Goal: Task Accomplishment & Management: Complete application form

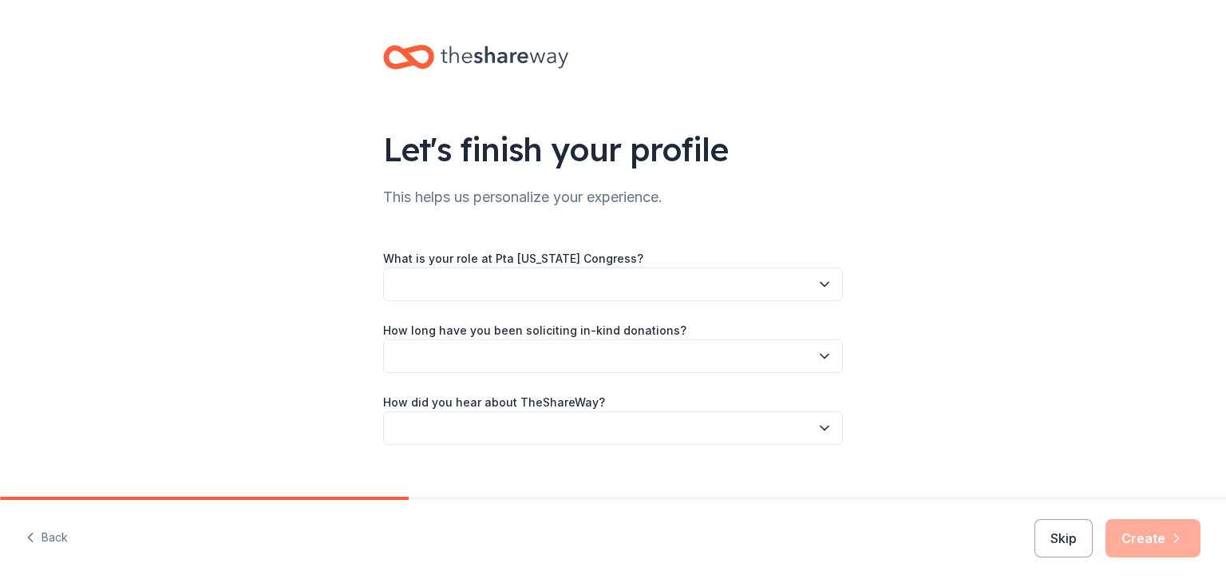
click at [496, 277] on button "button" at bounding box center [613, 284] width 460 height 34
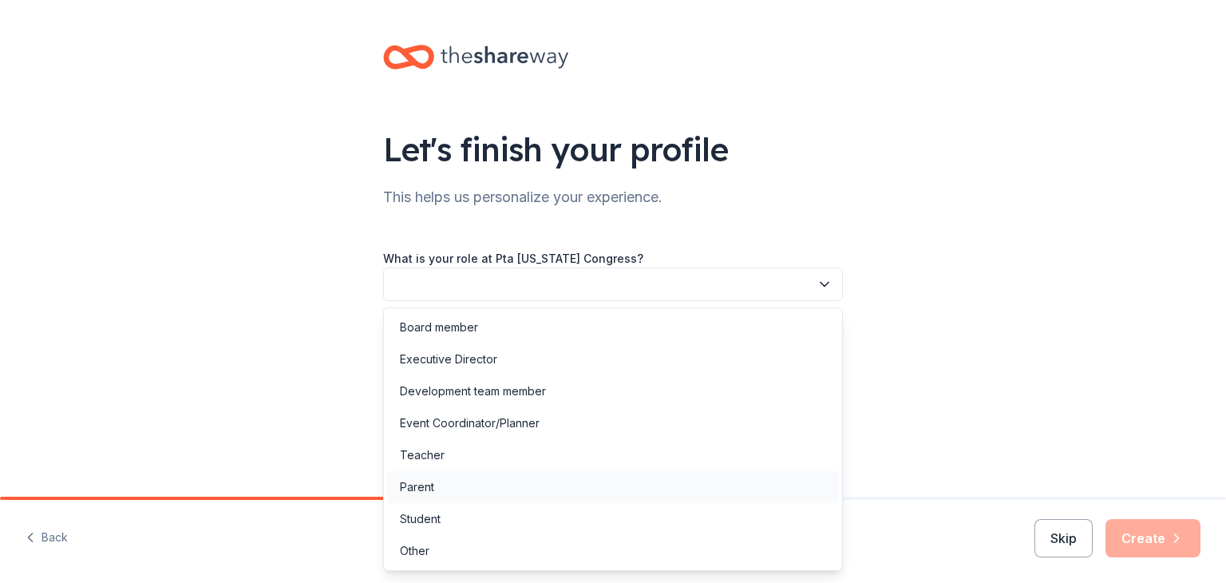
click at [486, 473] on div "Parent" at bounding box center [613, 487] width 452 height 32
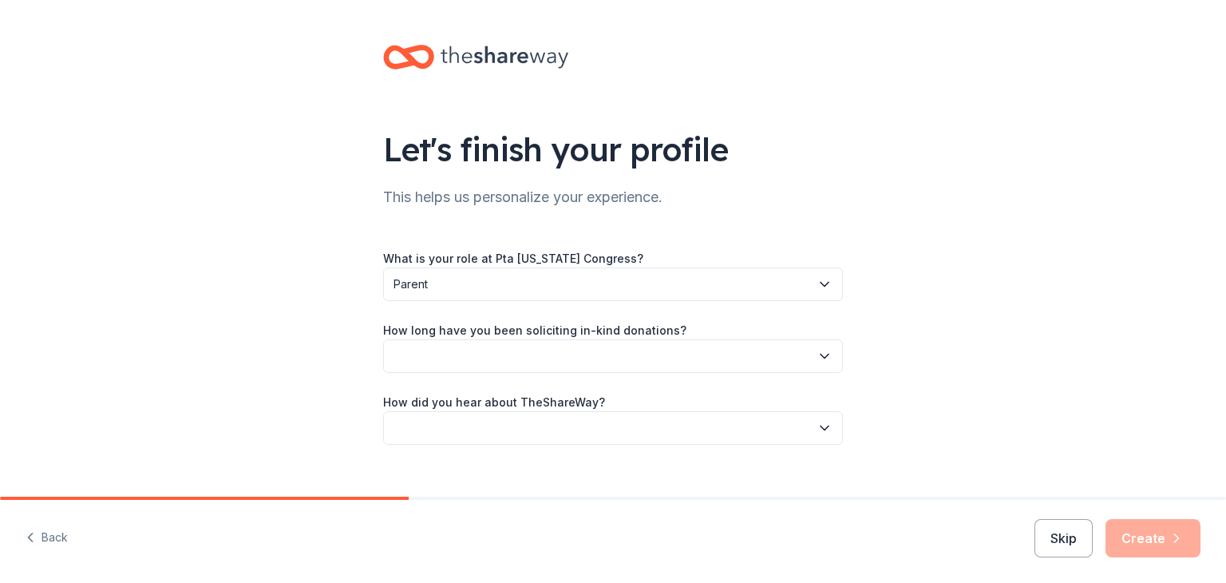
click at [471, 360] on button "button" at bounding box center [613, 356] width 460 height 34
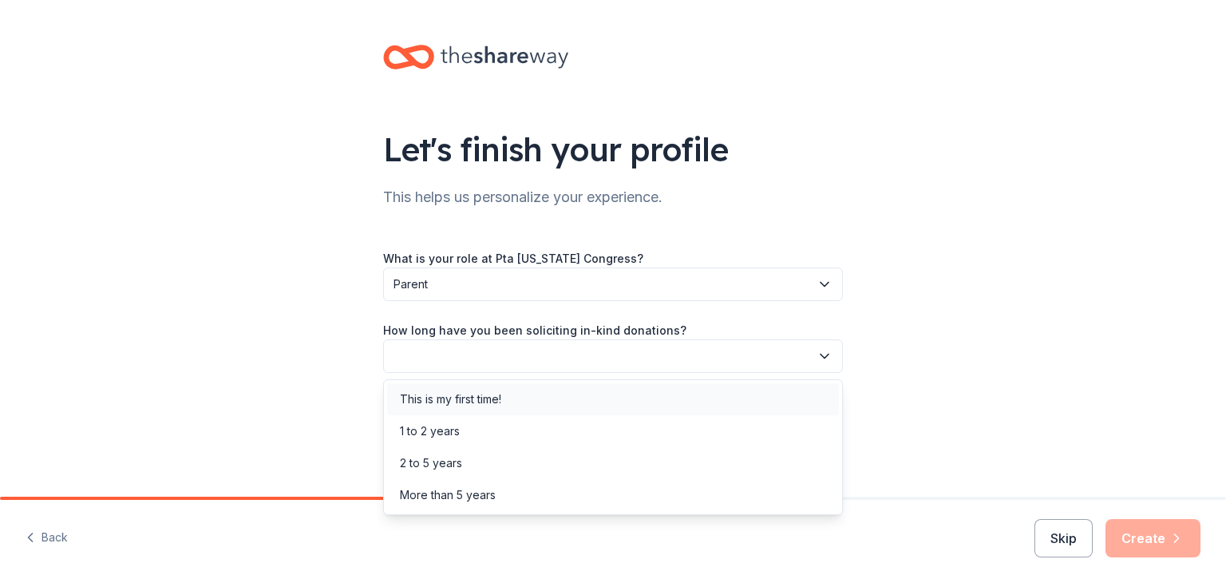
click at [464, 410] on div "This is my first time!" at bounding box center [613, 399] width 452 height 32
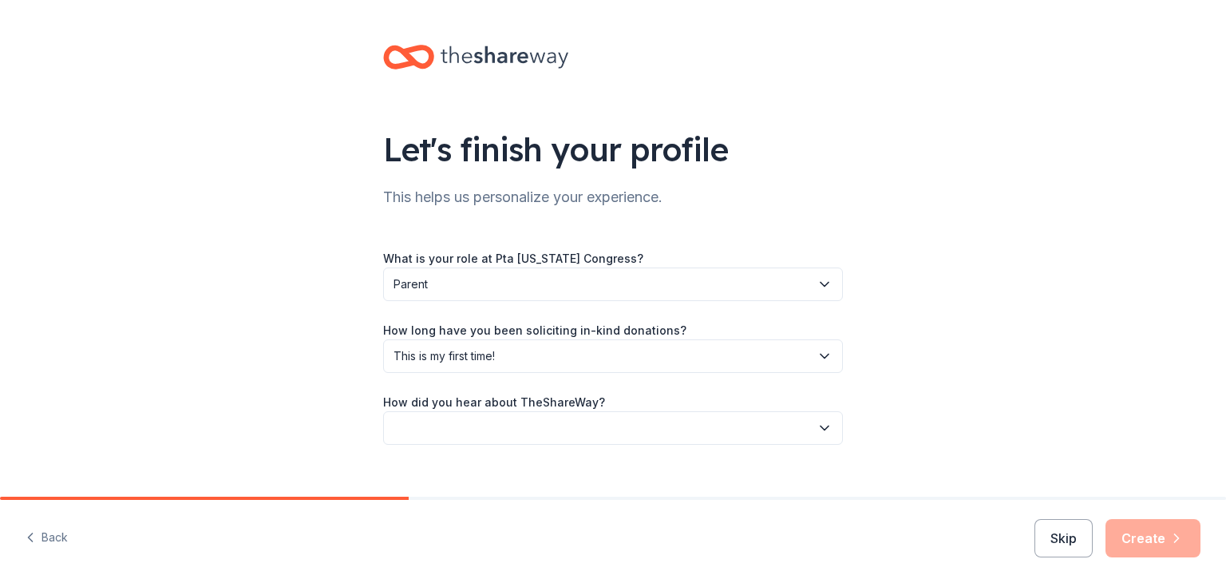
click at [462, 431] on button "button" at bounding box center [613, 428] width 460 height 34
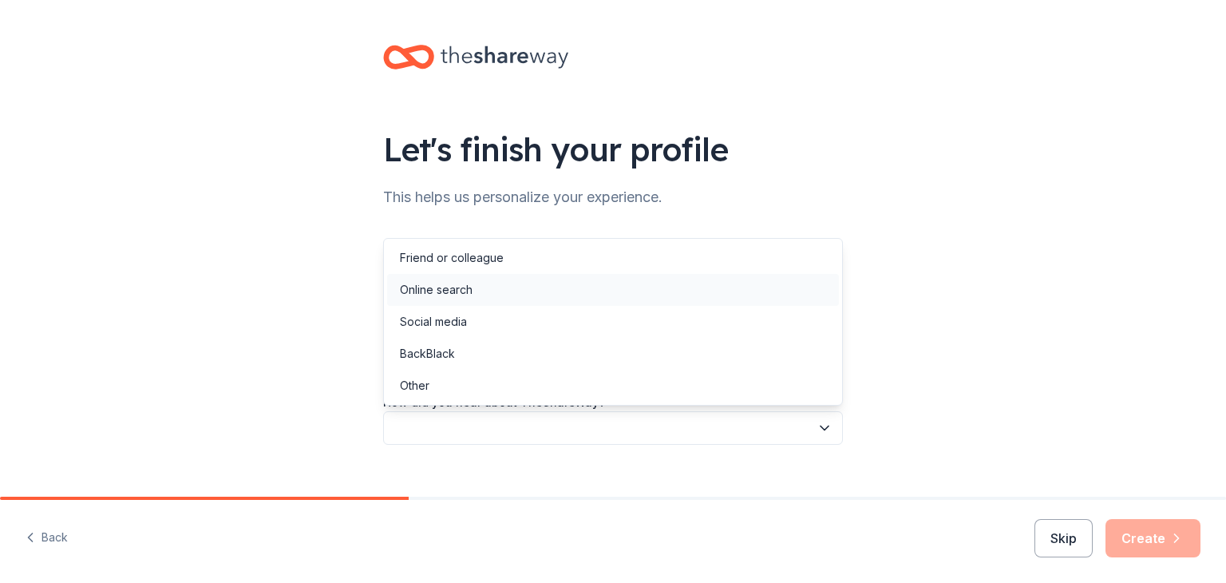
click at [448, 288] on div "Online search" at bounding box center [436, 289] width 73 height 19
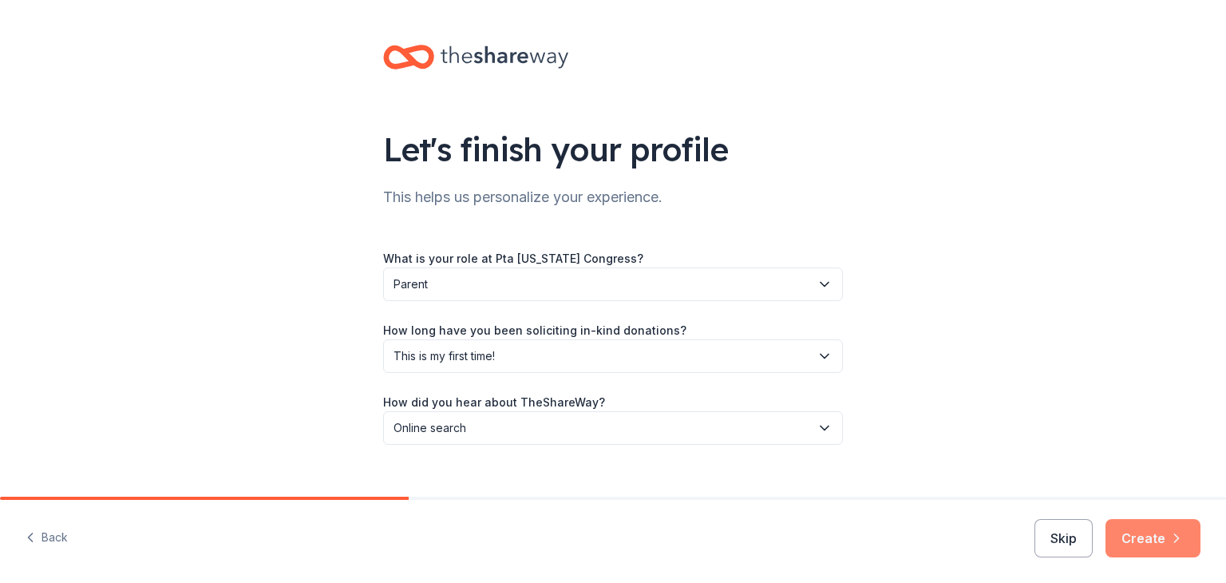
click at [1161, 543] on button "Create" at bounding box center [1152, 538] width 95 height 38
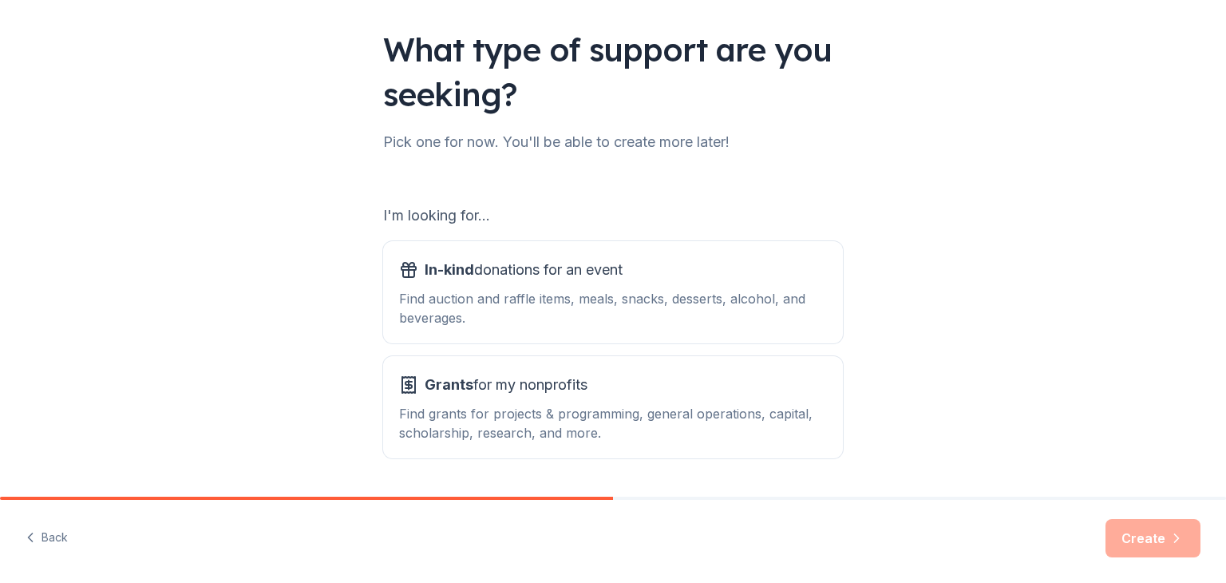
scroll to position [101, 0]
click at [592, 267] on span "In-kind donations for an event" at bounding box center [524, 269] width 198 height 26
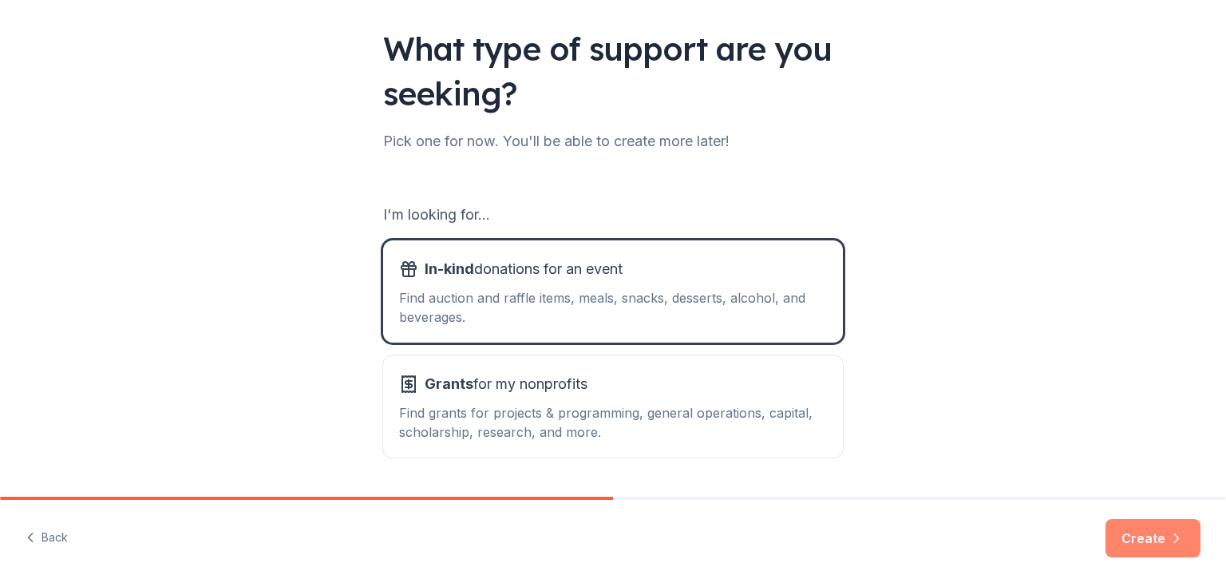
click at [1142, 542] on button "Create" at bounding box center [1152, 538] width 95 height 38
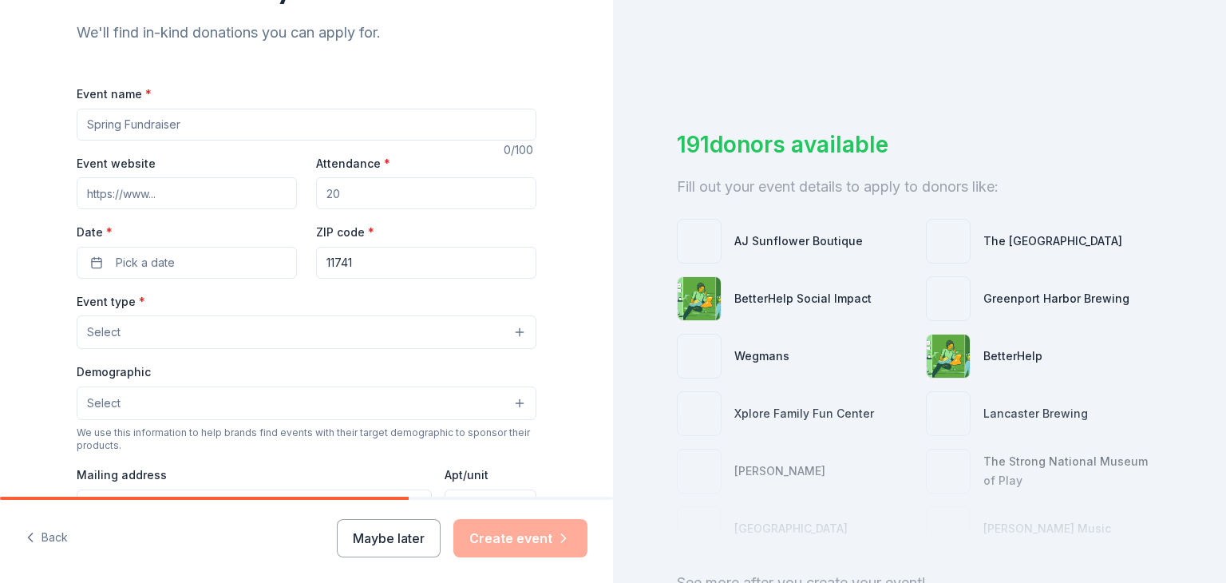
scroll to position [166, 0]
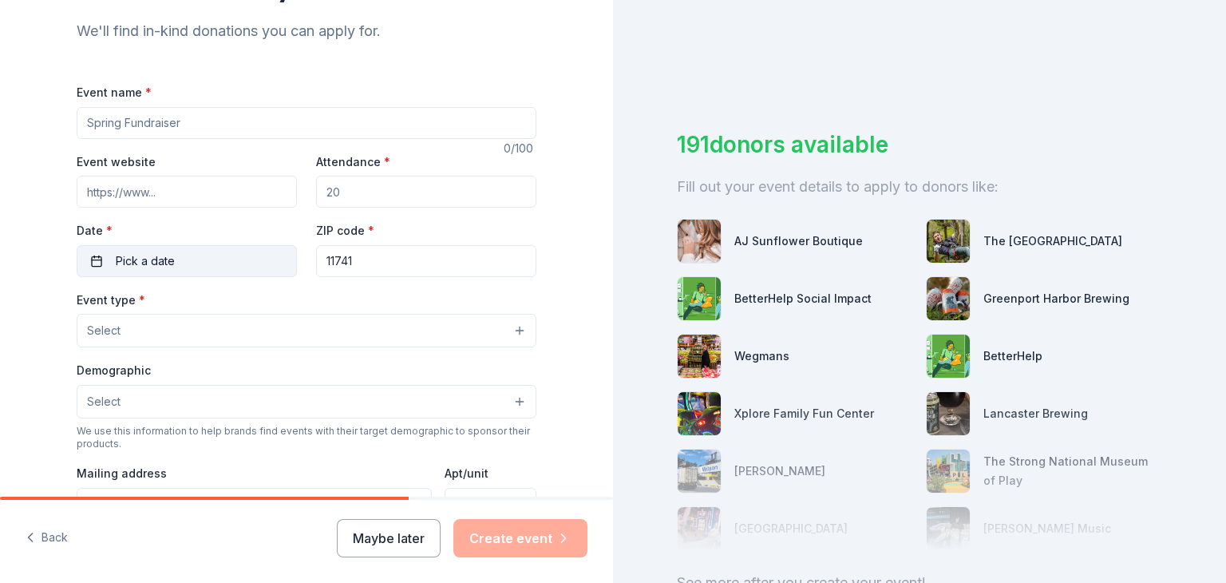
click at [155, 255] on span "Pick a date" at bounding box center [145, 260] width 59 height 19
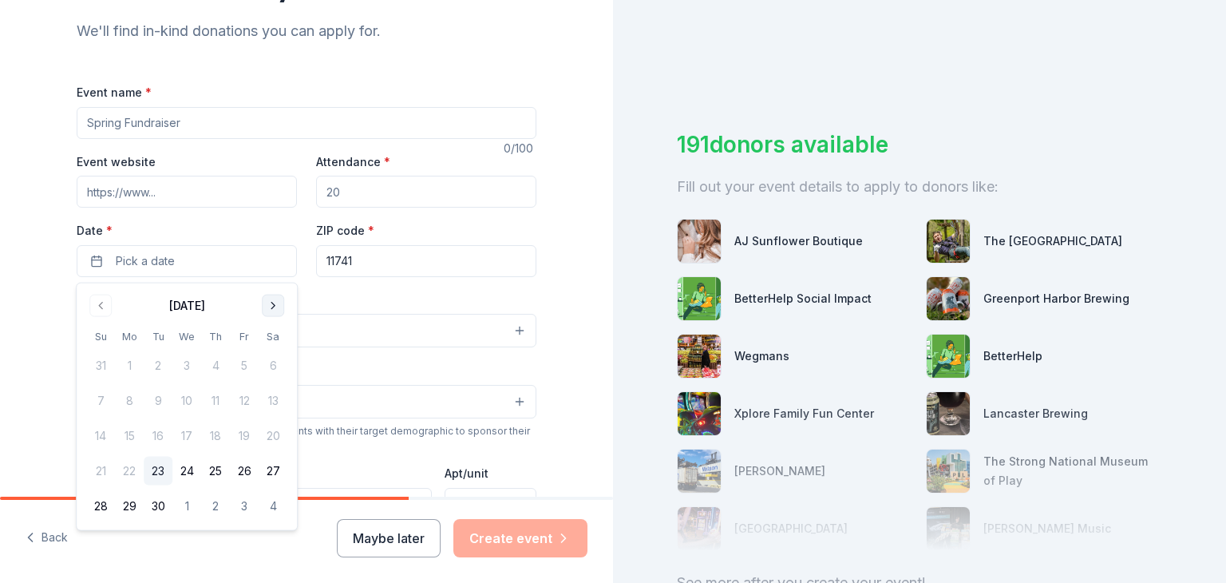
click at [276, 299] on button "Go to next month" at bounding box center [273, 305] width 22 height 22
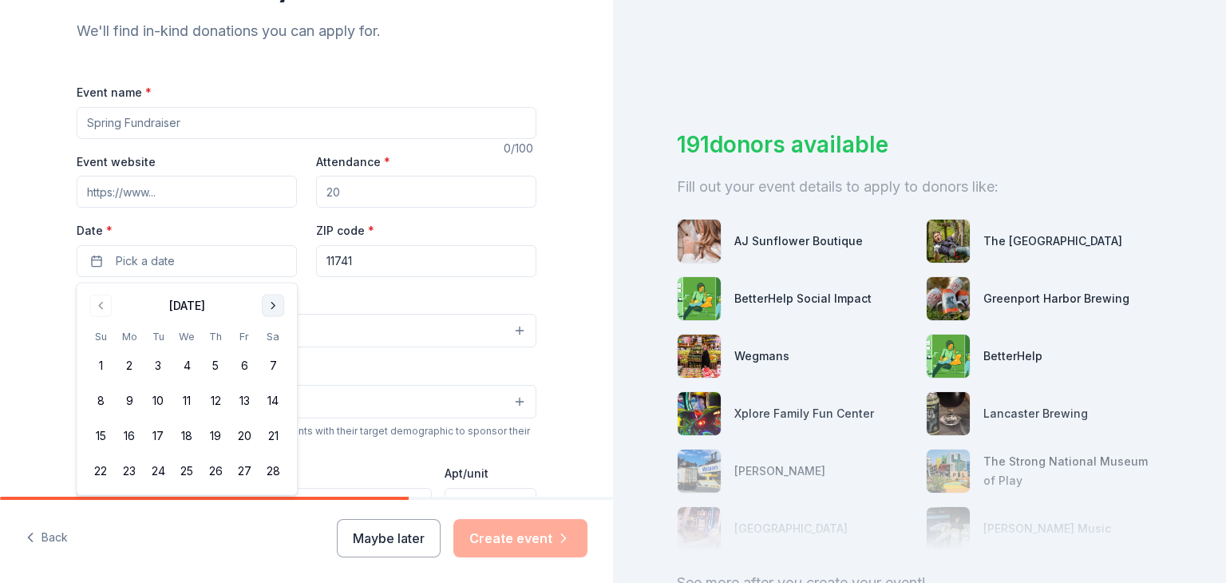
click at [276, 299] on button "Go to next month" at bounding box center [273, 305] width 22 height 22
click at [97, 433] on button "14" at bounding box center [100, 435] width 29 height 29
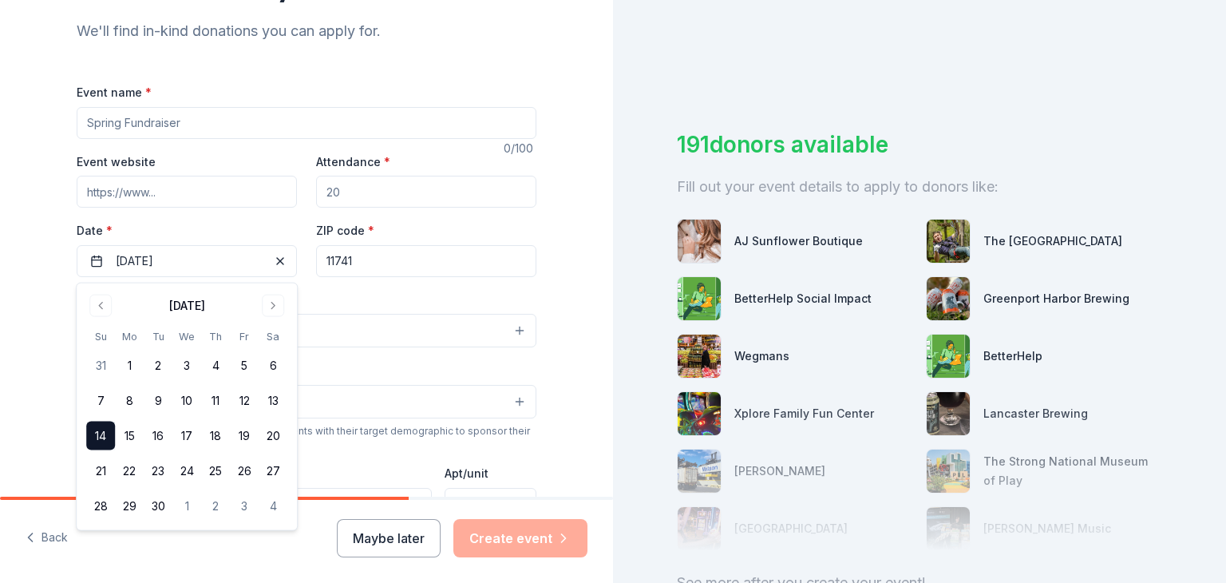
click at [263, 122] on input "Event name *" at bounding box center [307, 123] width 460 height 32
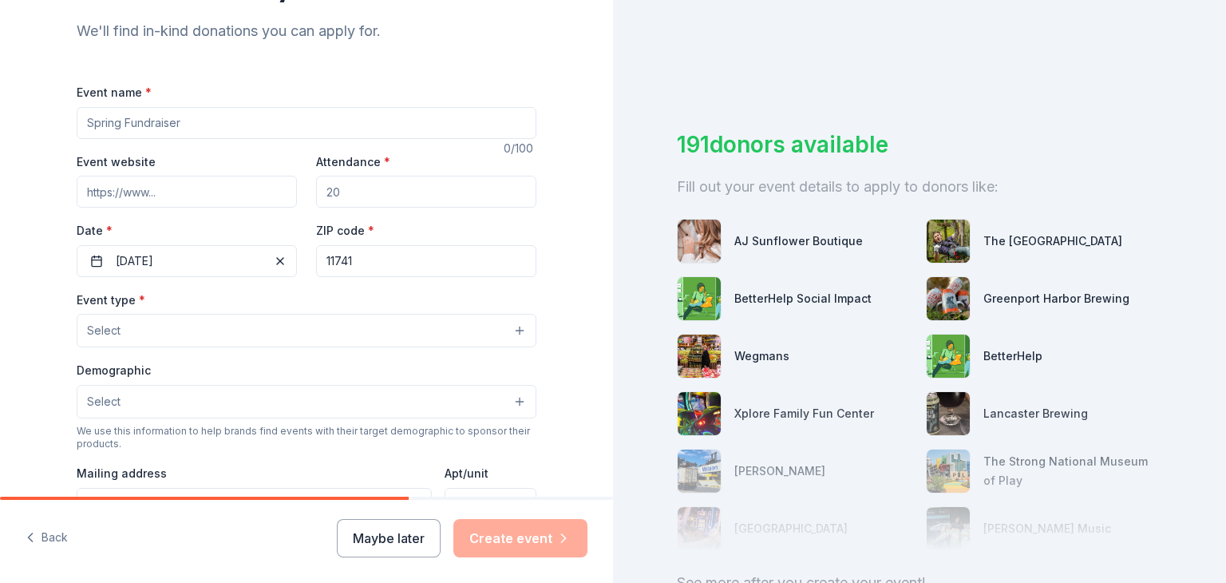
click at [247, 128] on input "Event name *" at bounding box center [307, 123] width 460 height 32
click at [382, 198] on input "Attendance *" at bounding box center [426, 192] width 220 height 32
click at [362, 174] on div "Attendance *" at bounding box center [426, 180] width 220 height 57
click at [358, 188] on input "Attendance *" at bounding box center [426, 192] width 220 height 32
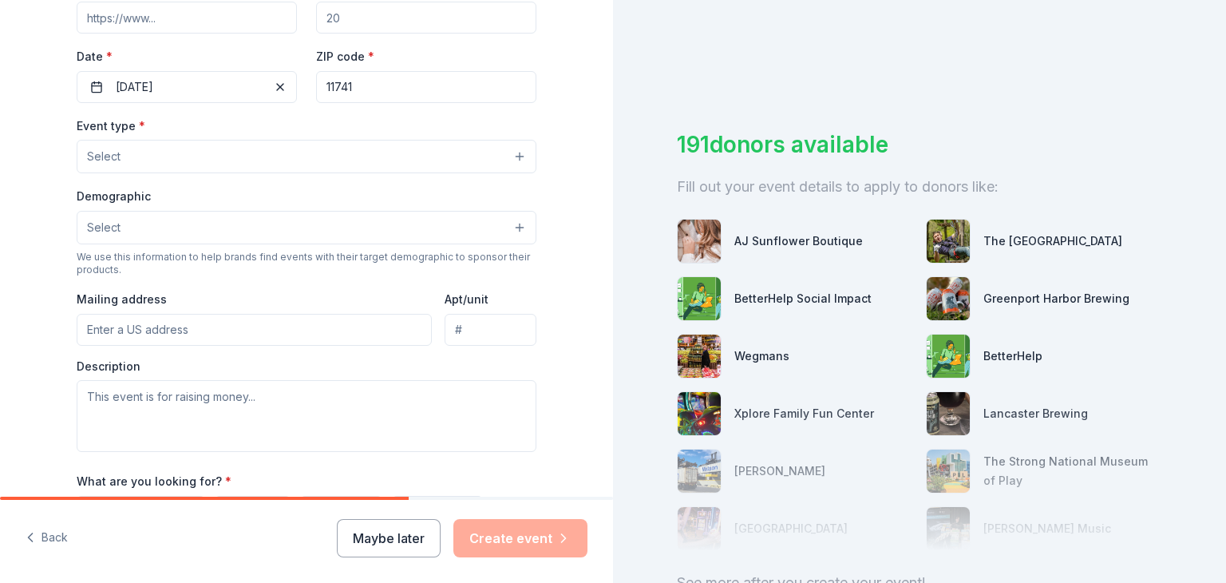
scroll to position [339, 0]
click at [339, 27] on input "Attendance *" at bounding box center [426, 18] width 220 height 32
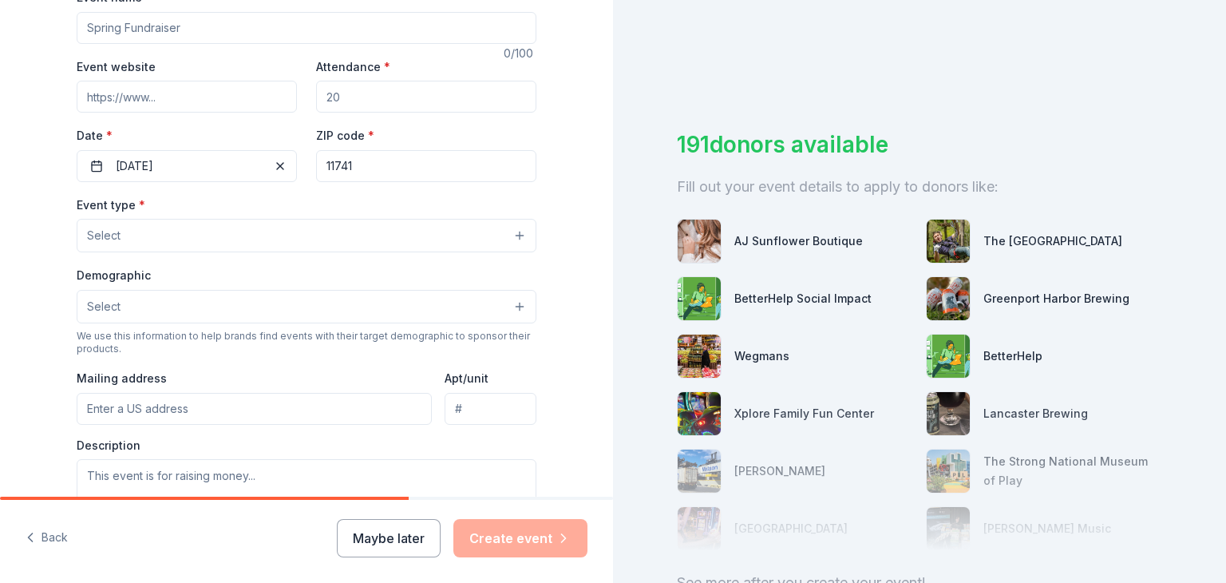
scroll to position [259, 0]
click at [247, 97] on input "Event website" at bounding box center [187, 99] width 220 height 32
click at [142, 240] on button "Select" at bounding box center [307, 238] width 460 height 34
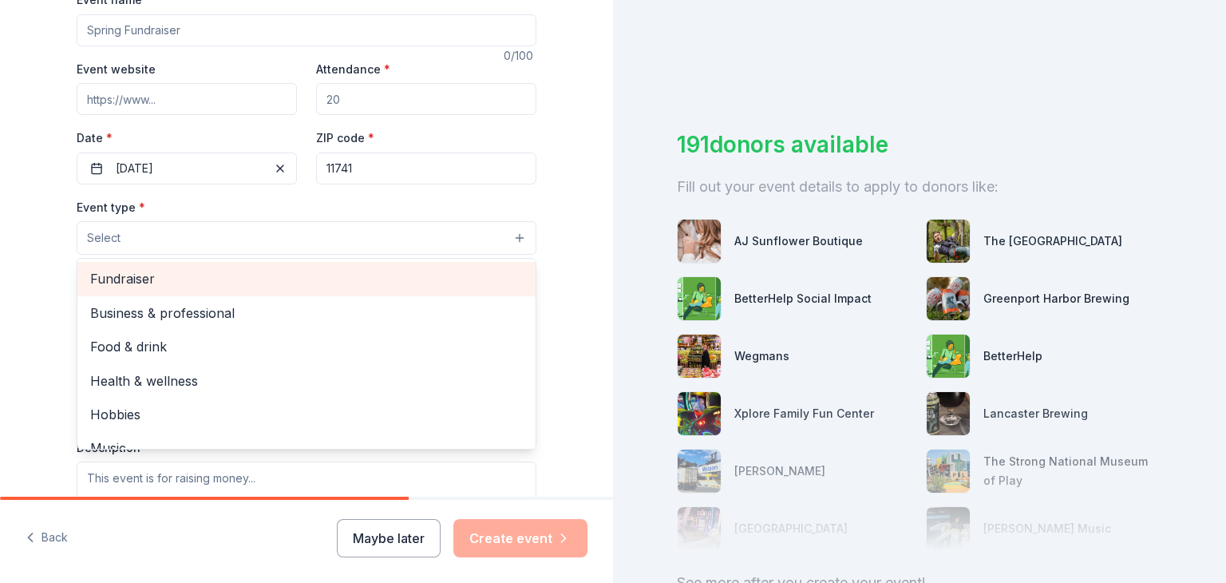
click at [149, 286] on span "Fundraiser" at bounding box center [306, 278] width 433 height 21
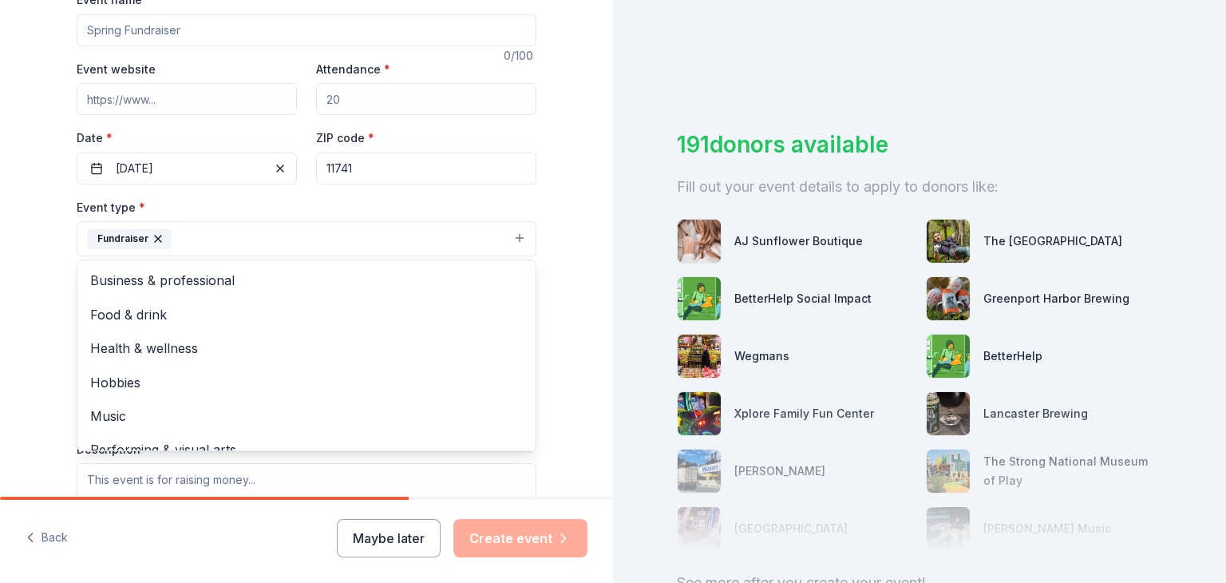
click at [51, 346] on div "Tell us about your event. We'll find in-kind donations you can apply for. Event…" at bounding box center [306, 273] width 511 height 1064
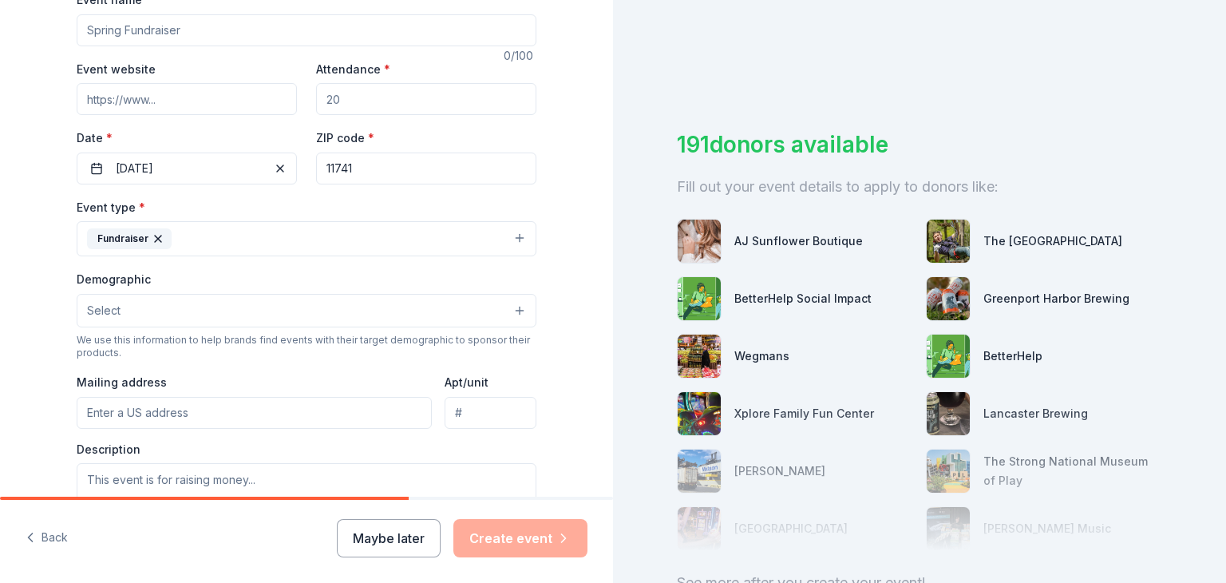
click at [339, 308] on button "Select" at bounding box center [307, 311] width 460 height 34
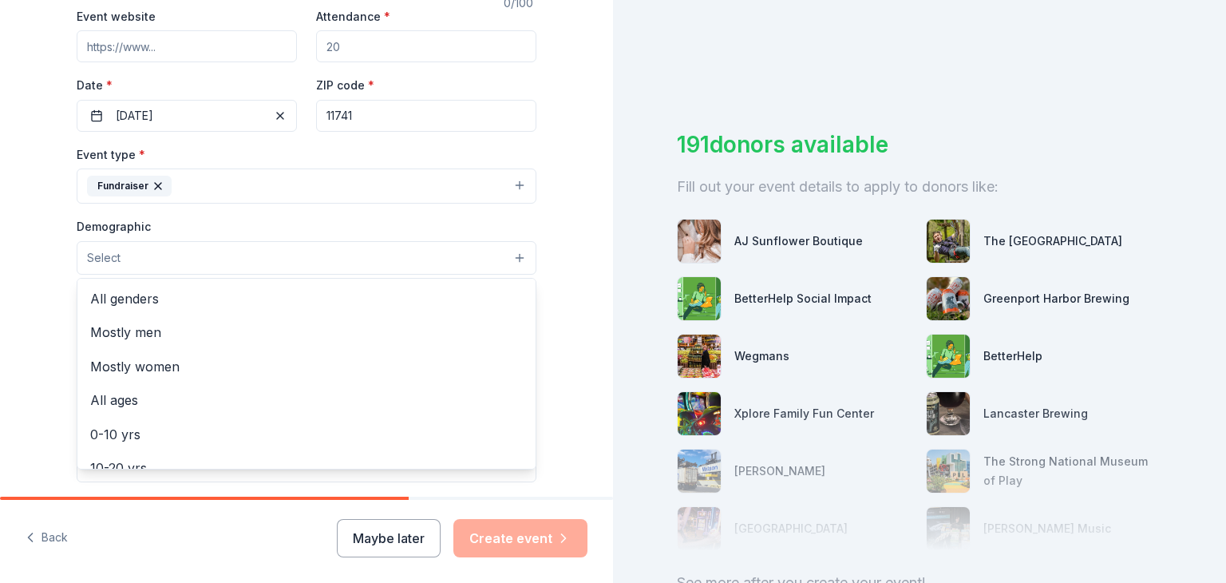
scroll to position [314, 0]
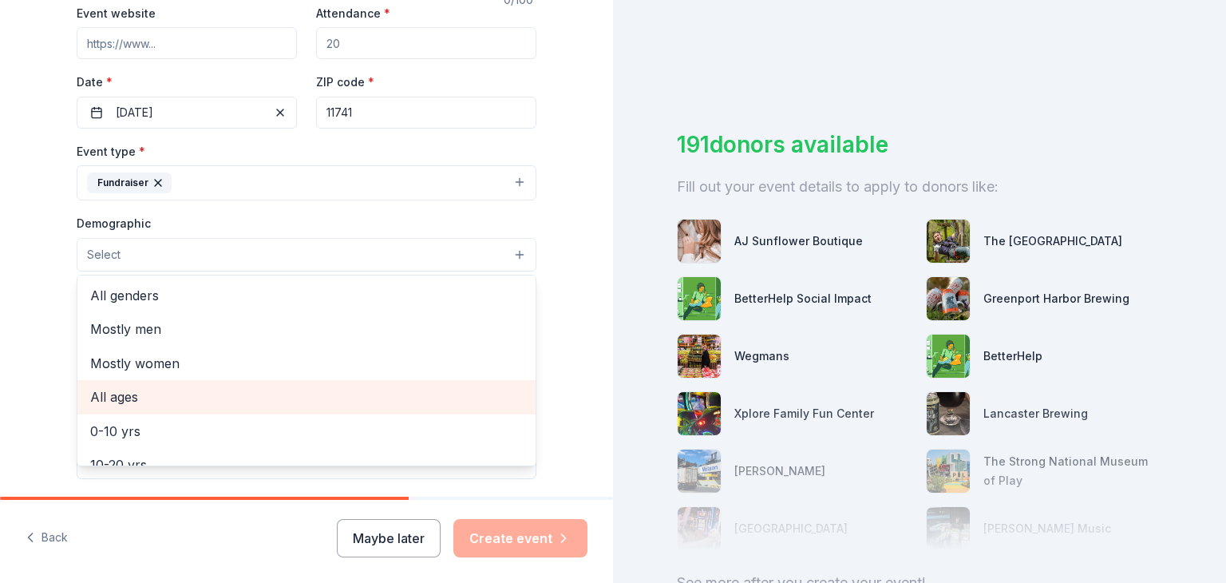
click at [307, 406] on span "All ages" at bounding box center [306, 396] width 433 height 21
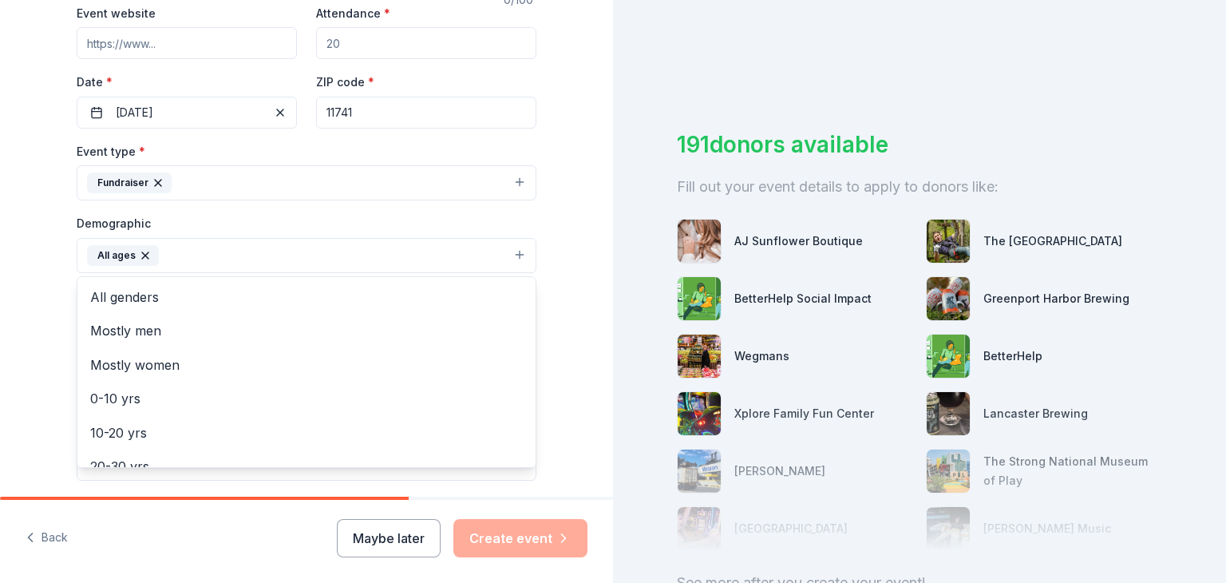
click at [42, 373] on div "Tell us about your event. We'll find in-kind donations you can apply for. Event…" at bounding box center [306, 218] width 613 height 1065
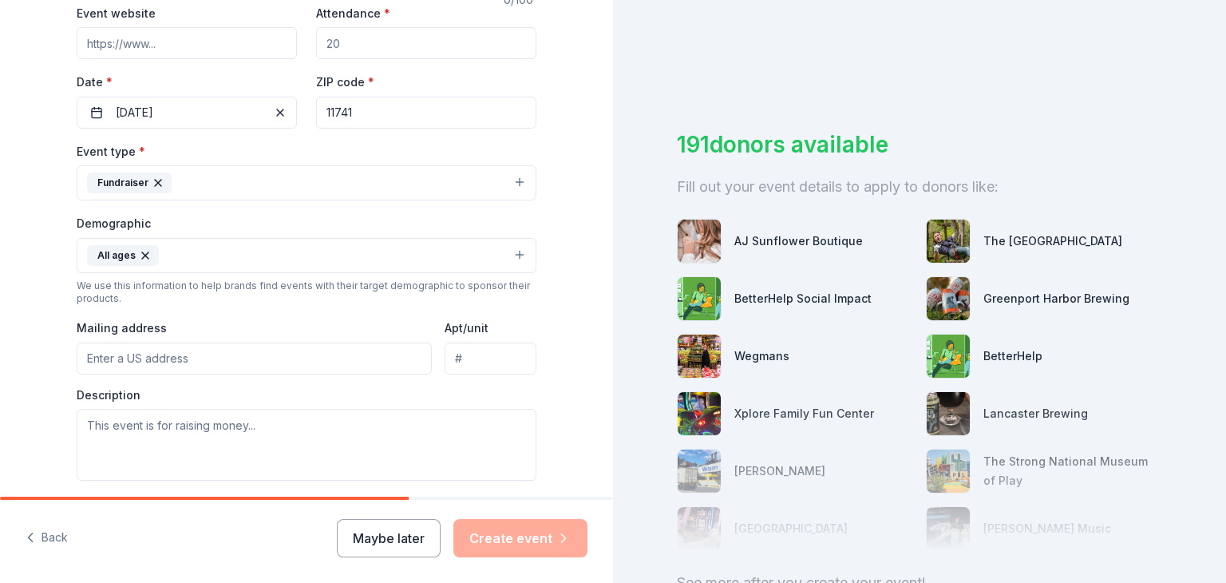
click at [196, 367] on input "Mailing address" at bounding box center [254, 358] width 355 height 32
click at [207, 362] on input "151 Holbrook Road South, Holbrook, NY, 11741" at bounding box center [254, 358] width 355 height 32
type input "151 Holbrook Road, Holbrook, NY, 11741"
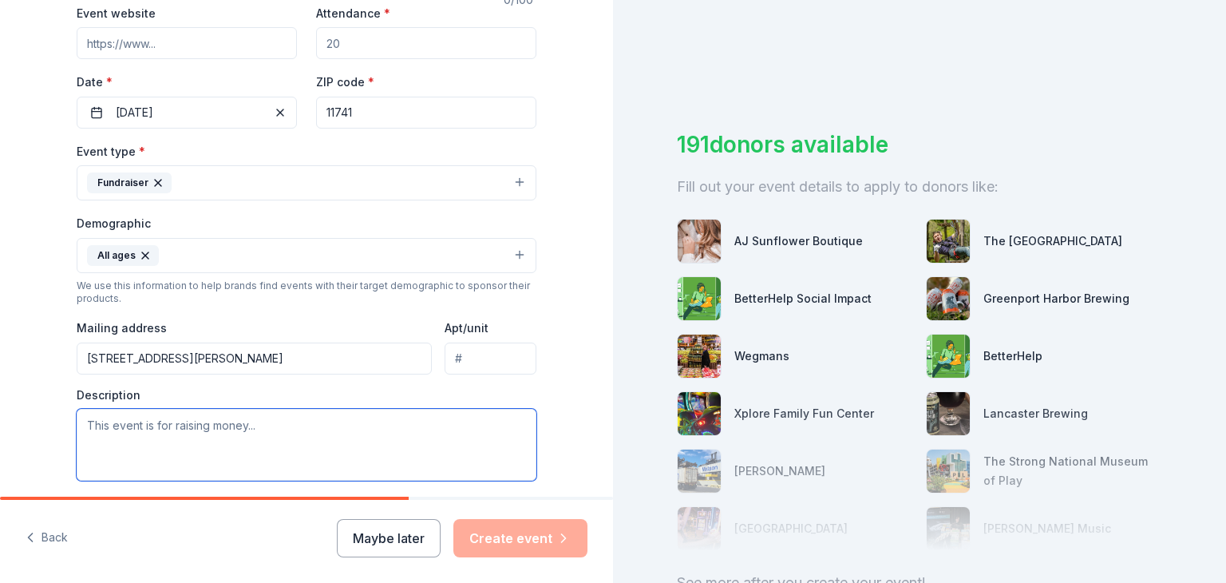
click at [176, 445] on textarea at bounding box center [307, 445] width 460 height 72
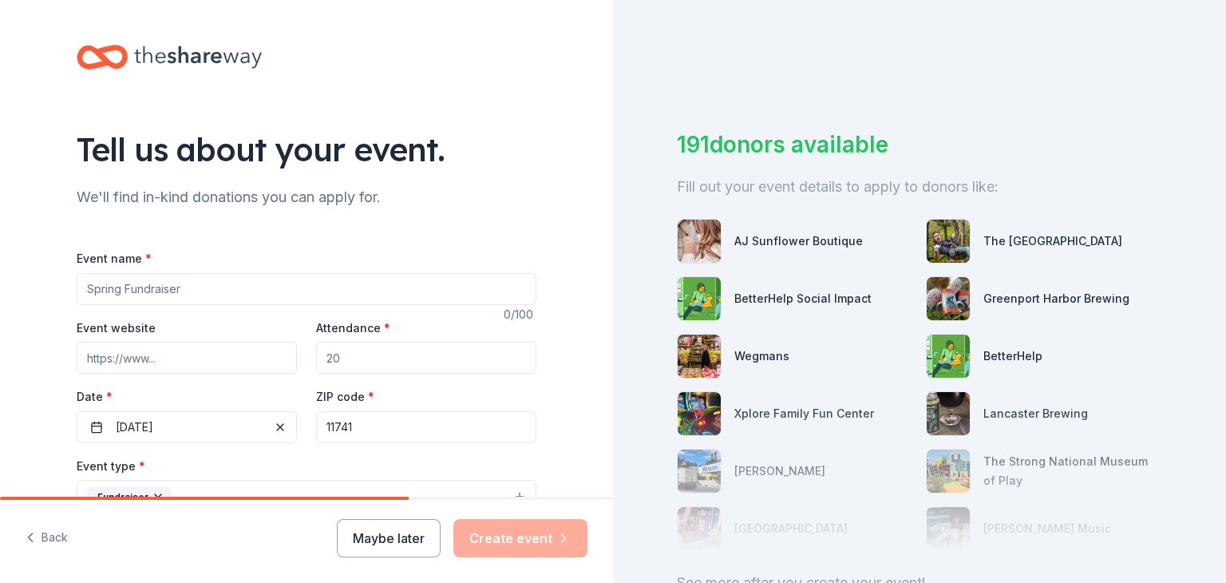
click at [132, 286] on input "Event name *" at bounding box center [307, 289] width 460 height 32
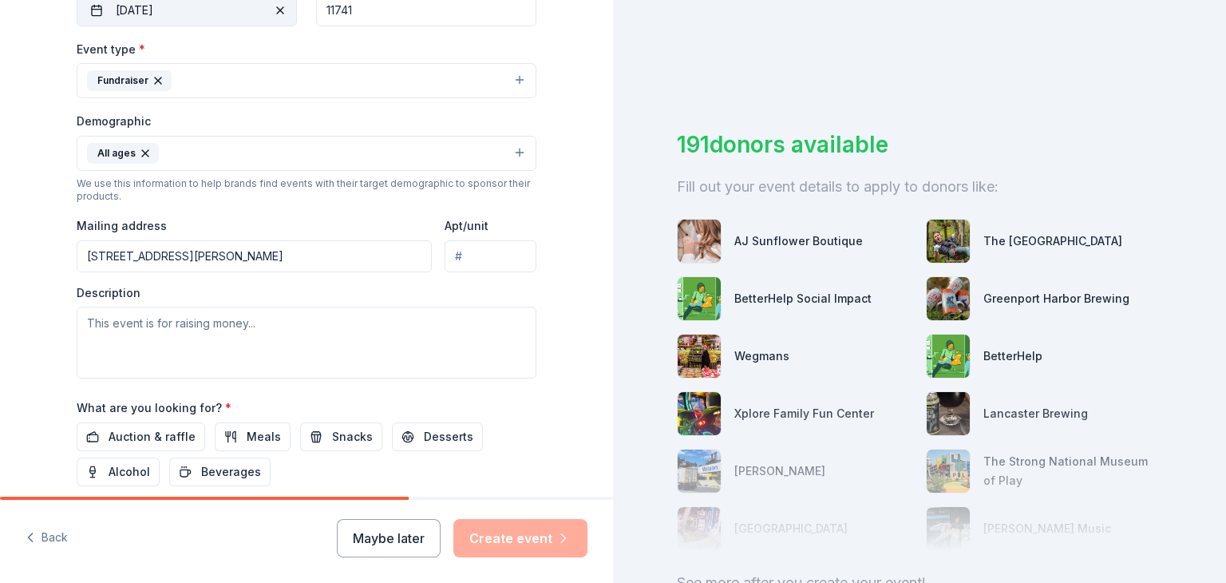
scroll to position [573, 0]
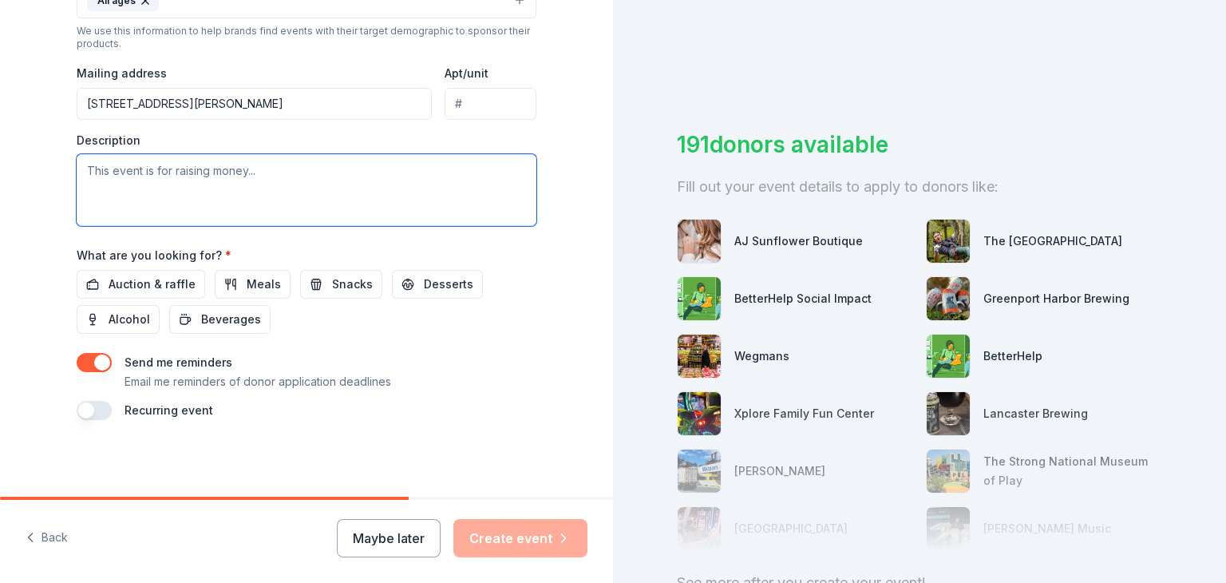
click at [149, 170] on textarea at bounding box center [307, 190] width 460 height 72
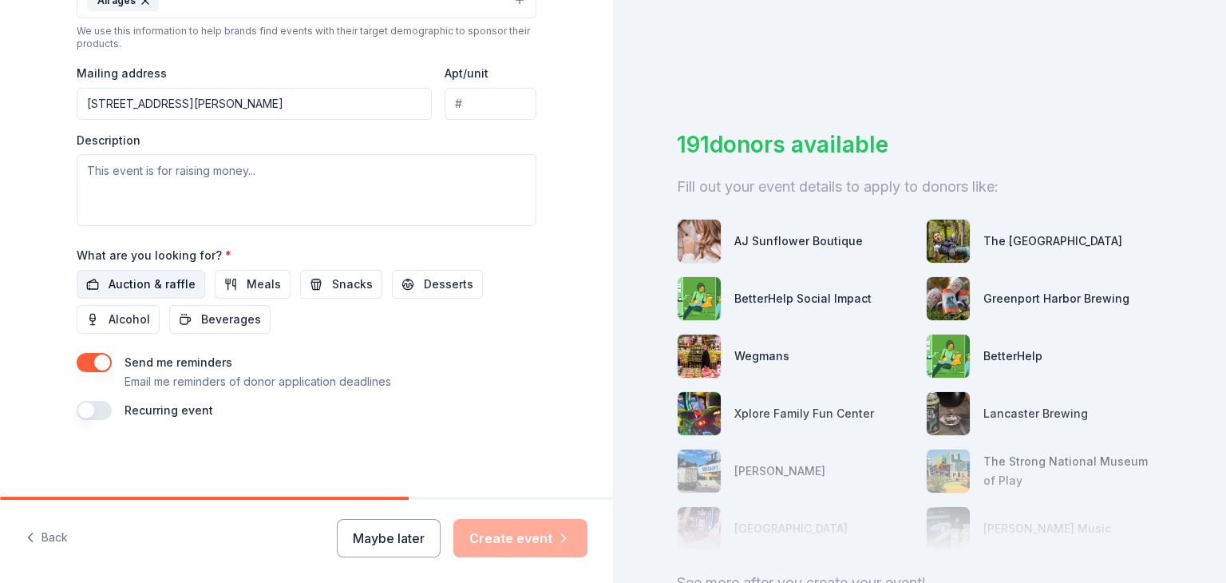
click at [150, 282] on span "Auction & raffle" at bounding box center [152, 284] width 87 height 19
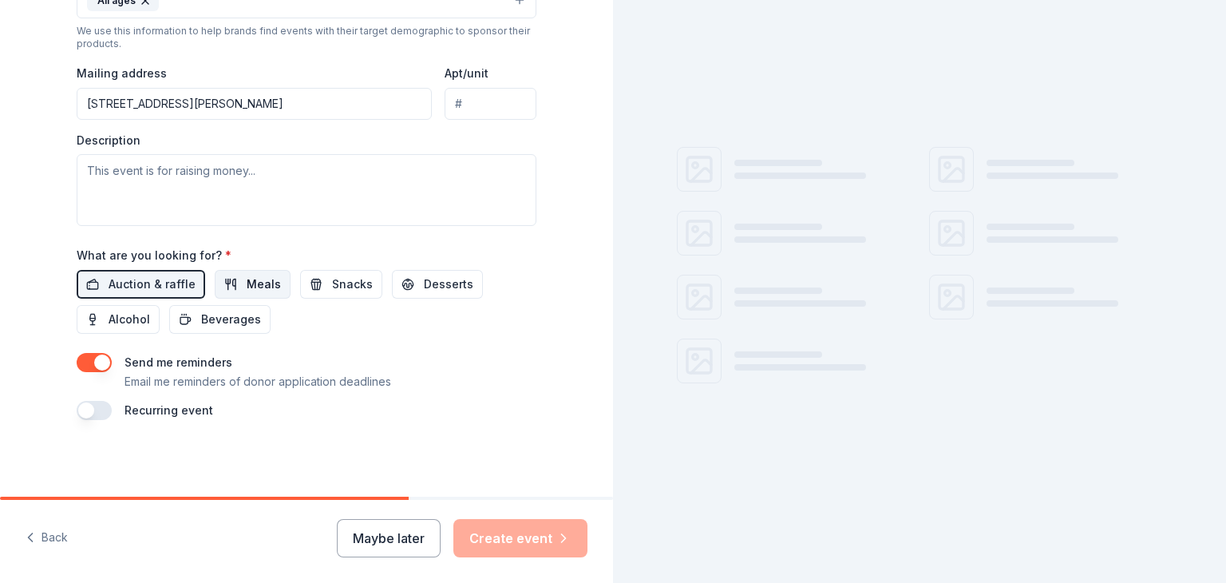
click at [260, 283] on span "Meals" at bounding box center [264, 284] width 34 height 19
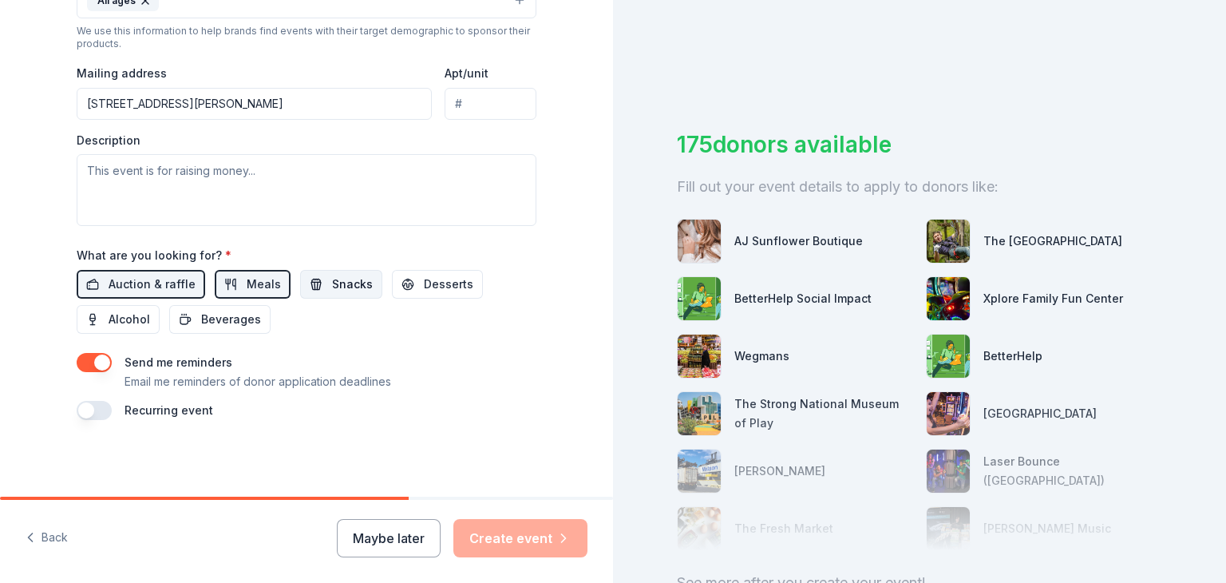
click at [343, 286] on span "Snacks" at bounding box center [352, 284] width 41 height 19
click at [426, 286] on span "Desserts" at bounding box center [448, 284] width 49 height 19
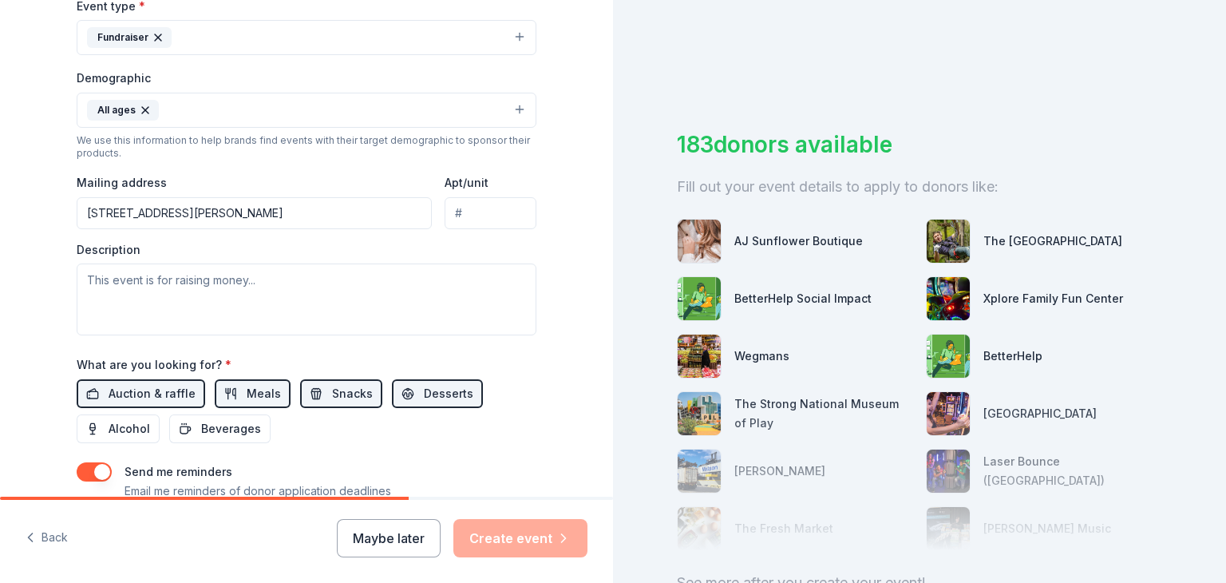
scroll to position [457, 0]
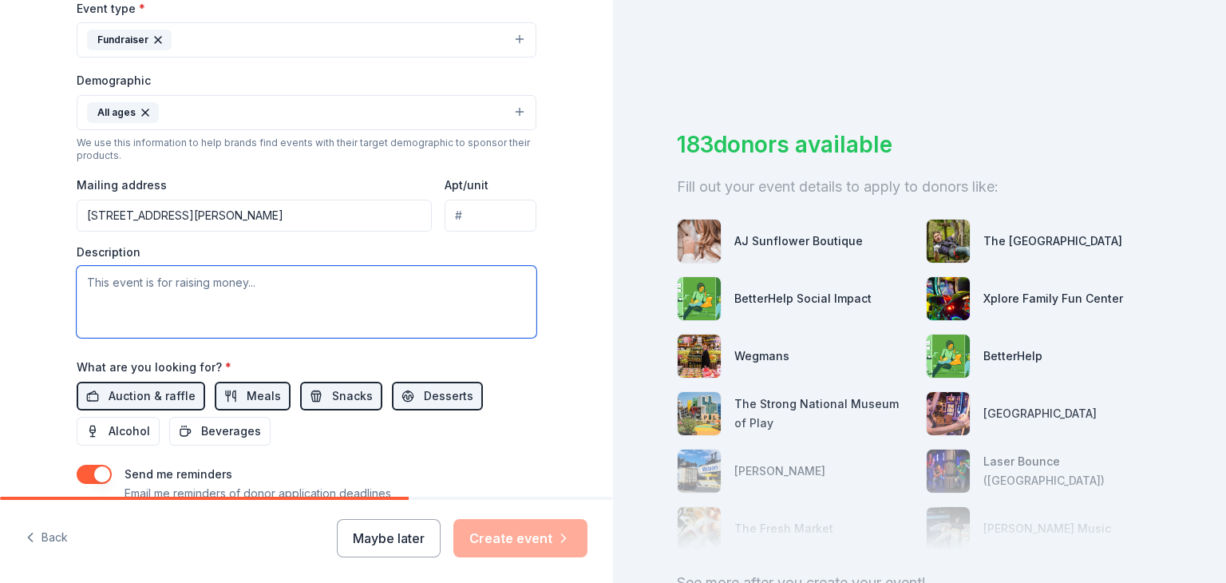
click at [142, 305] on textarea at bounding box center [307, 302] width 460 height 72
click at [140, 310] on textarea at bounding box center [307, 302] width 460 height 72
click at [141, 310] on textarea at bounding box center [307, 302] width 460 height 72
click at [227, 288] on textarea "Education Programs and Events that benefit our entire school" at bounding box center [307, 302] width 460 height 72
click at [147, 290] on textarea "Education Programs and events that benefit our entire school" at bounding box center [307, 302] width 460 height 72
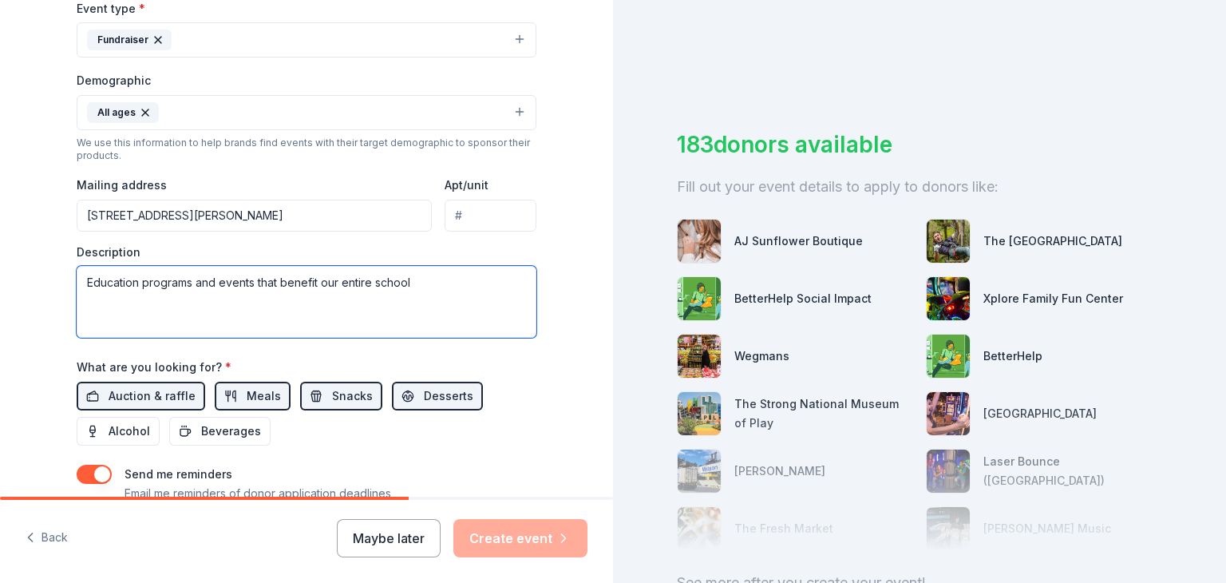
click at [227, 328] on textarea "Education programs and events that benefit our entire school" at bounding box center [307, 302] width 460 height 72
click at [440, 292] on textarea "Education programs and events that benefit our entire school" at bounding box center [307, 302] width 460 height 72
click at [362, 271] on textarea "Education programs and events that benefit our entire school" at bounding box center [307, 302] width 460 height 72
click at [471, 295] on textarea "Education programs and events that benefit our entire school" at bounding box center [307, 302] width 460 height 72
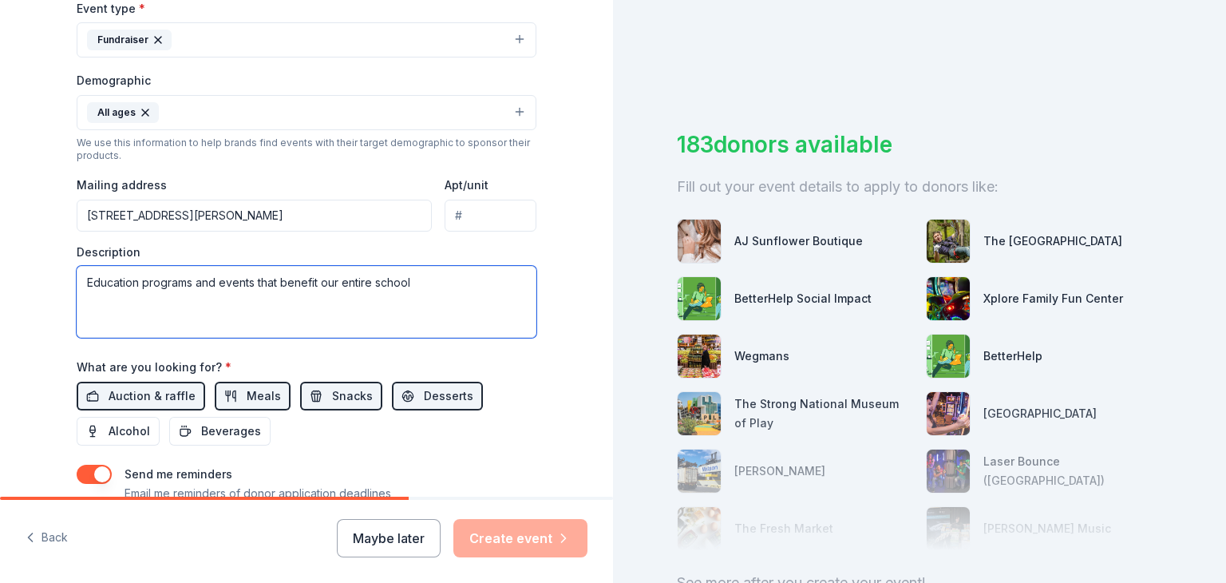
click at [468, 298] on textarea "Education programs and events that benefit our entire school" at bounding box center [307, 302] width 460 height 72
click at [177, 345] on div "Event name * 0 /100 Event website Attendance * Date * 06/14/2026 ZIP code * 117…" at bounding box center [307, 161] width 460 height 741
click at [175, 331] on textarea "Education programs and events that benefit our entire school" at bounding box center [307, 302] width 460 height 72
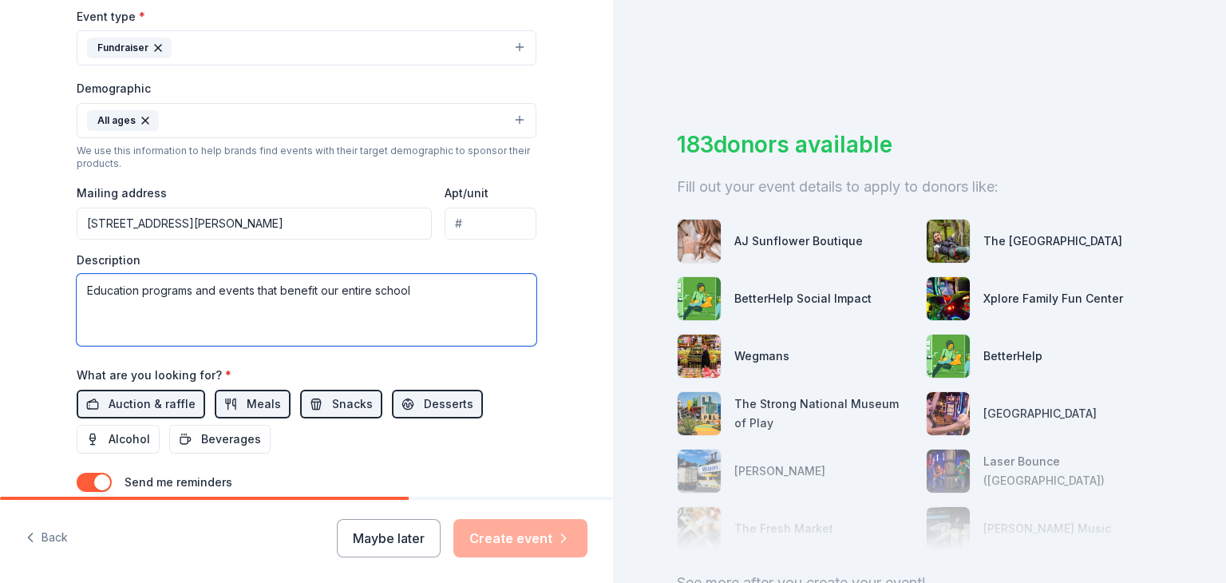
scroll to position [454, 0]
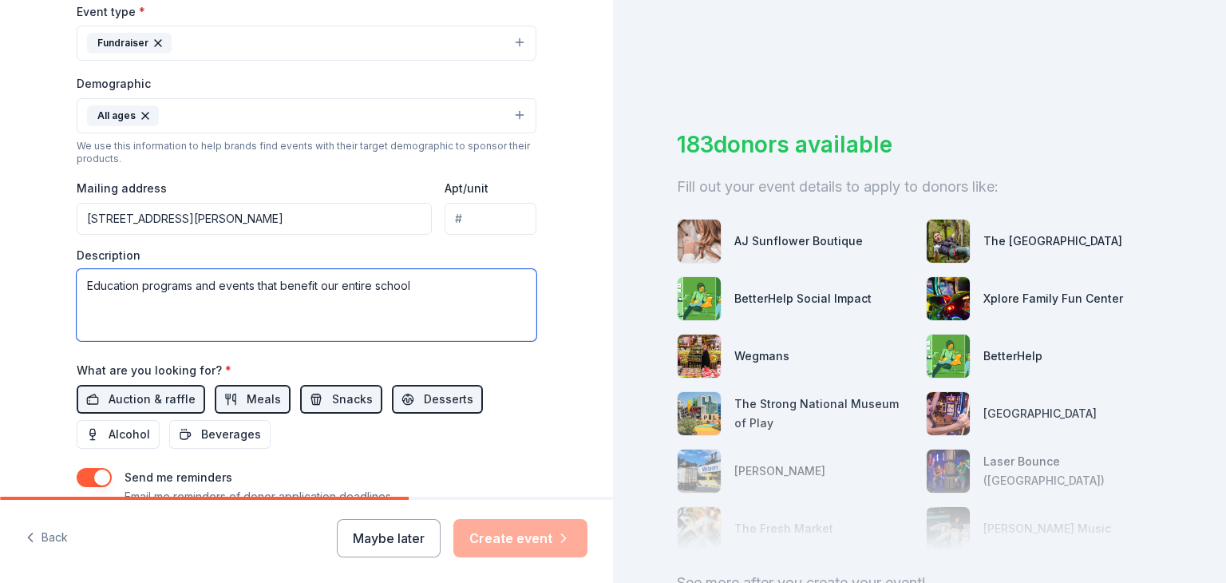
click at [432, 287] on textarea "Education programs and events that benefit our entire school" at bounding box center [307, 305] width 460 height 72
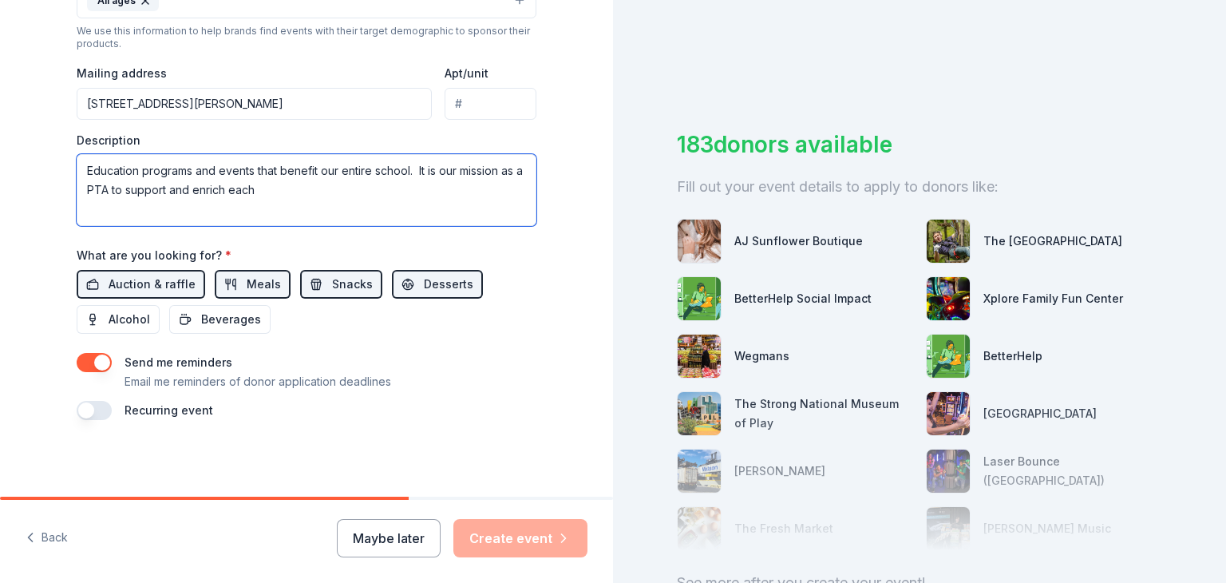
drag, startPoint x: 406, startPoint y: 169, endPoint x: 64, endPoint y: 160, distance: 342.5
click at [321, 189] on textarea "Education programs and events that benefit our entire school. It is our mission…" at bounding box center [307, 190] width 460 height 72
paste textarea "Education programs and events that benefit our entire schoo"
click at [457, 193] on textarea "Education programs and events that benefit our entire school. It is our mission…" at bounding box center [307, 190] width 460 height 72
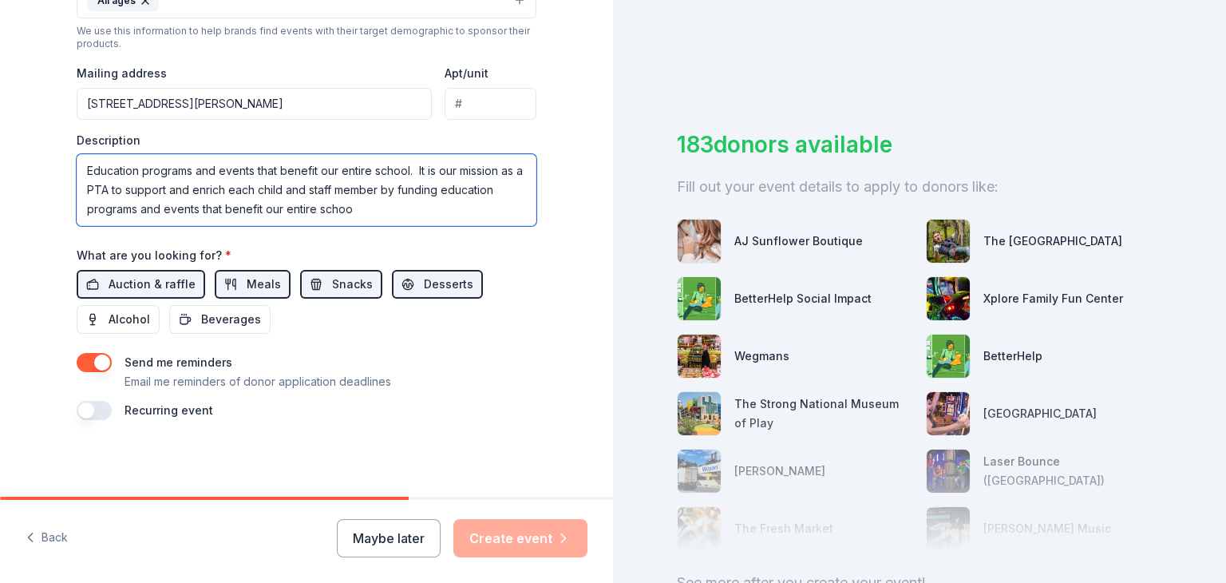
click at [517, 192] on textarea "Education programs and events that benefit our entire school. It is our mission…" at bounding box center [307, 190] width 460 height 72
click at [303, 219] on textarea "Education programs and events that benefit our entire school. It is our mission…" at bounding box center [307, 190] width 460 height 72
click at [377, 215] on textarea "Education programs and events that benefit our entire school. It is our mission…" at bounding box center [307, 190] width 460 height 72
drag, startPoint x: 417, startPoint y: 171, endPoint x: 61, endPoint y: 149, distance: 356.6
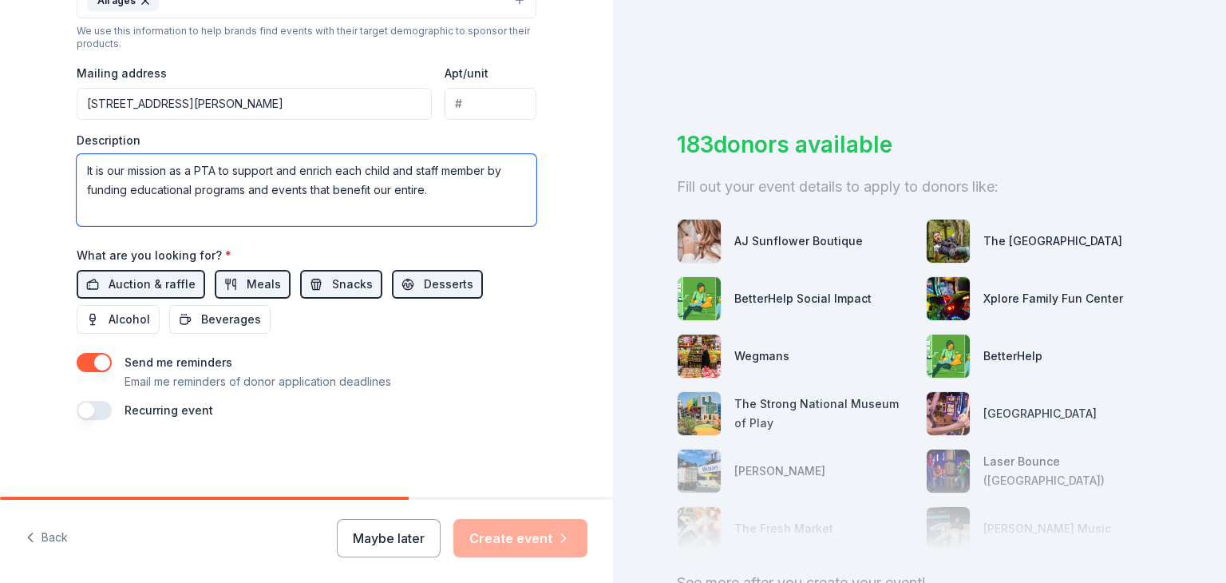
click at [454, 189] on textarea "It is our mission as a PTA to support and enrich each child and staff member by…" at bounding box center [307, 190] width 460 height 72
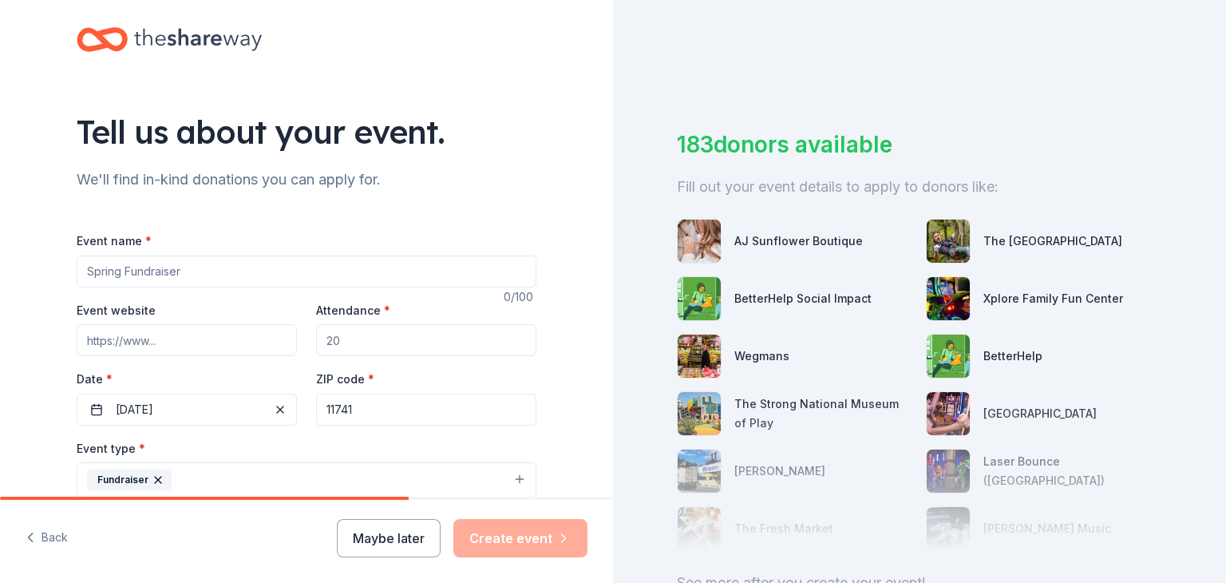
scroll to position [0, 0]
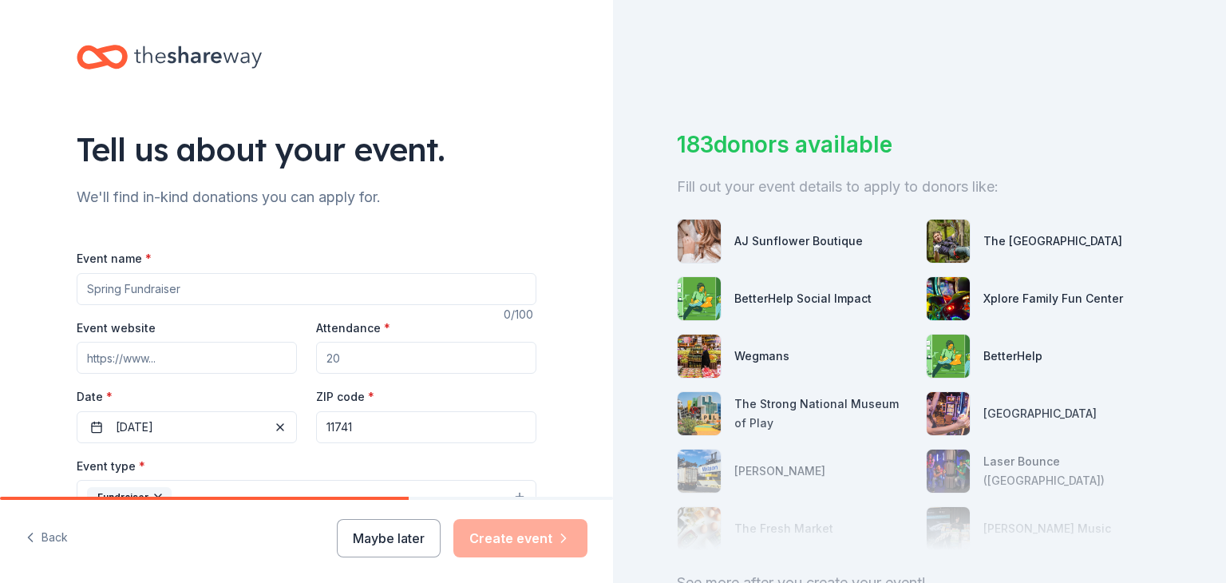
type textarea "It is our mission as a PTA to support and enrich each child and staff member by…"
click at [185, 350] on input "Event website" at bounding box center [187, 358] width 220 height 32
click at [172, 286] on input "Event name *" at bounding box center [307, 289] width 460 height 32
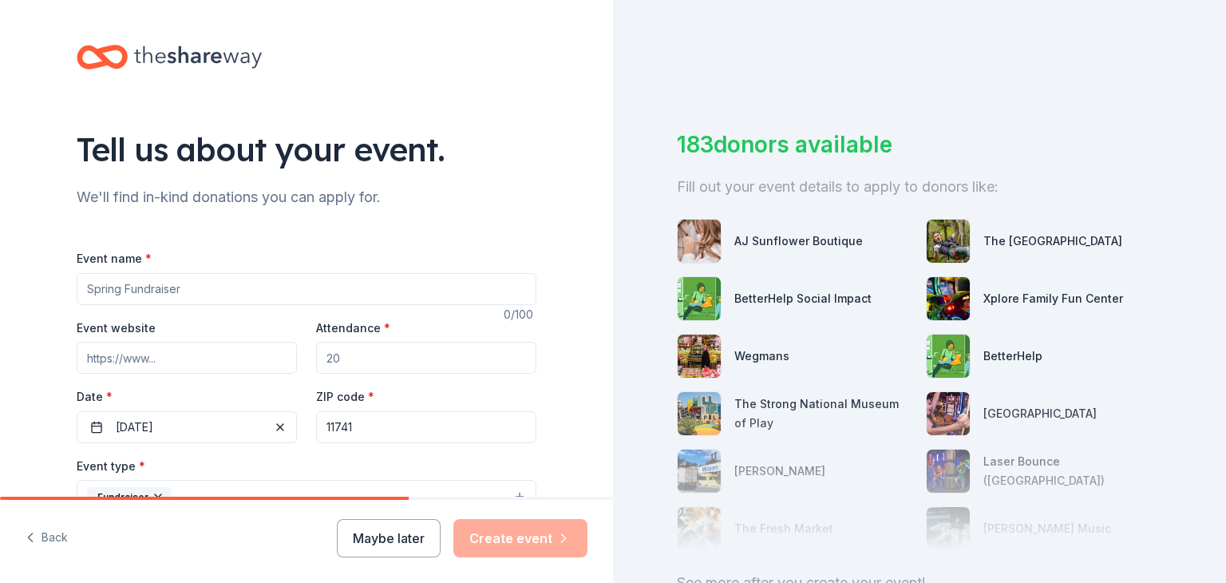
click at [236, 296] on input "Event name *" at bounding box center [307, 289] width 460 height 32
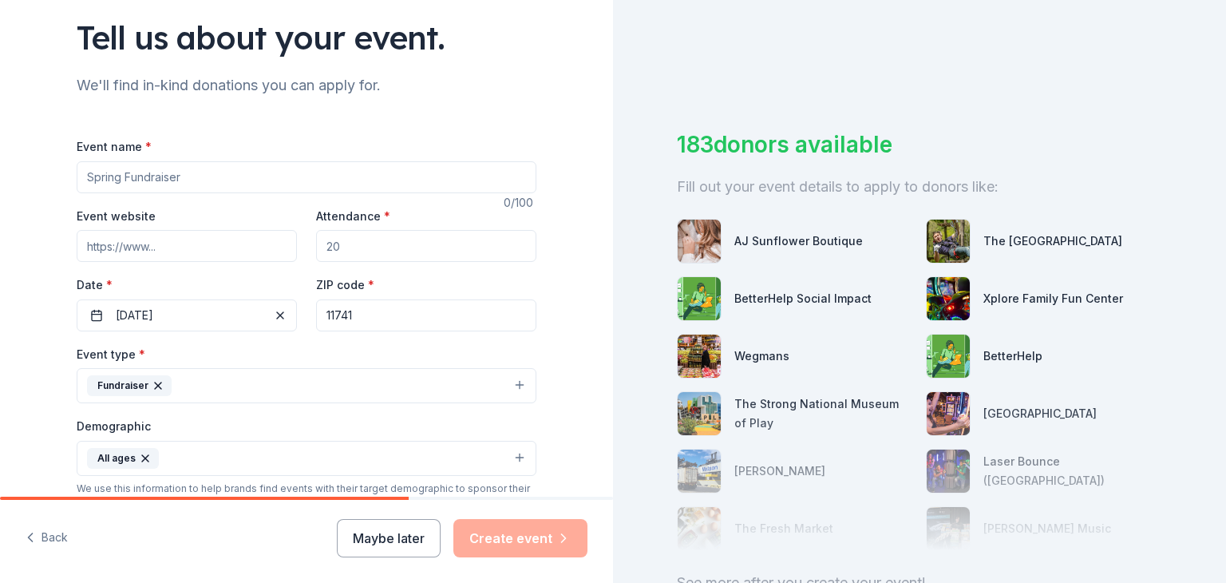
scroll to position [113, 0]
click at [171, 242] on input "Event website" at bounding box center [187, 245] width 220 height 32
click at [219, 252] on input "Event website" at bounding box center [187, 245] width 220 height 32
paste input "https://sites.google.com/view/nokomispta/home?authuser=0"
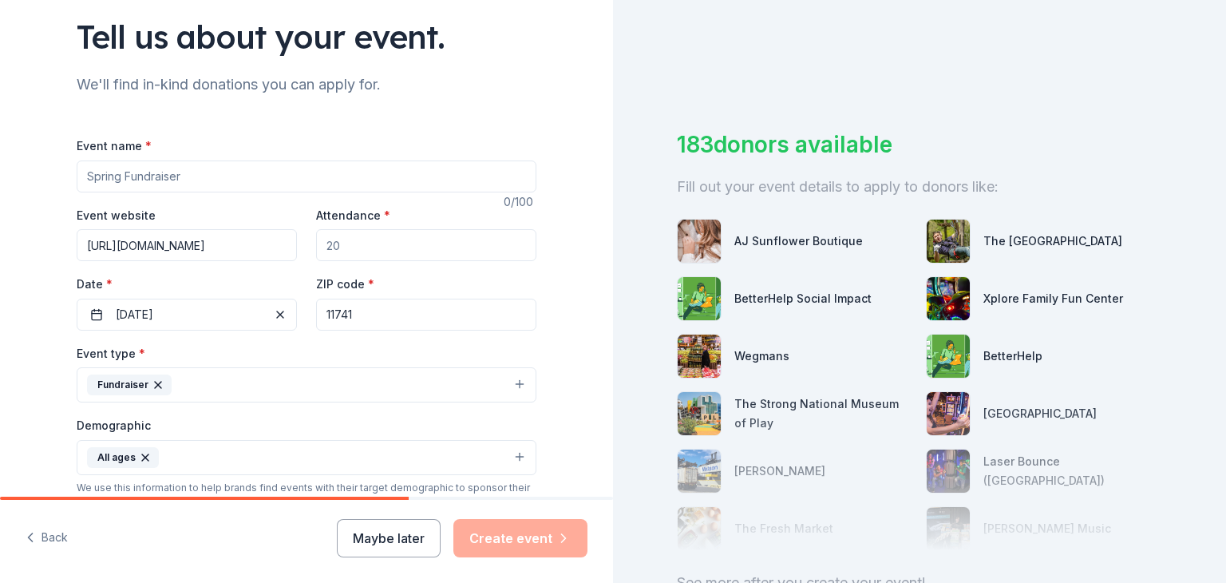
type input "https://sites.google.com/view/nokomispta/home?authuser=0"
click at [390, 243] on input "Attendance *" at bounding box center [426, 245] width 220 height 32
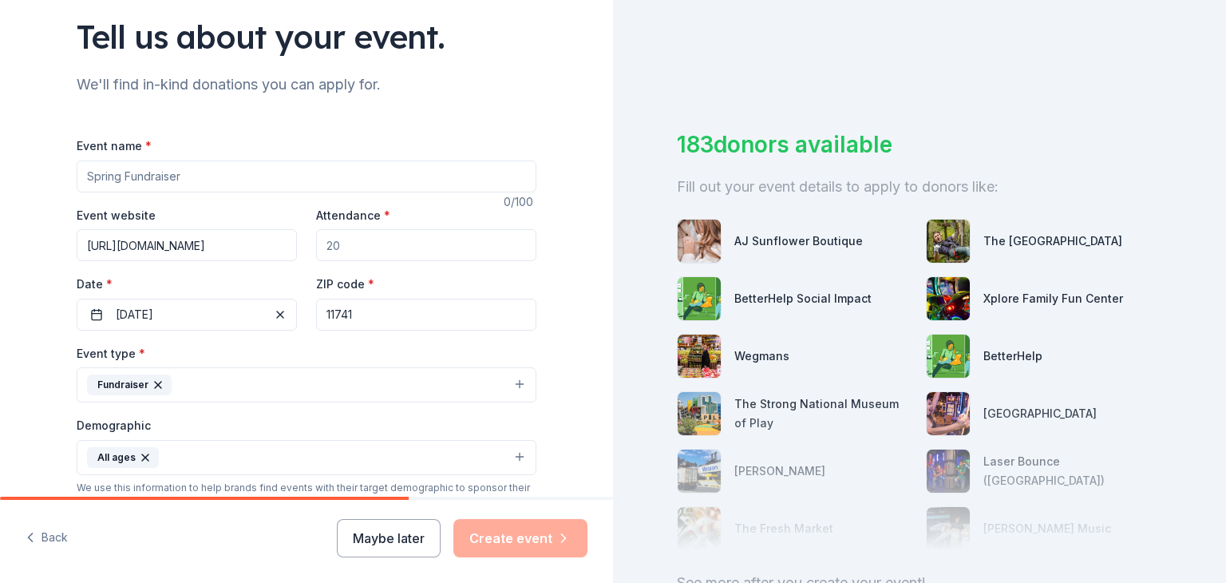
click at [212, 162] on input "Event name *" at bounding box center [307, 176] width 460 height 32
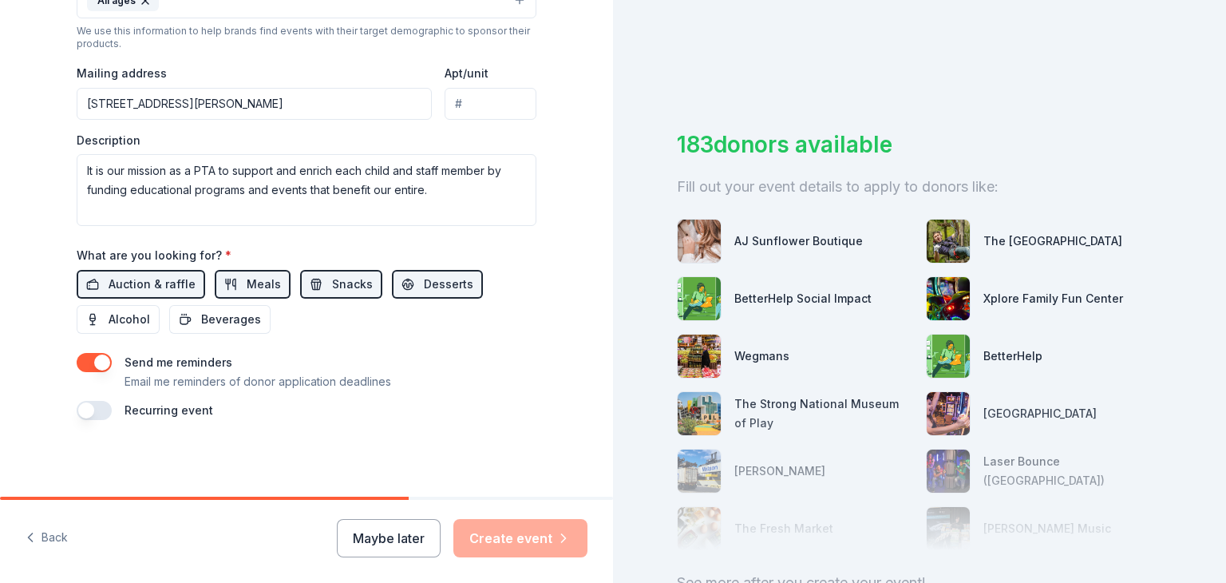
click at [551, 556] on div "Back Maybe later Create event" at bounding box center [306, 541] width 613 height 83
click at [550, 555] on div "Maybe later Create event" at bounding box center [462, 538] width 251 height 38
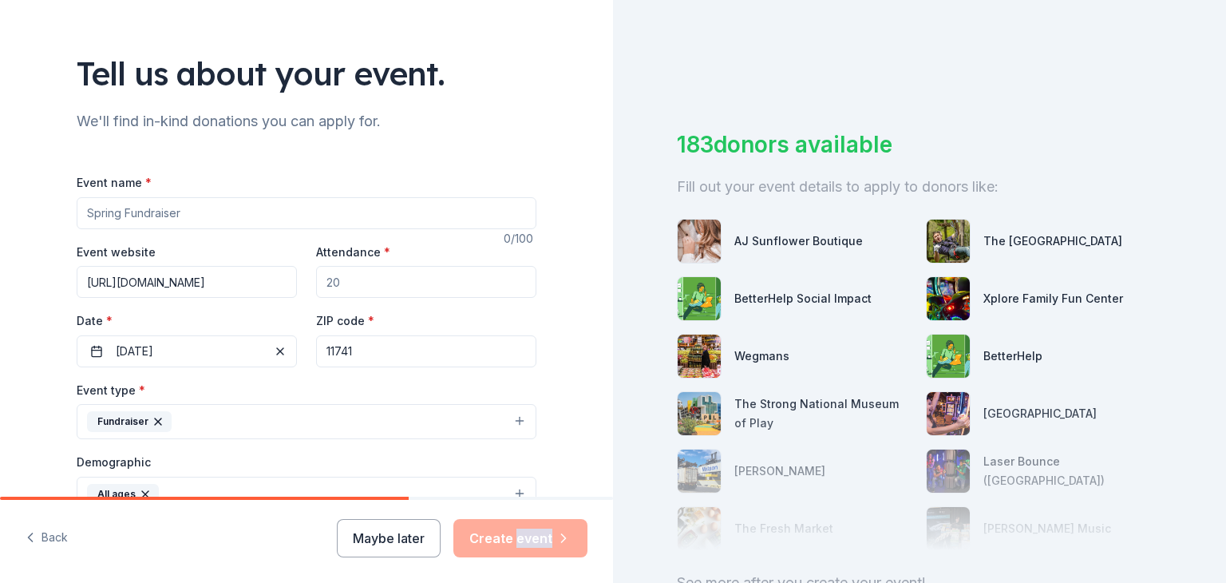
scroll to position [0, 0]
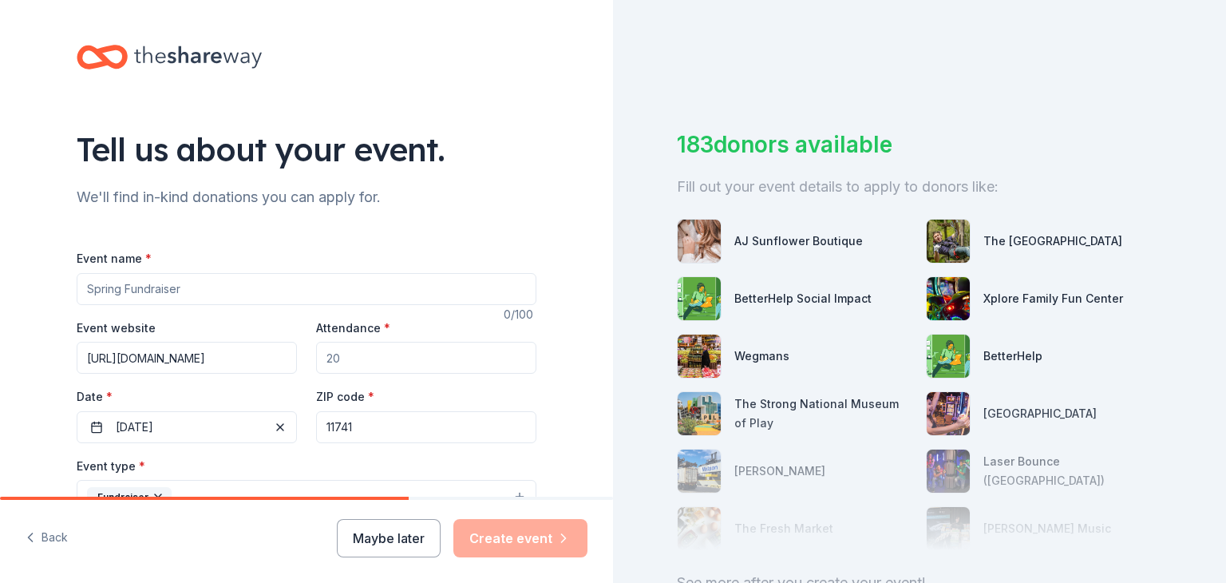
click at [158, 58] on icon at bounding box center [198, 57] width 128 height 33
click at [401, 559] on div "Back Maybe later Create event" at bounding box center [306, 541] width 613 height 83
click at [399, 527] on button "Maybe later" at bounding box center [389, 538] width 104 height 38
click at [408, 531] on button "Maybe later" at bounding box center [389, 538] width 104 height 38
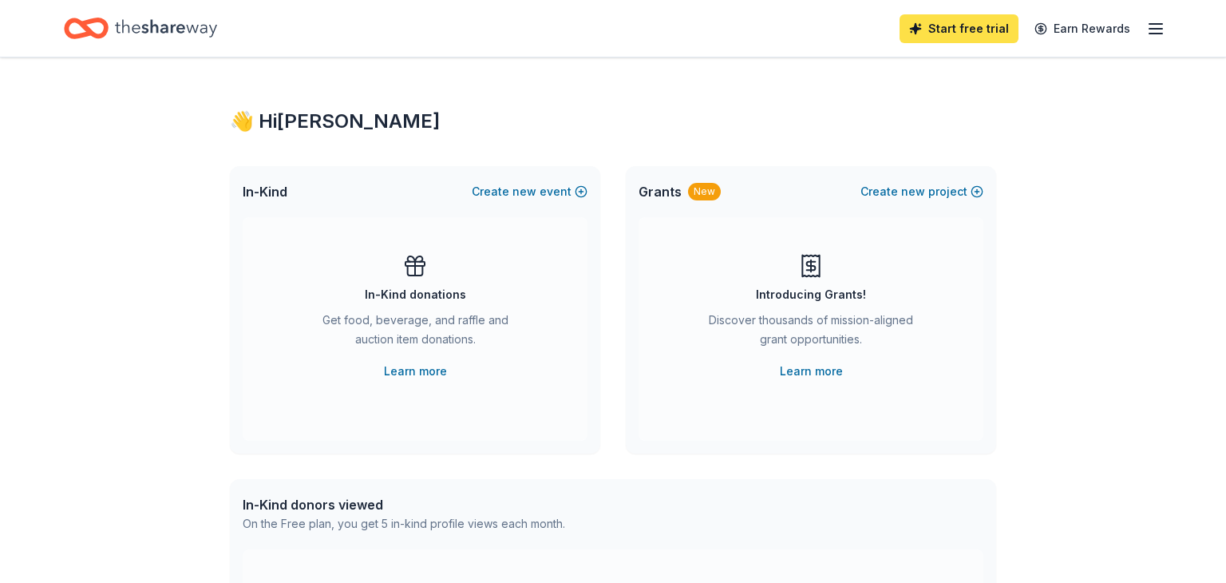
click at [967, 31] on link "Start free trial" at bounding box center [958, 28] width 119 height 29
click at [971, 24] on link "Start free trial" at bounding box center [958, 28] width 119 height 29
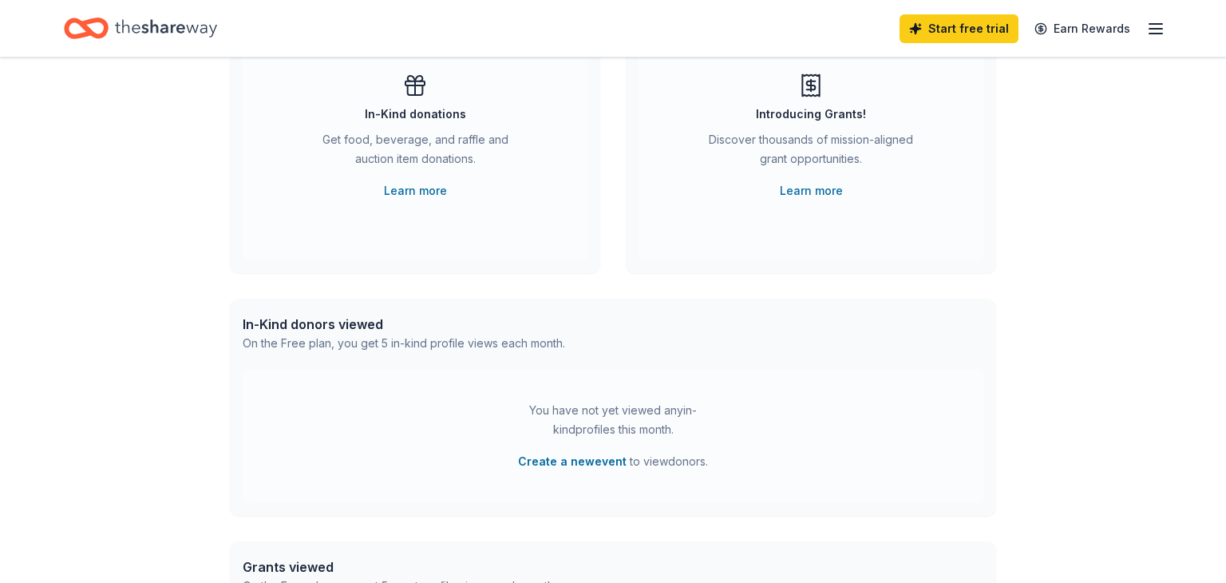
scroll to position [181, 0]
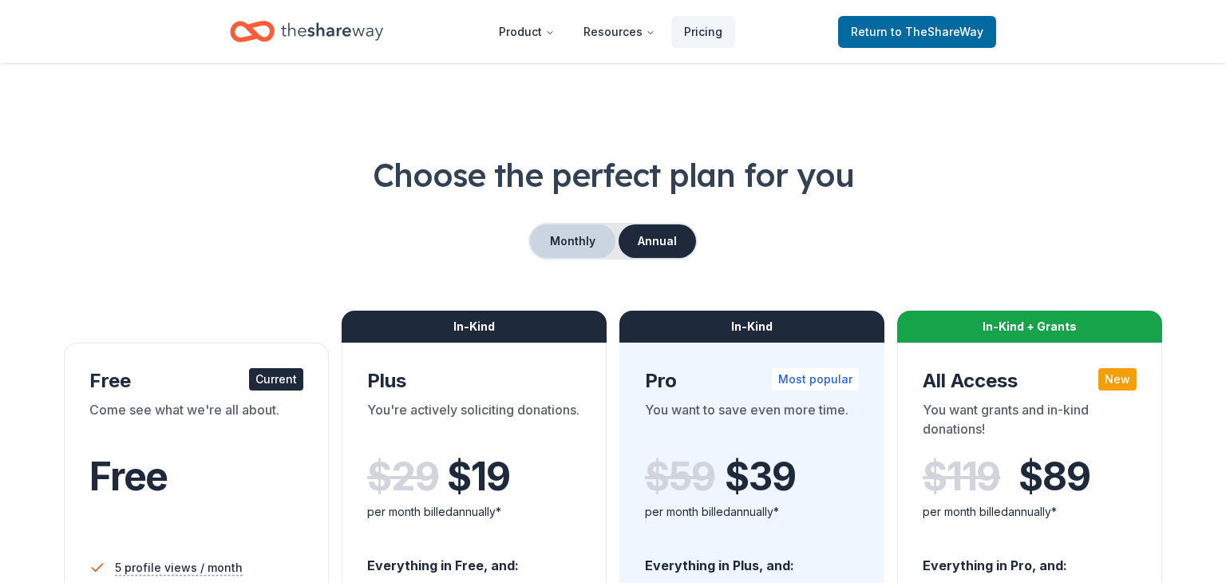
click at [559, 235] on button "Monthly" at bounding box center [572, 241] width 85 height 34
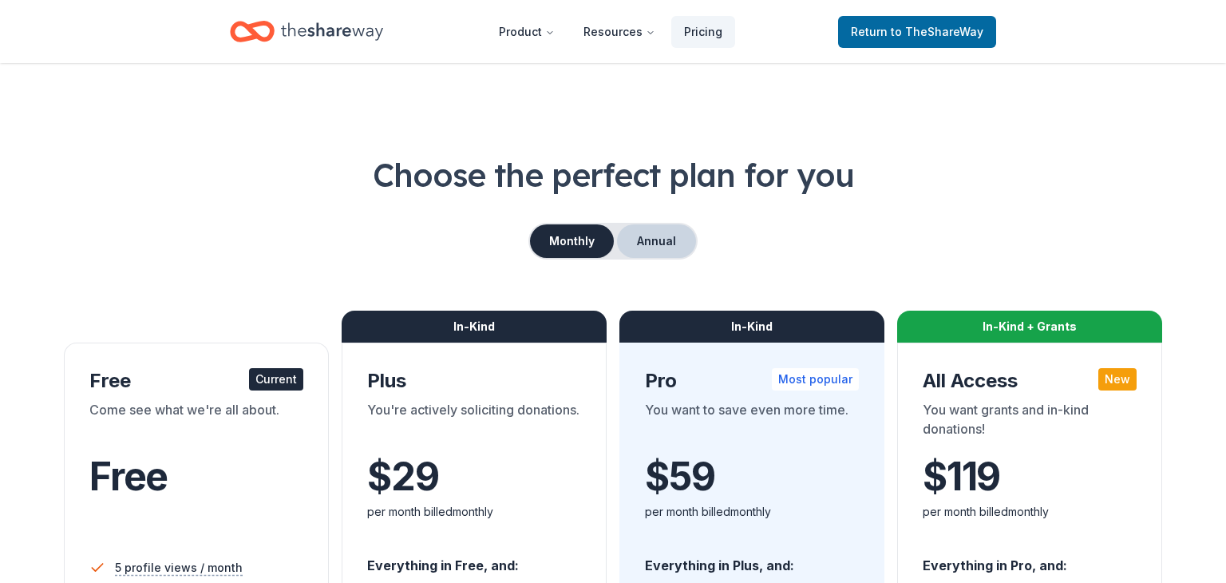
click at [662, 247] on button "Annual" at bounding box center [656, 241] width 79 height 34
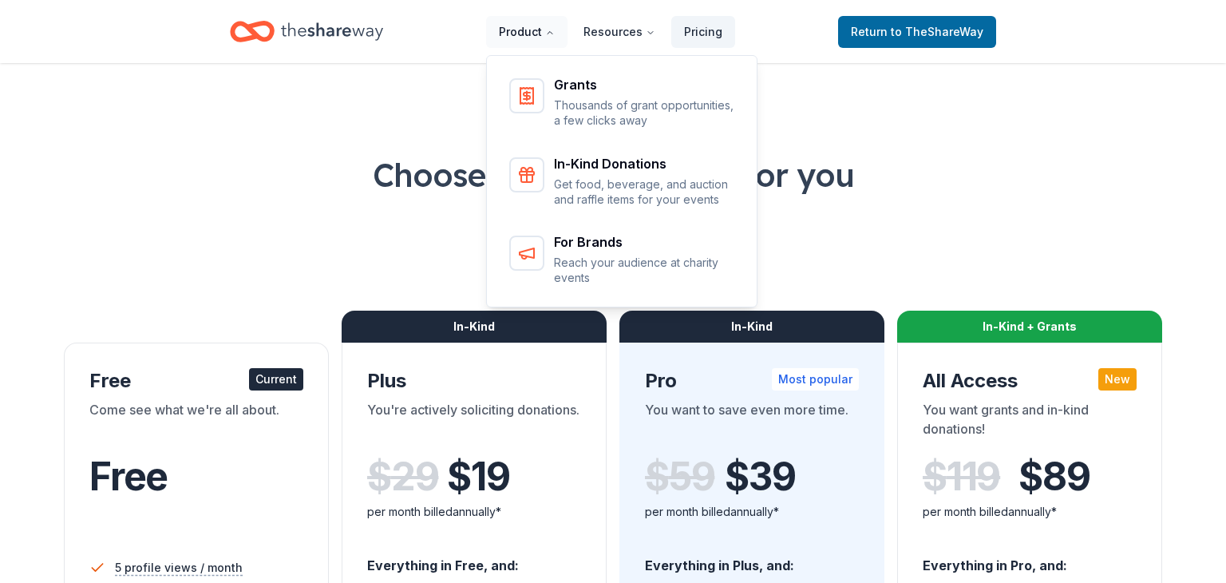
click at [527, 35] on button "Product" at bounding box center [526, 32] width 81 height 32
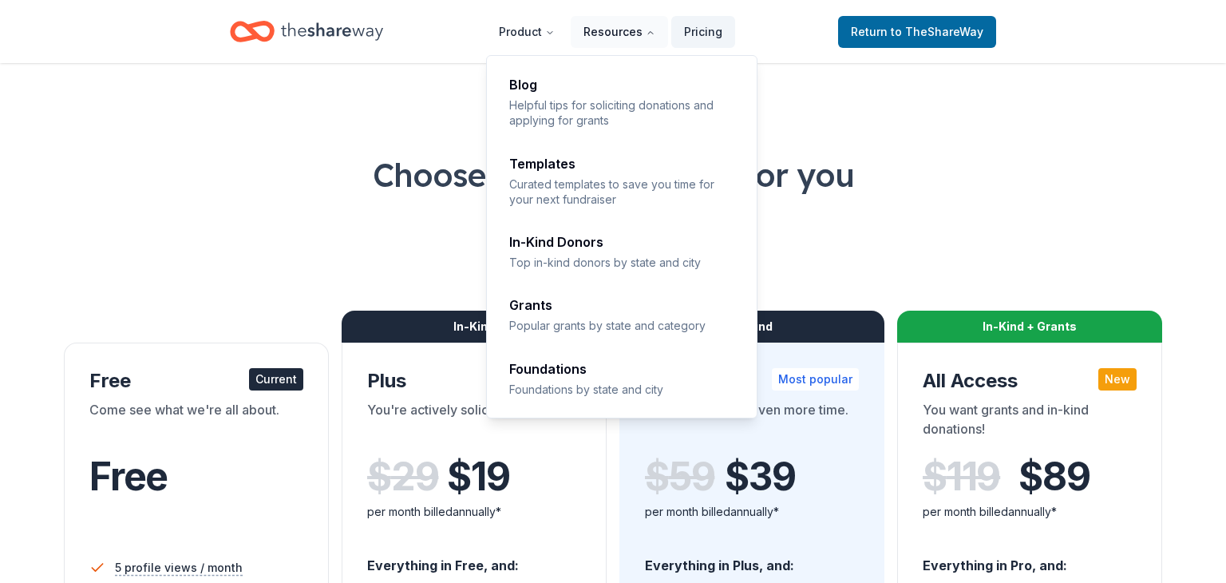
click at [609, 41] on button "Resources" at bounding box center [619, 32] width 97 height 32
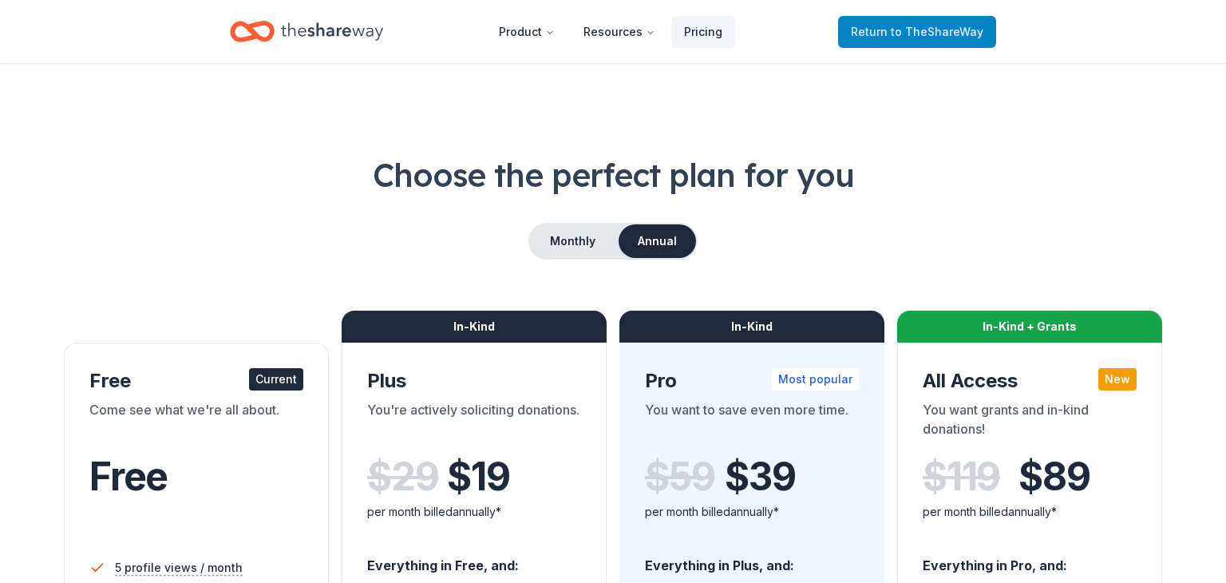
click at [930, 22] on span "Return to TheShareWay" at bounding box center [917, 31] width 132 height 19
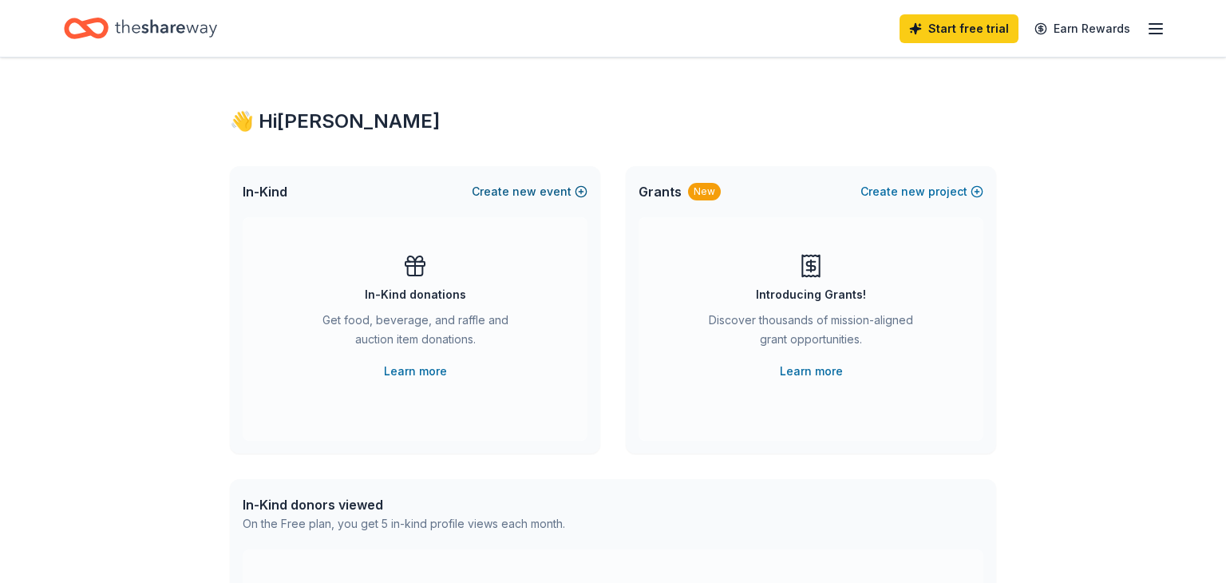
click at [548, 192] on button "Create new event" at bounding box center [530, 191] width 116 height 19
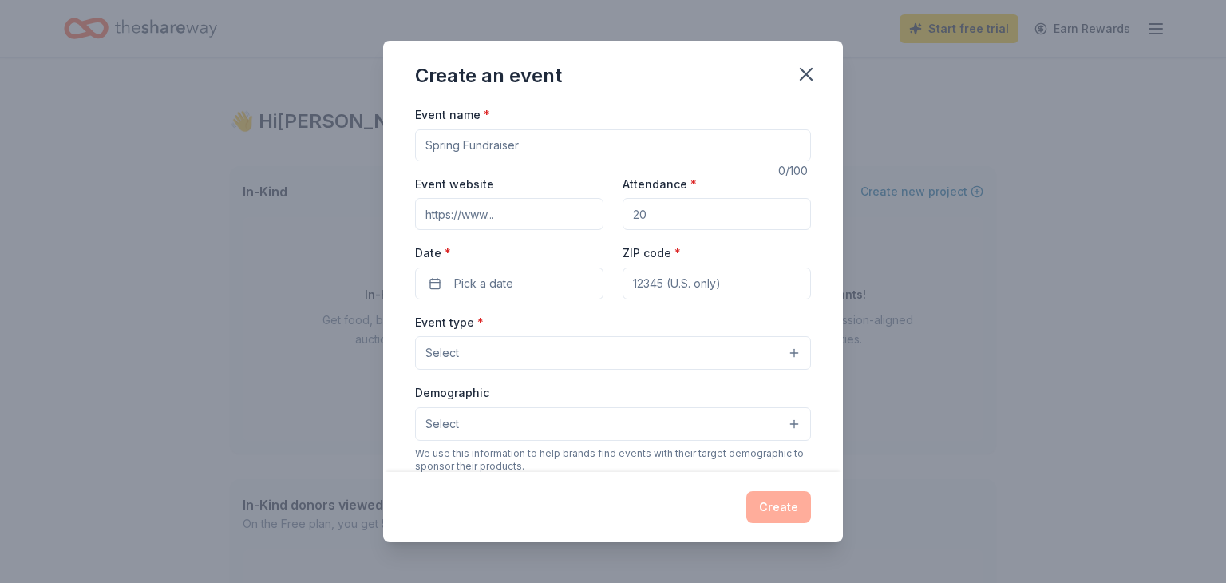
click at [534, 155] on input "Event name *" at bounding box center [613, 145] width 396 height 32
click at [634, 158] on input "Event name *" at bounding box center [613, 145] width 396 height 32
drag, startPoint x: 621, startPoint y: 148, endPoint x: 513, endPoint y: 203, distance: 120.6
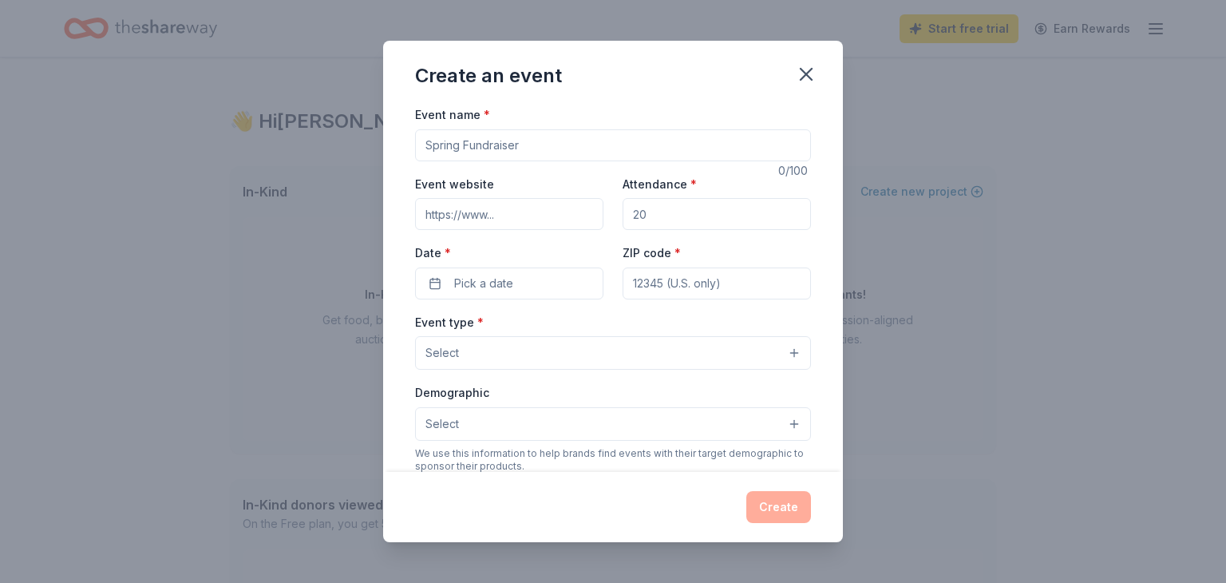
click at [513, 203] on div "Event name * 0 /100 Event website Attendance * Date * Pick a date ZIP code * Ev…" at bounding box center [613, 473] width 396 height 737
click at [433, 345] on button "Select" at bounding box center [613, 353] width 396 height 34
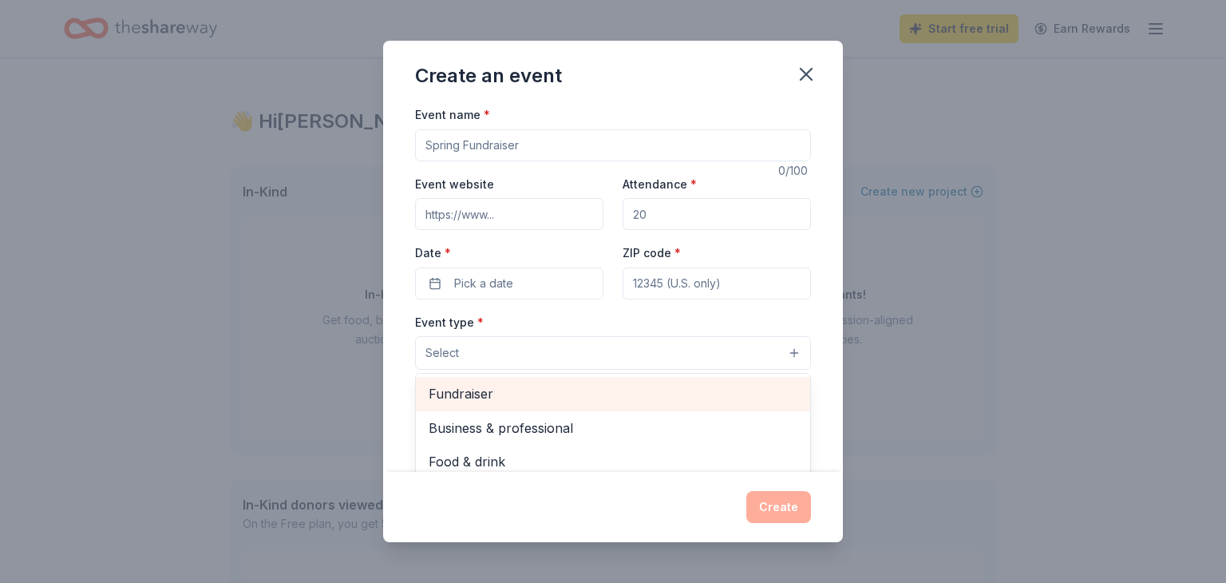
click at [452, 385] on span "Fundraiser" at bounding box center [613, 393] width 369 height 21
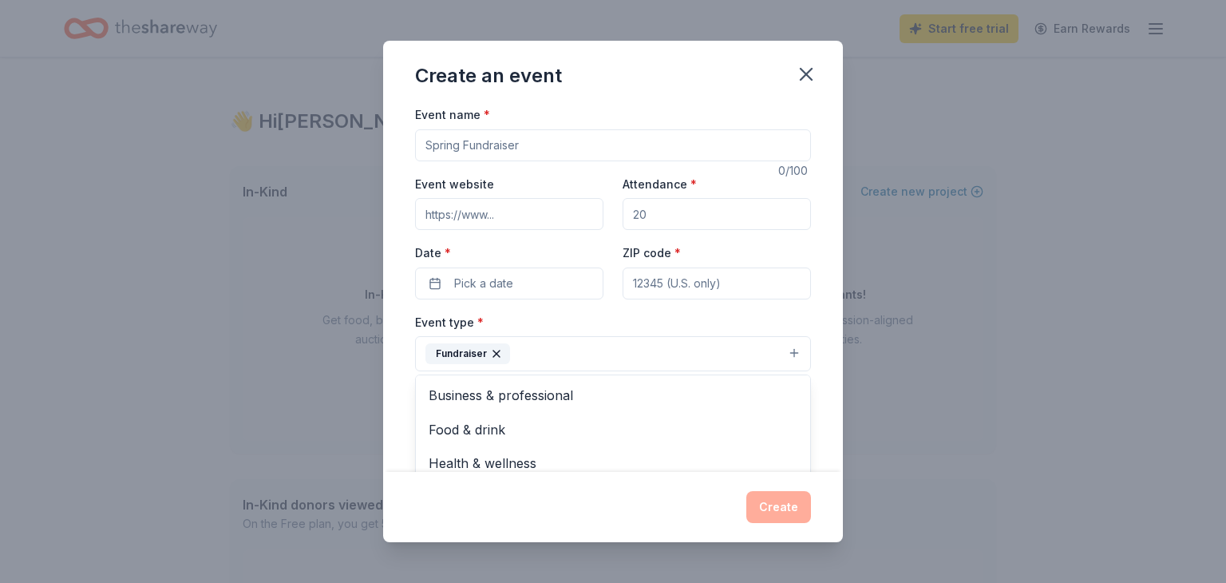
click at [511, 214] on div "Event name * 0 /100 Event website Attendance * Date * Pick a date ZIP code * Ev…" at bounding box center [613, 474] width 396 height 739
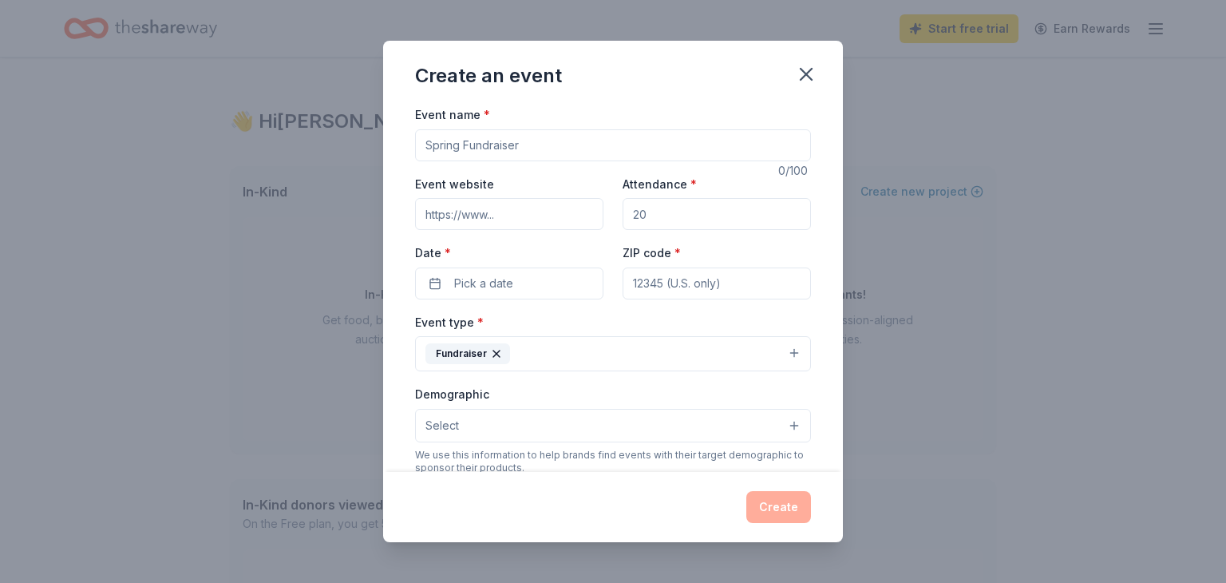
click at [511, 214] on input "Event website" at bounding box center [509, 214] width 188 height 32
paste input "https://sites.google.com/view/nokomispta/home?authuser=0"
type input "https://sites.google.com/view/nokomispta/home?authuser=0"
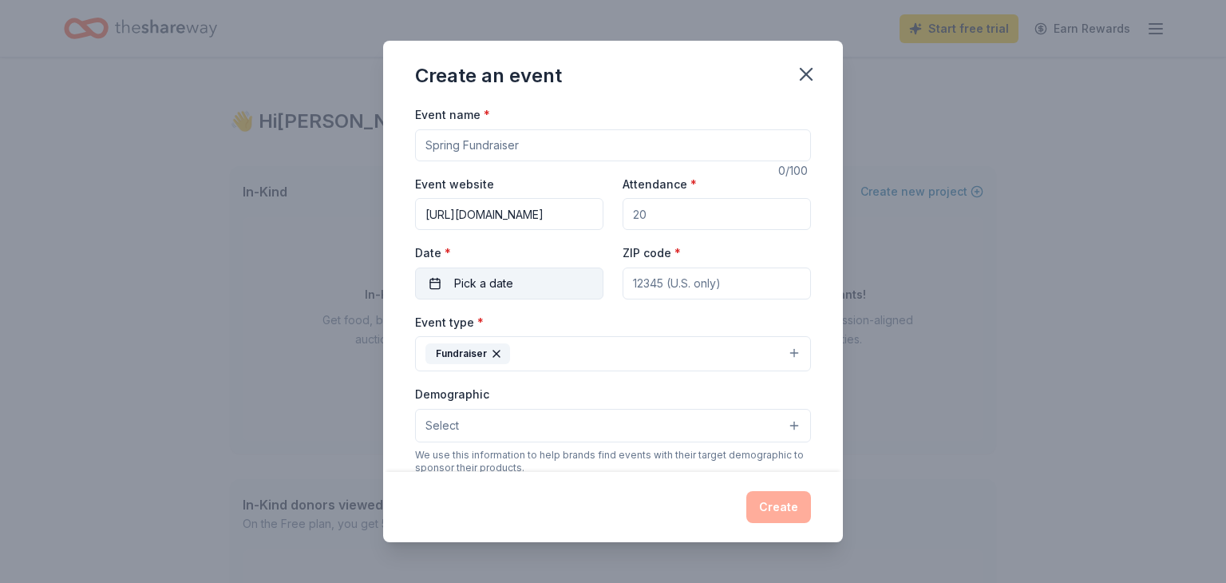
click at [561, 277] on button "Pick a date" at bounding box center [509, 283] width 188 height 32
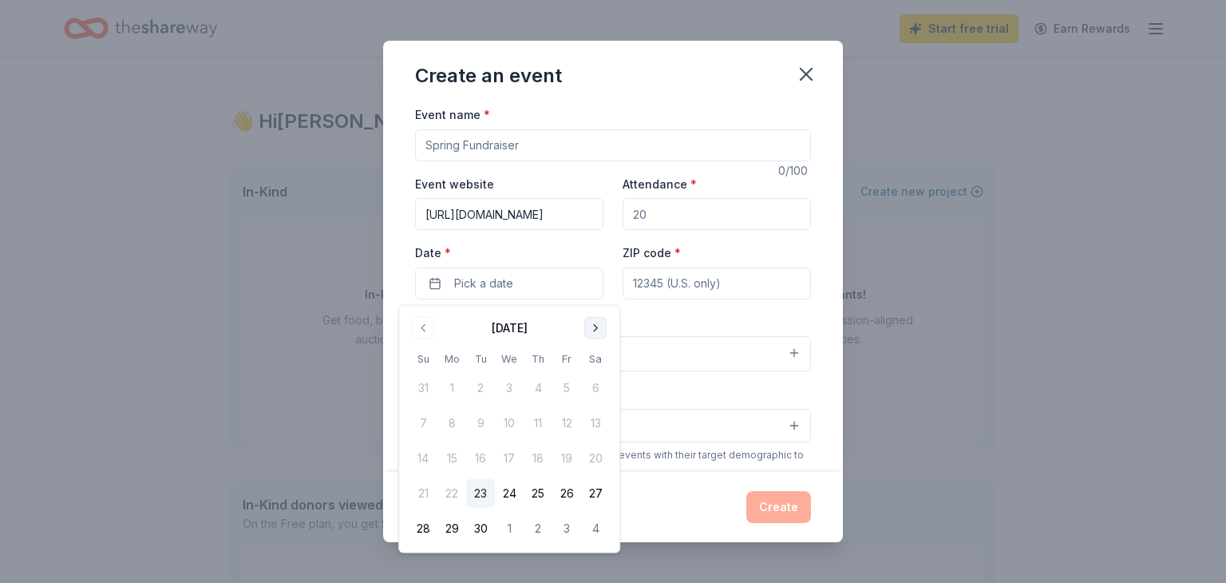
click at [606, 322] on button "Go to next month" at bounding box center [595, 328] width 22 height 22
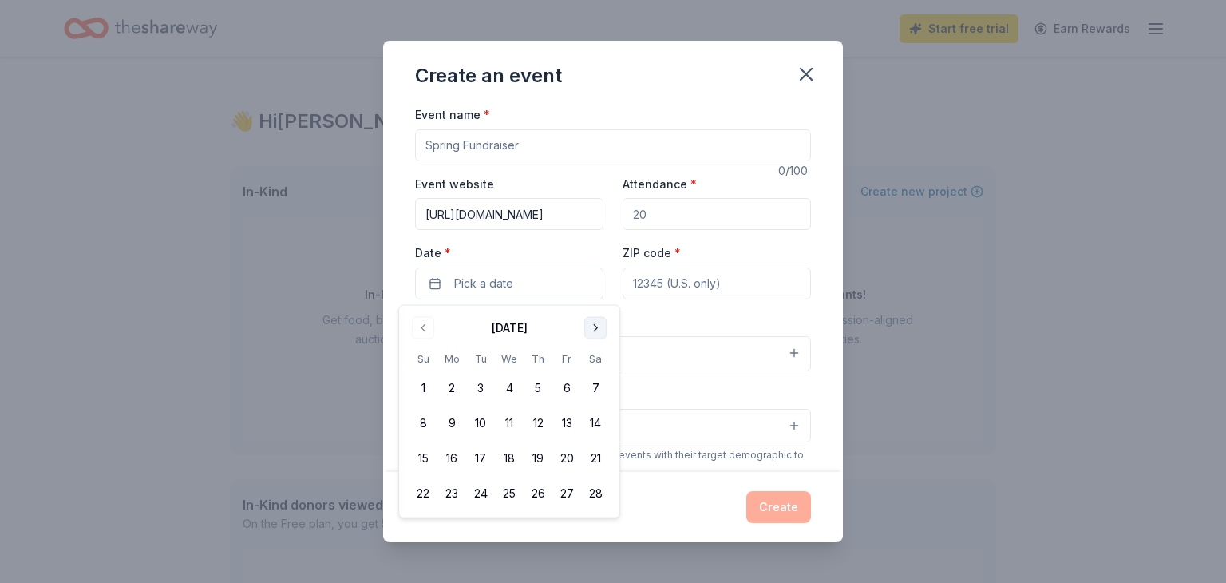
click at [606, 322] on button "Go to next month" at bounding box center [595, 328] width 22 height 22
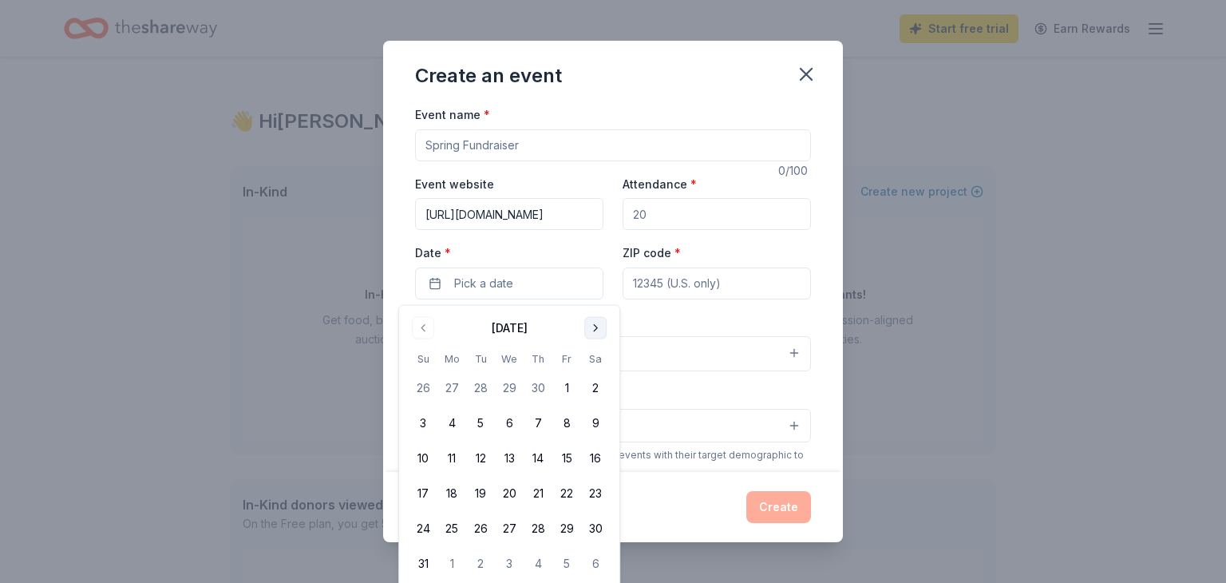
click at [606, 322] on button "Go to next month" at bounding box center [595, 328] width 22 height 22
click at [420, 335] on button "Go to previous month" at bounding box center [423, 328] width 22 height 22
click at [598, 325] on button "Go to next month" at bounding box center [595, 328] width 22 height 22
click at [424, 453] on button "14" at bounding box center [423, 458] width 29 height 29
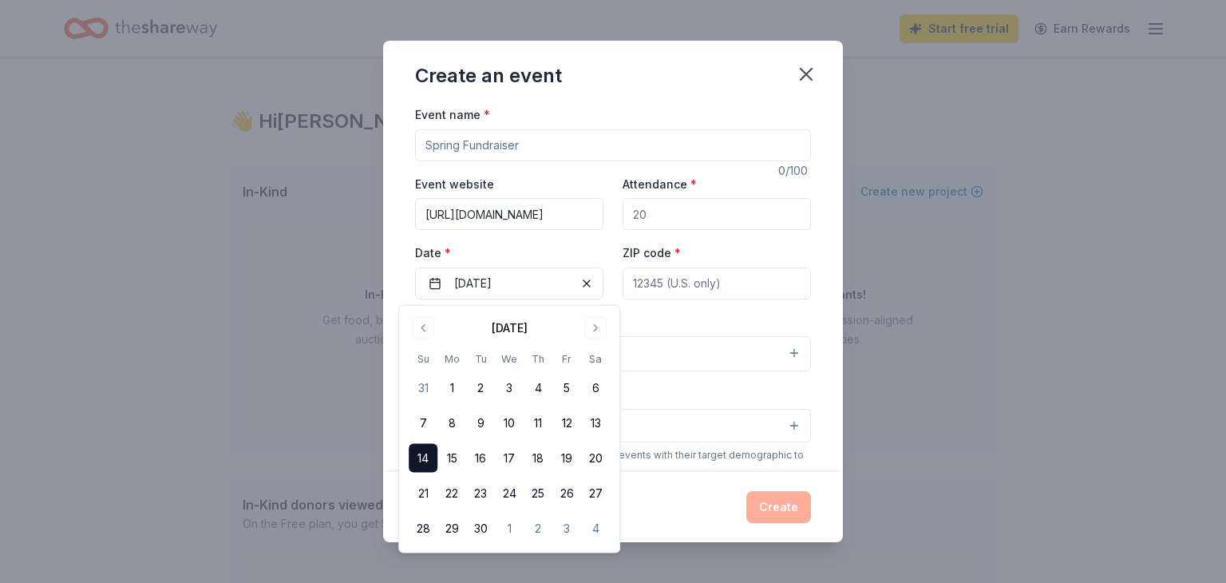
click at [656, 290] on input "ZIP code *" at bounding box center [716, 283] width 188 height 32
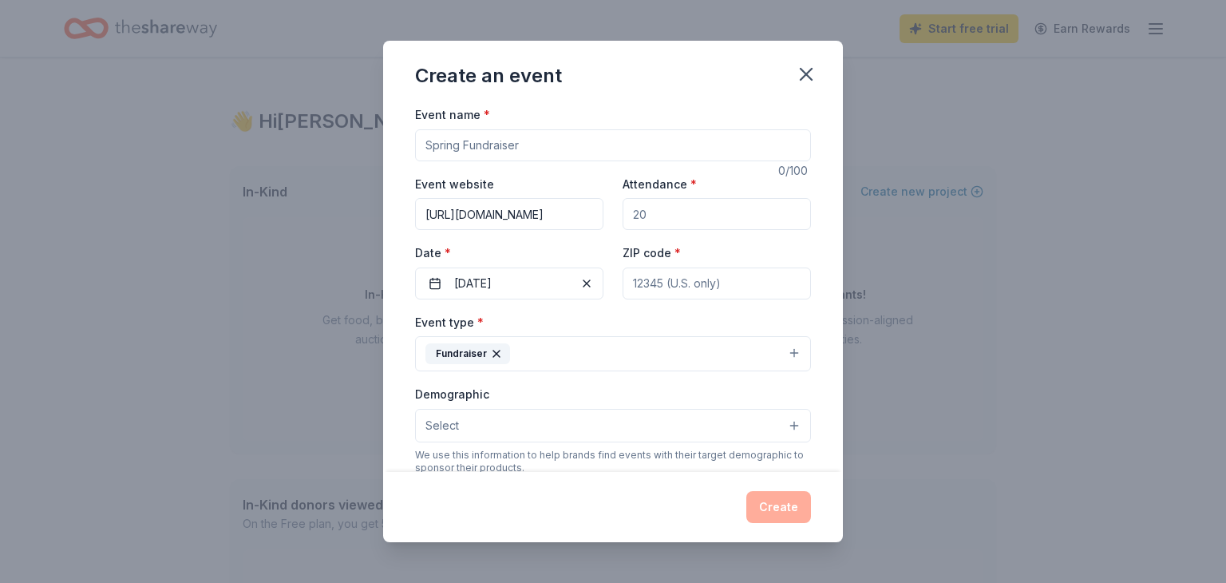
type input "11741"
click at [530, 428] on button "Select" at bounding box center [613, 426] width 396 height 34
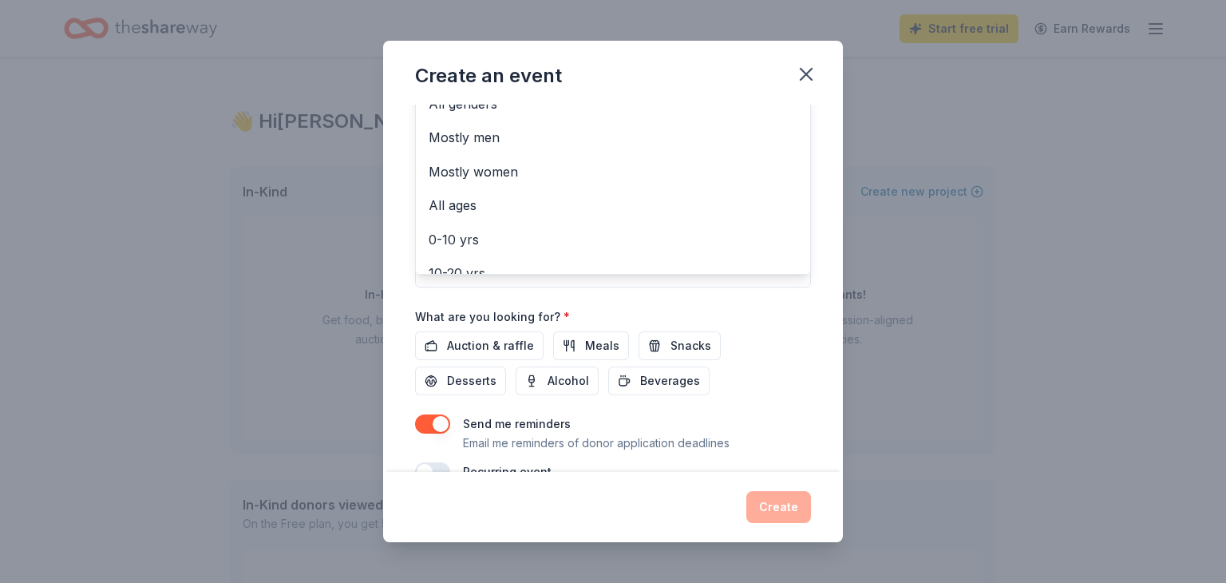
scroll to position [365, 0]
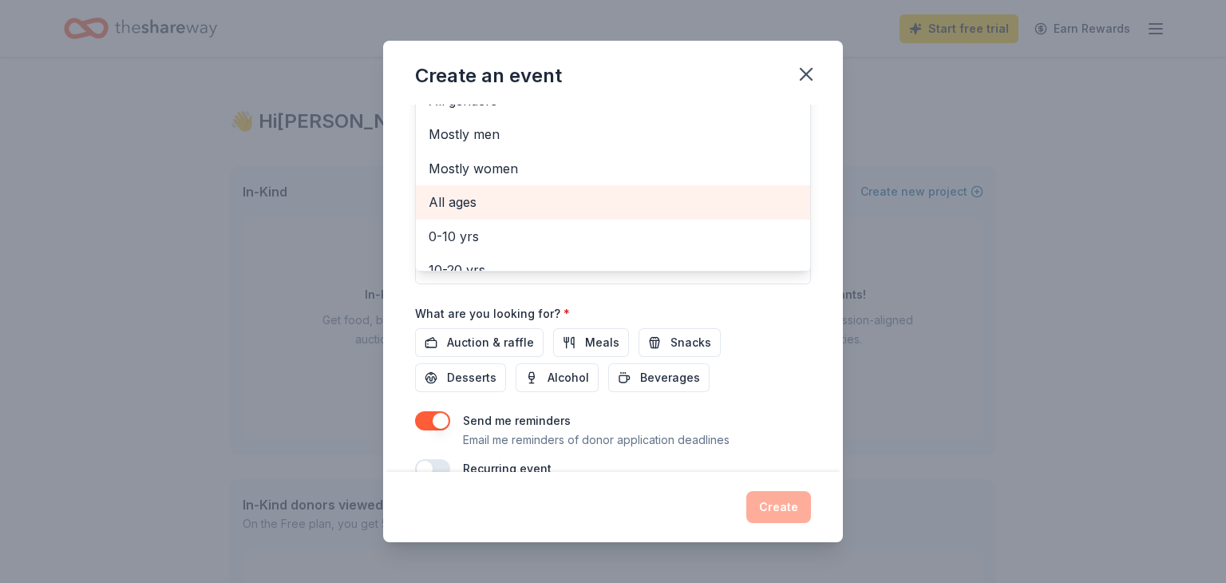
click at [500, 211] on span "All ages" at bounding box center [613, 202] width 369 height 21
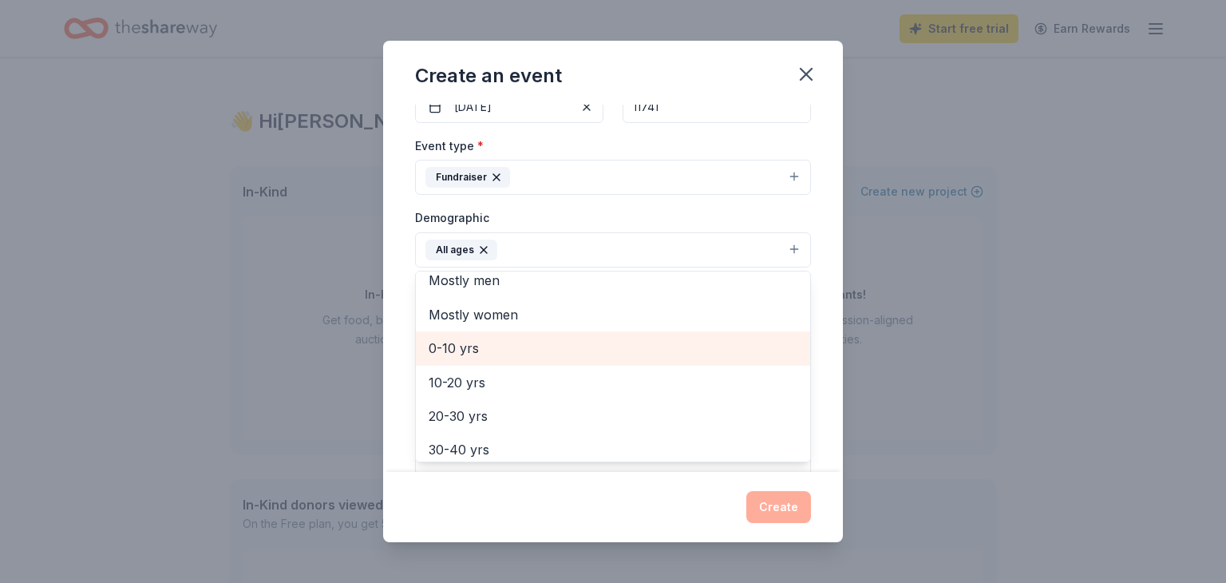
scroll to position [47, 0]
click at [483, 360] on div "0-10 yrs" at bounding box center [613, 346] width 394 height 34
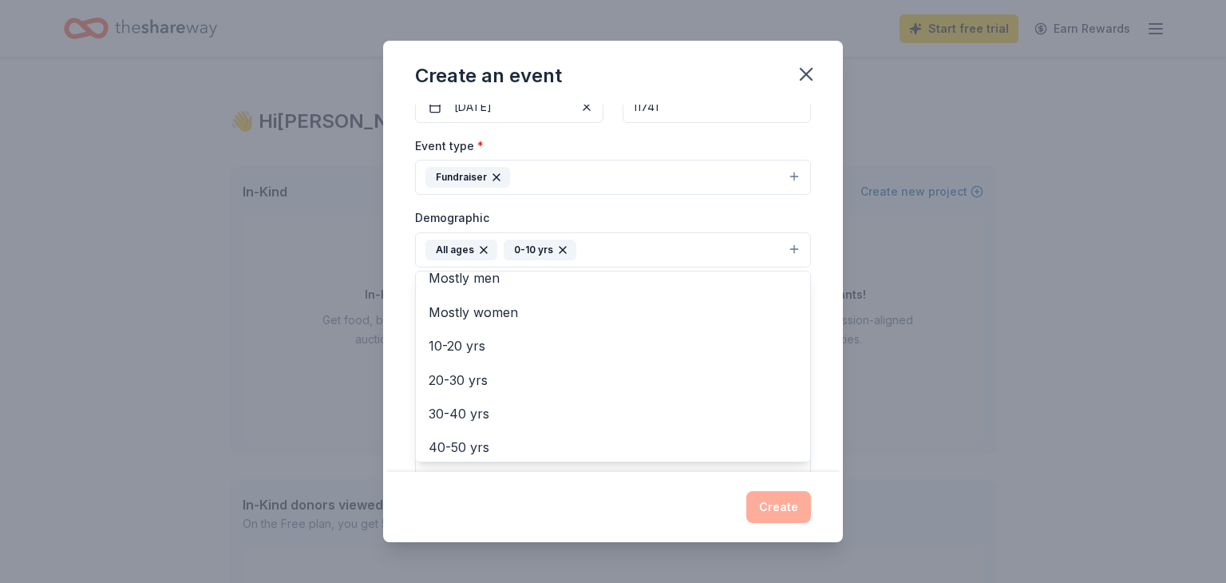
click at [380, 337] on div "Create an event Event name * 0 /100 Event website https://sites.google.com/view…" at bounding box center [613, 291] width 1226 height 583
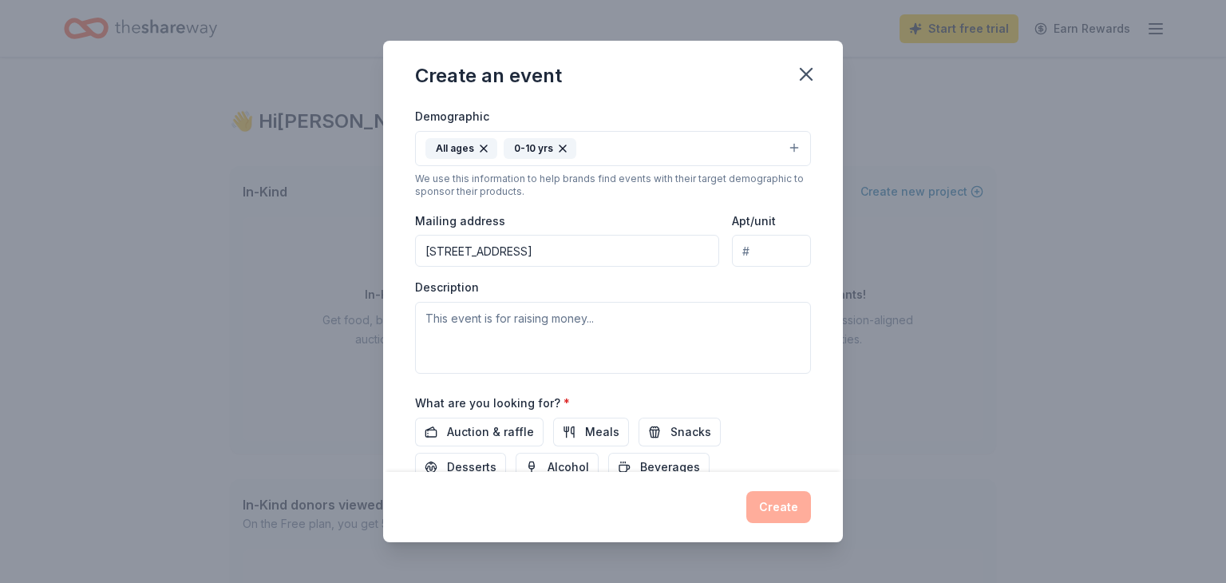
scroll to position [278, 0]
click at [551, 267] on input "28 Avenue B" at bounding box center [567, 251] width 304 height 32
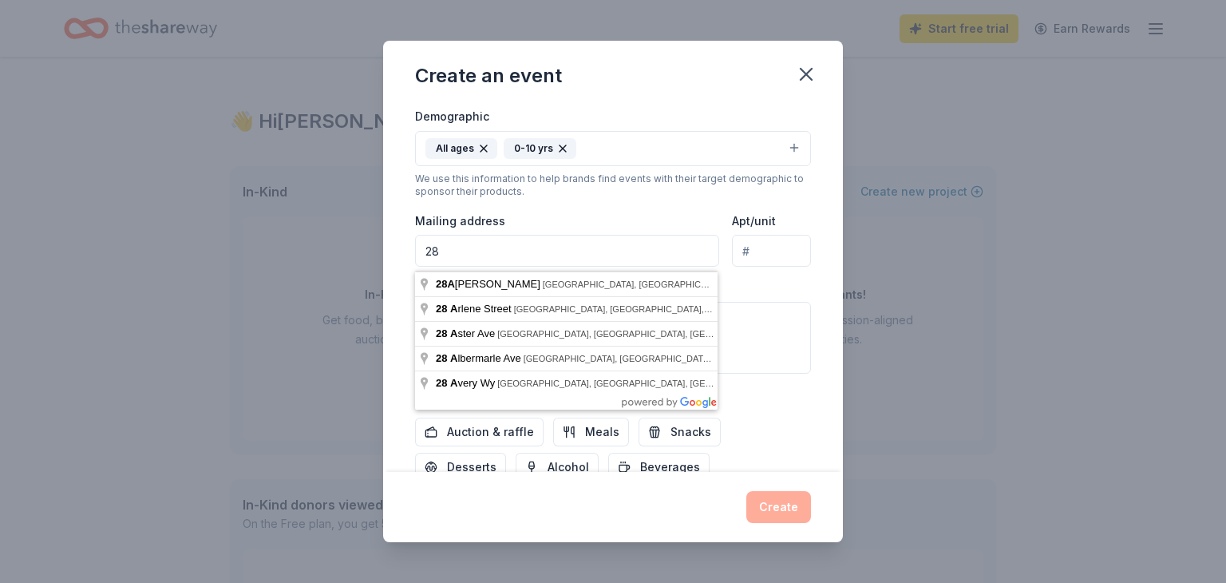
type input "2"
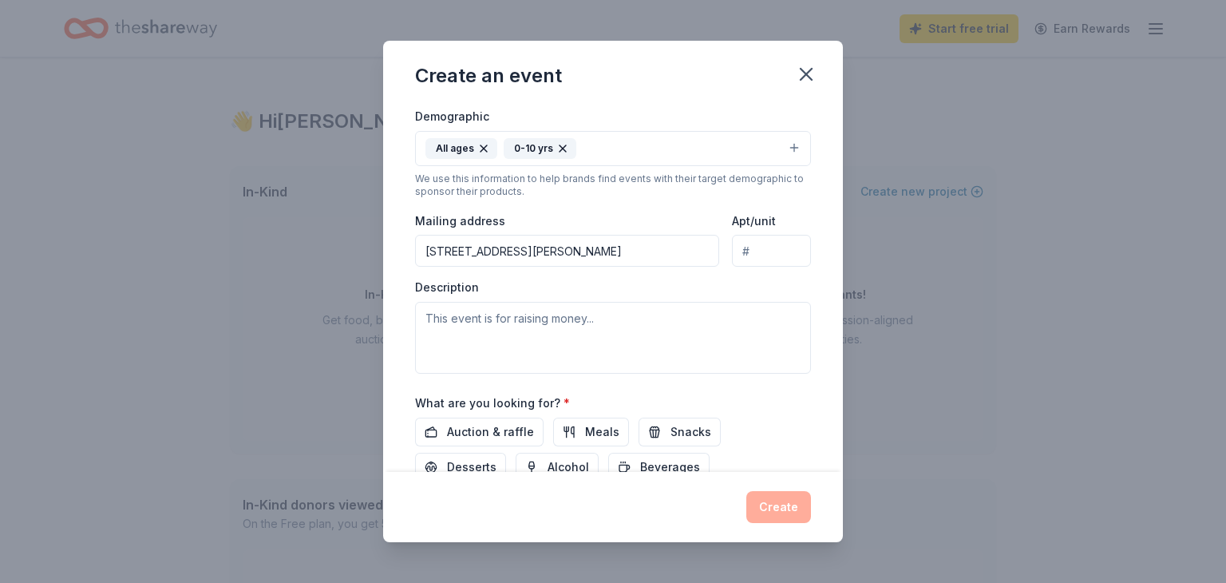
click at [555, 260] on input "151 Holbrook Road South, Holbrook, NY, 11741" at bounding box center [567, 251] width 304 height 32
type input "151 Holbrook Road, Holbrook, NY, 11741"
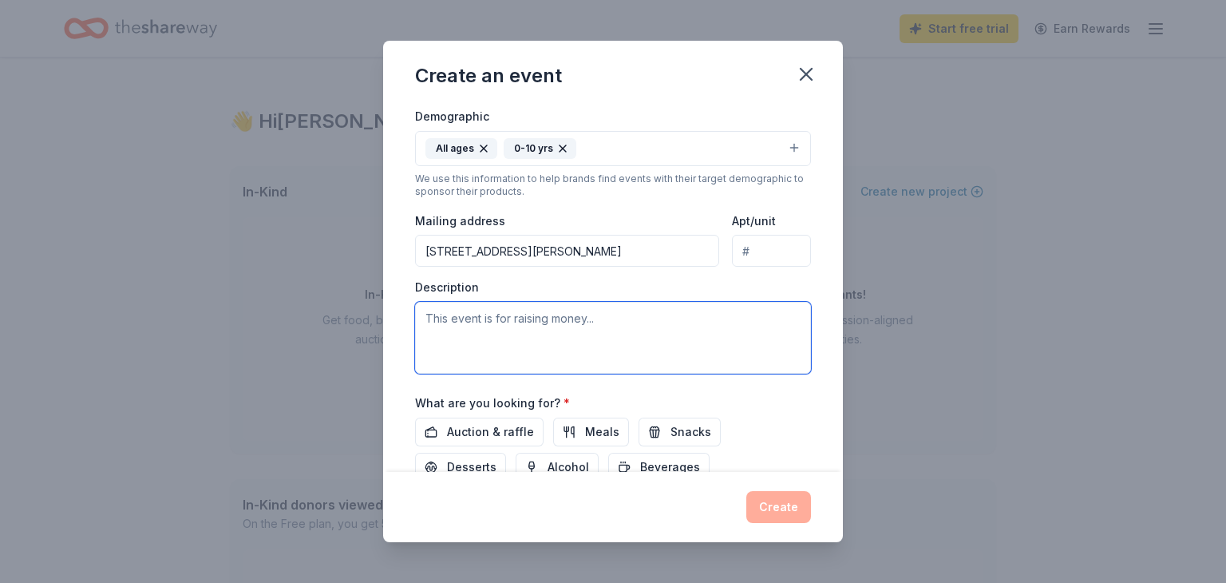
click at [467, 358] on textarea at bounding box center [613, 338] width 396 height 72
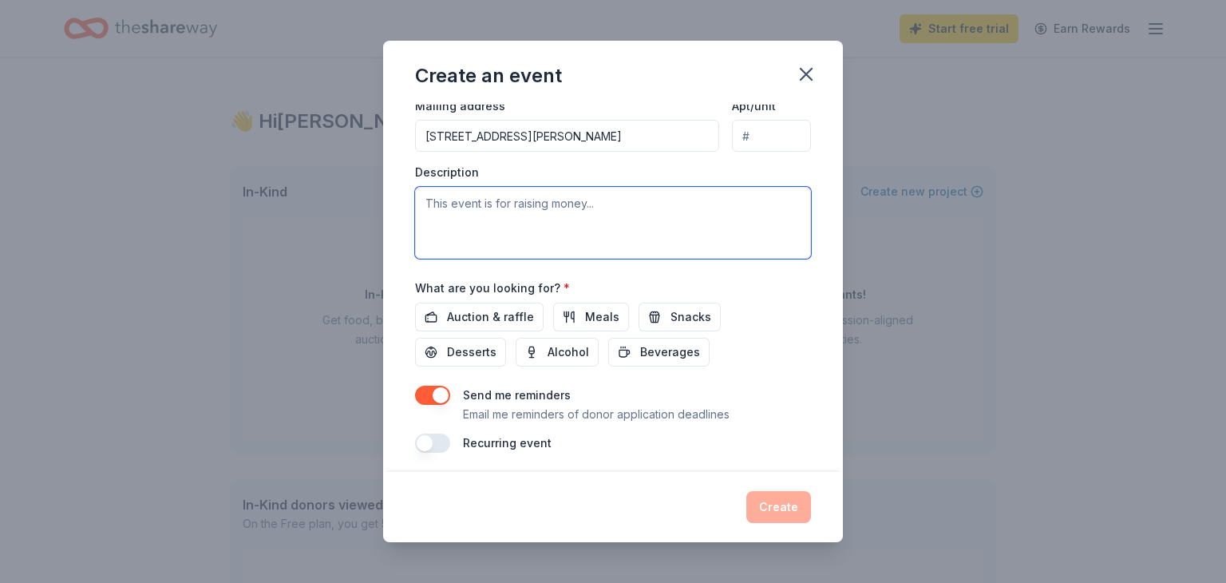
scroll to position [0, 0]
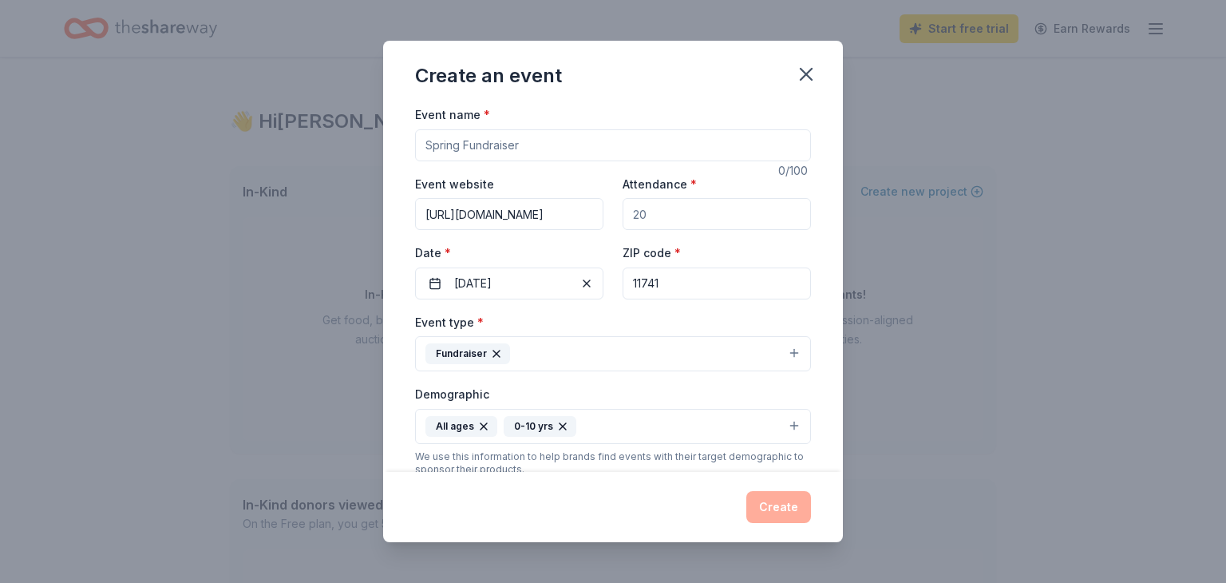
click at [709, 230] on input "Attendance *" at bounding box center [716, 214] width 188 height 32
type input "200"
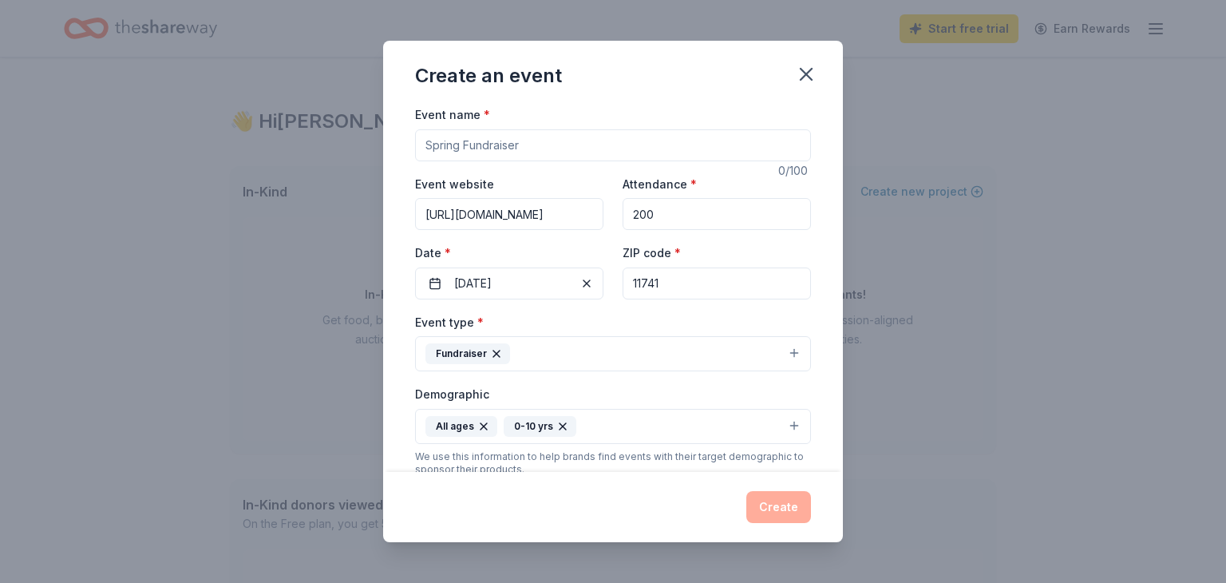
click at [508, 164] on div "Event name * 0 /100 Event website https://sites.google.com/view/nokomispta/home…" at bounding box center [613, 475] width 396 height 741
click at [506, 156] on input "Event name *" at bounding box center [613, 145] width 396 height 32
type input "A"
type input "Fall & Spring Festival"
click at [587, 393] on div "Demographic All ages 0-10 yrs" at bounding box center [613, 414] width 396 height 60
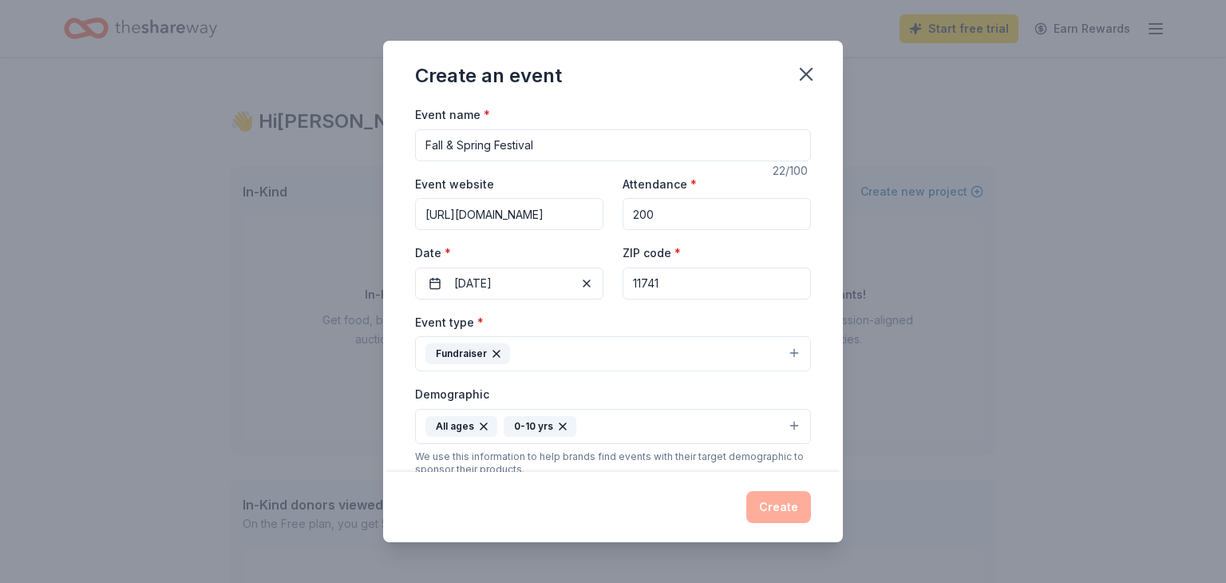
click at [539, 146] on input "Fall & Spring Festival" at bounding box center [613, 145] width 396 height 32
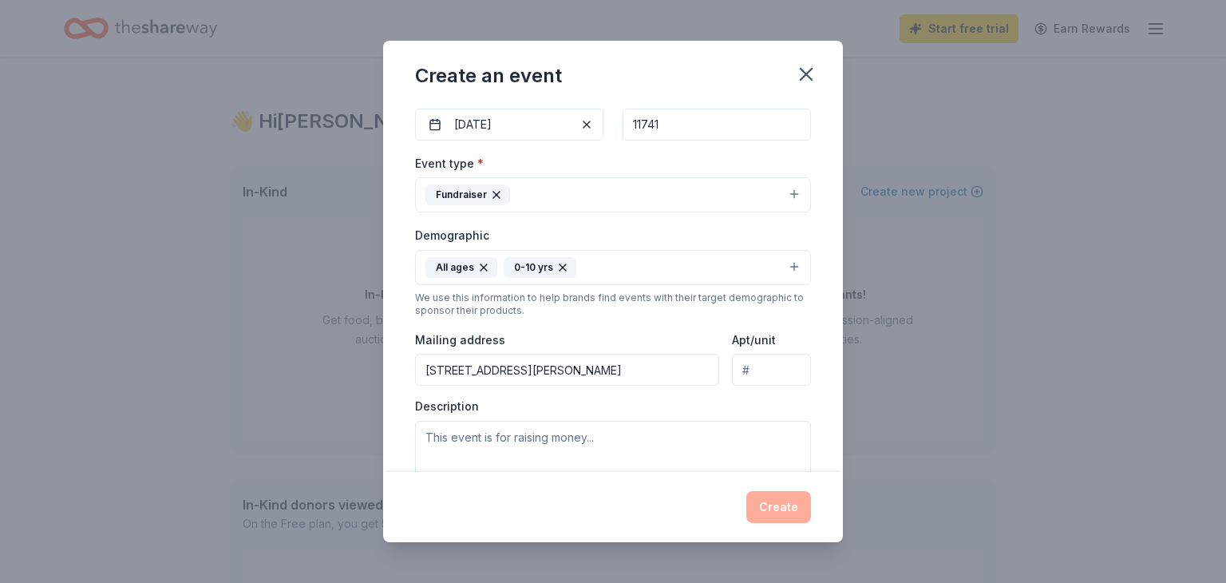
scroll to position [402, 0]
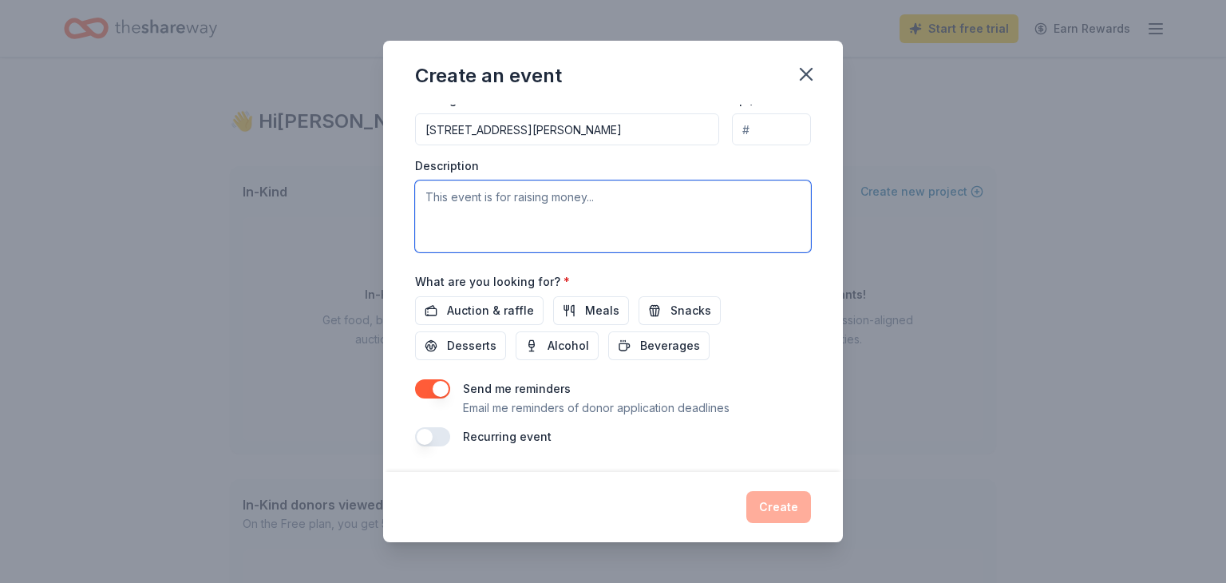
click at [485, 245] on textarea at bounding box center [613, 216] width 396 height 72
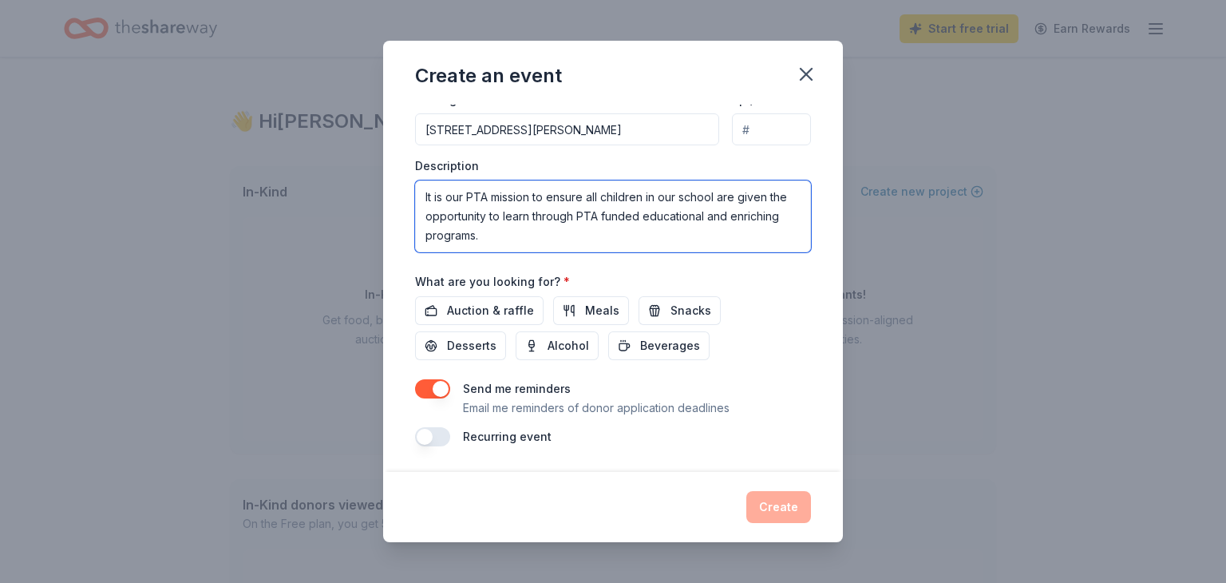
click at [496, 235] on textarea "It is our PTA mission to ensure all children in our school are given the opport…" at bounding box center [613, 216] width 396 height 72
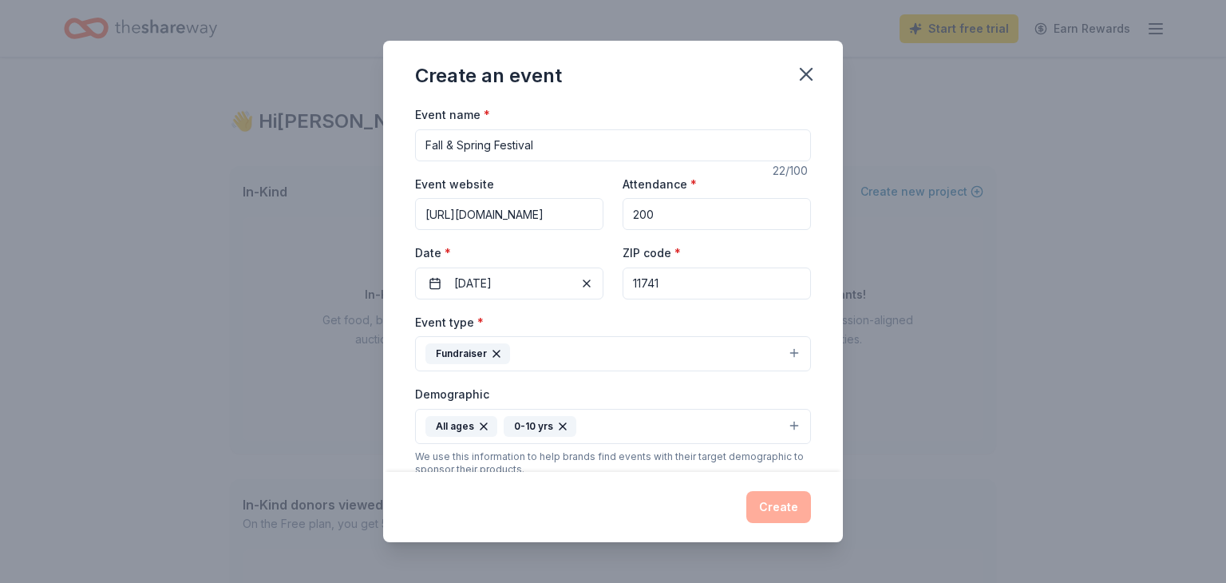
type textarea "It is our PTA mission to ensure all children in our school are given the opport…"
click at [660, 224] on input "200" at bounding box center [716, 214] width 188 height 32
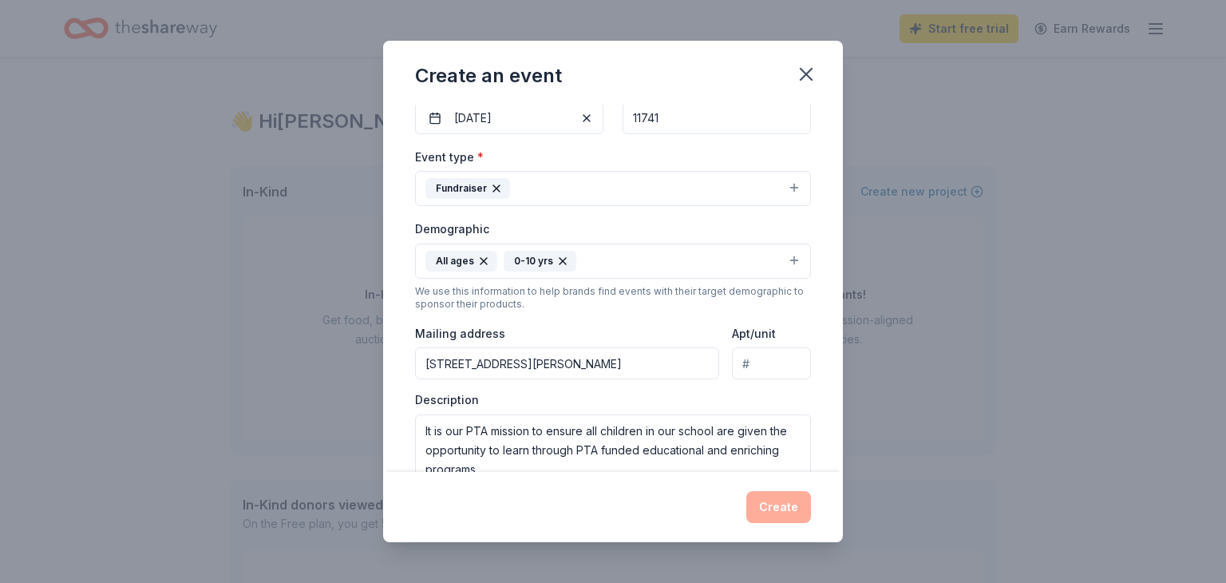
scroll to position [167, 0]
click at [526, 197] on button "Fundraiser" at bounding box center [613, 186] width 396 height 35
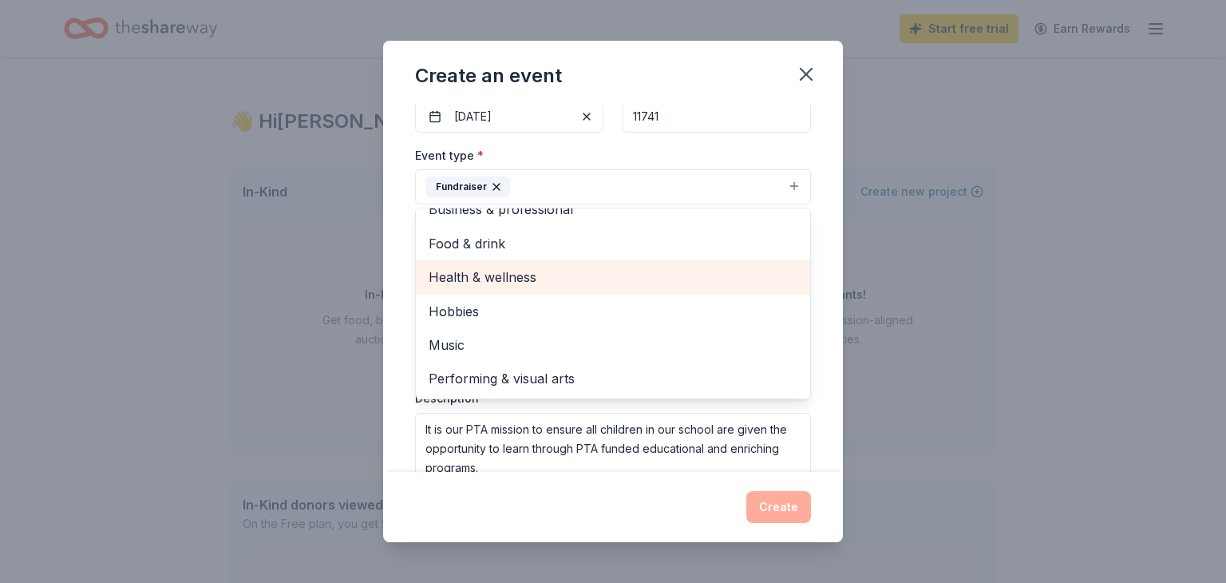
scroll to position [0, 0]
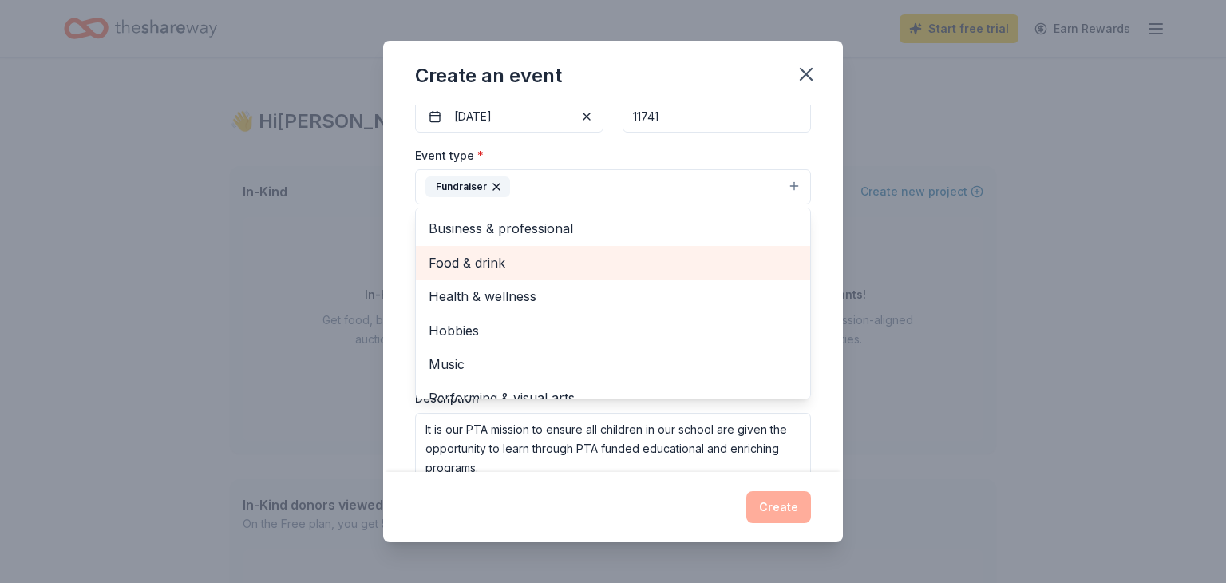
click at [512, 254] on span "Food & drink" at bounding box center [613, 262] width 369 height 21
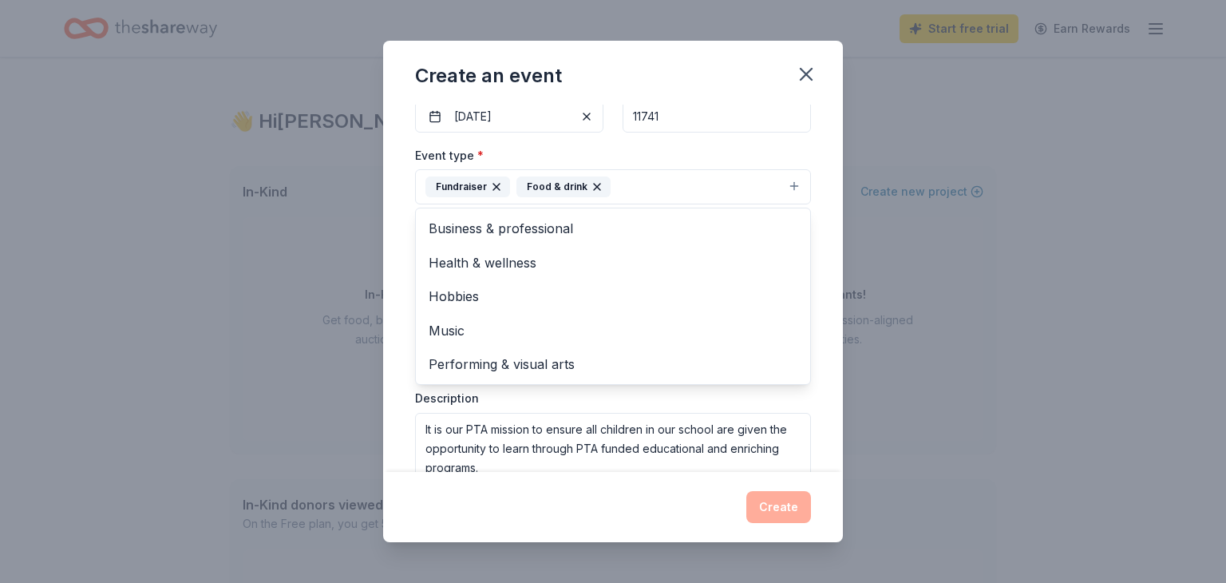
click at [772, 135] on div "Event name * Fall & Spring Festival 22 /100 Event website https://sites.google.…" at bounding box center [613, 308] width 396 height 741
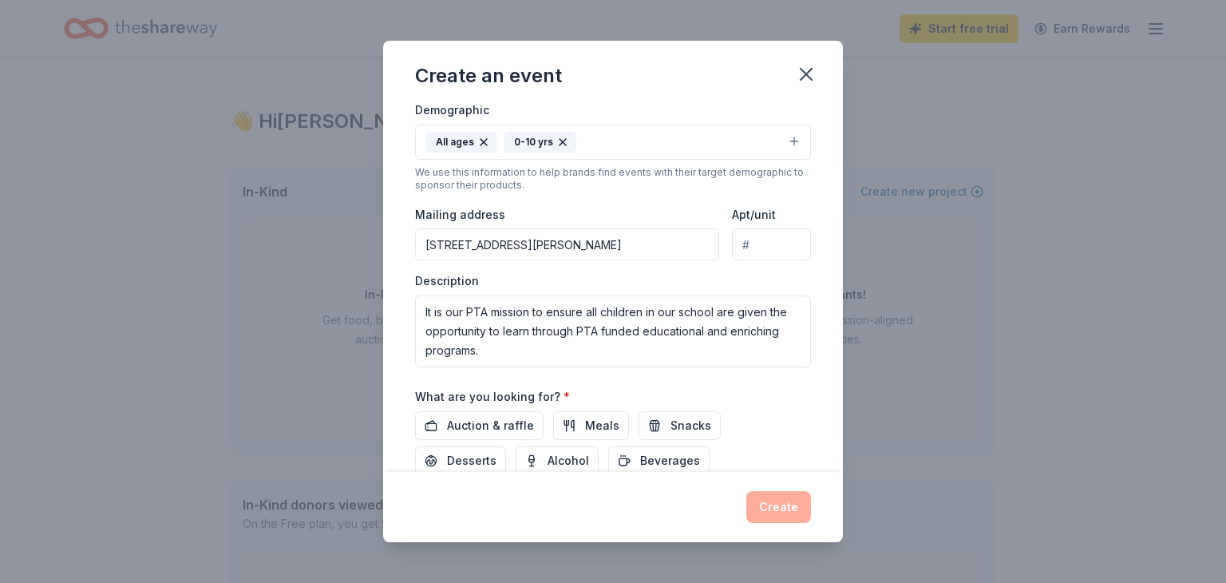
scroll to position [402, 0]
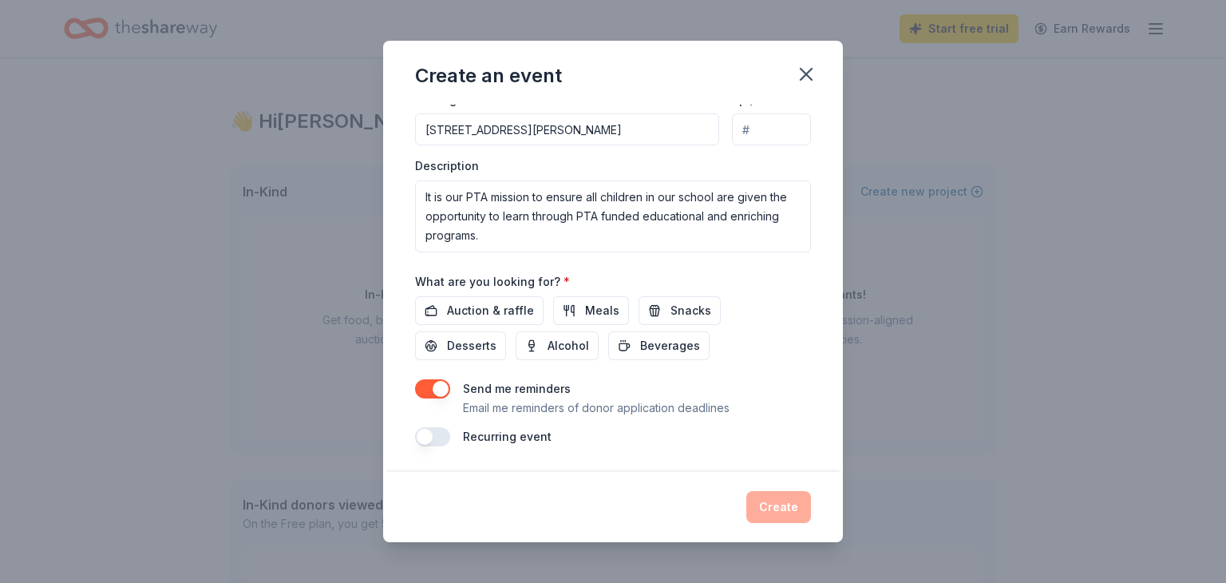
click at [437, 433] on button "button" at bounding box center [432, 436] width 35 height 19
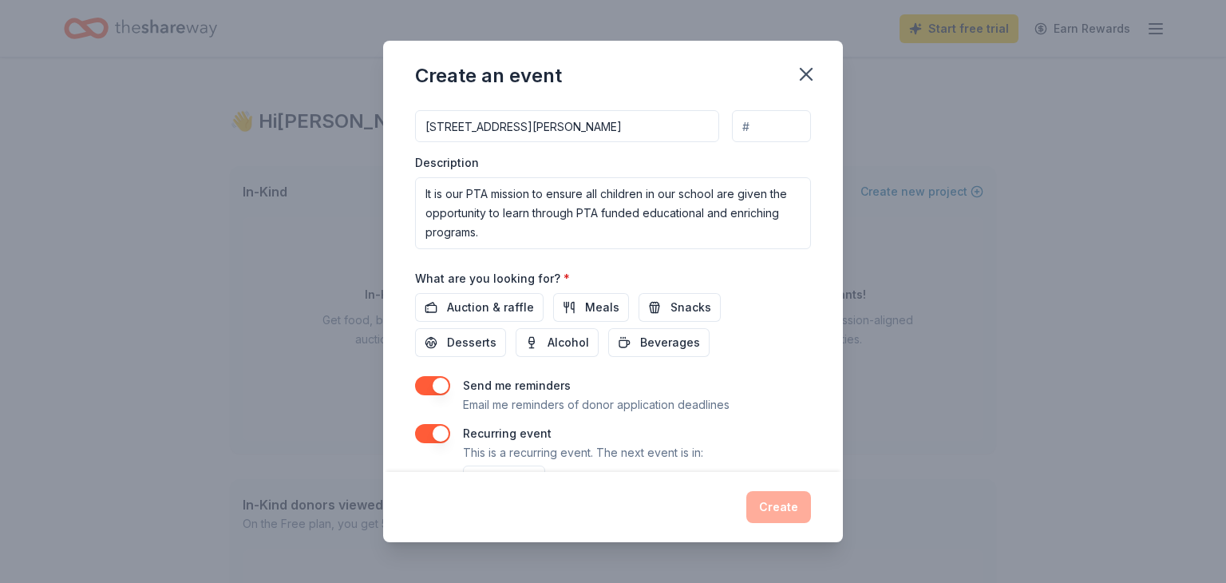
scroll to position [460, 0]
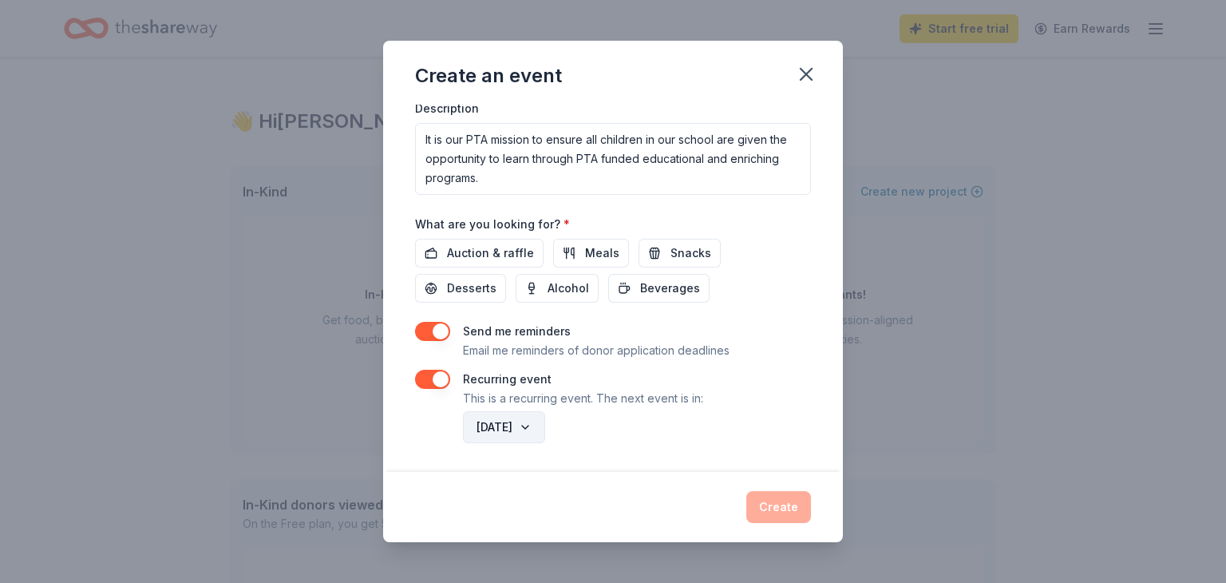
click at [519, 434] on button "June 2027" at bounding box center [504, 427] width 82 height 32
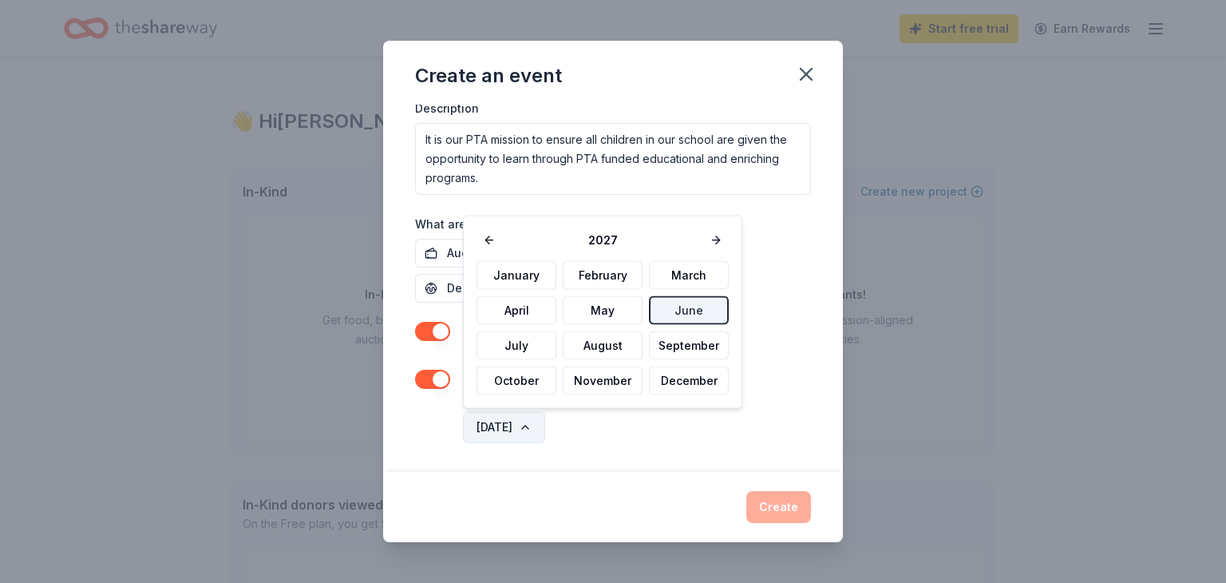
click at [519, 434] on button "June 2027" at bounding box center [504, 427] width 82 height 32
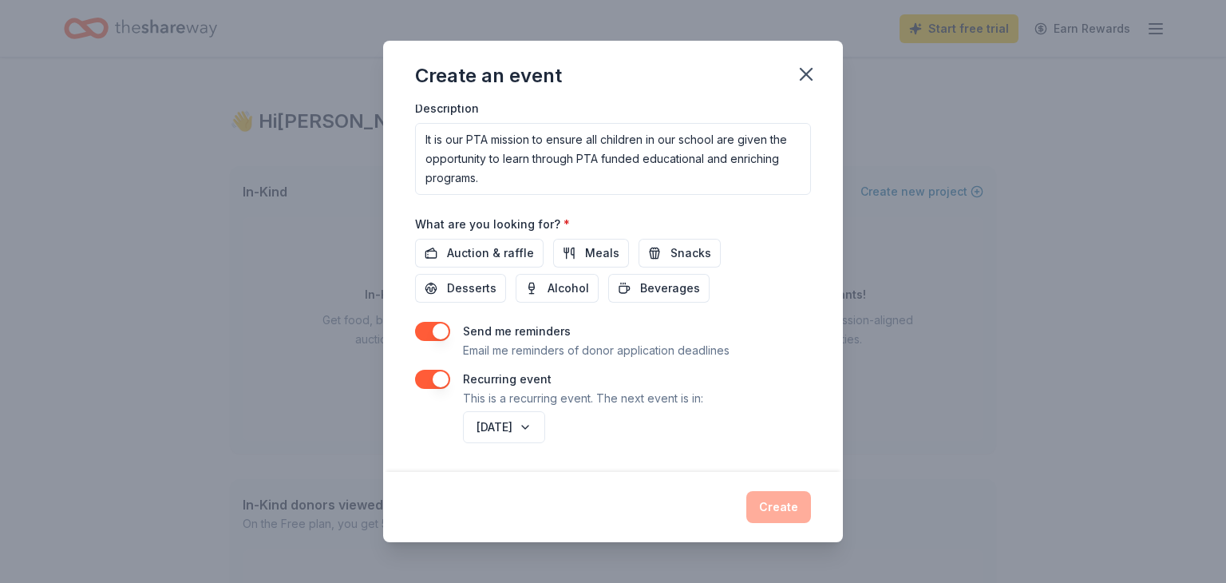
click at [772, 512] on div "Create" at bounding box center [613, 507] width 396 height 32
click at [429, 383] on button "button" at bounding box center [432, 378] width 35 height 19
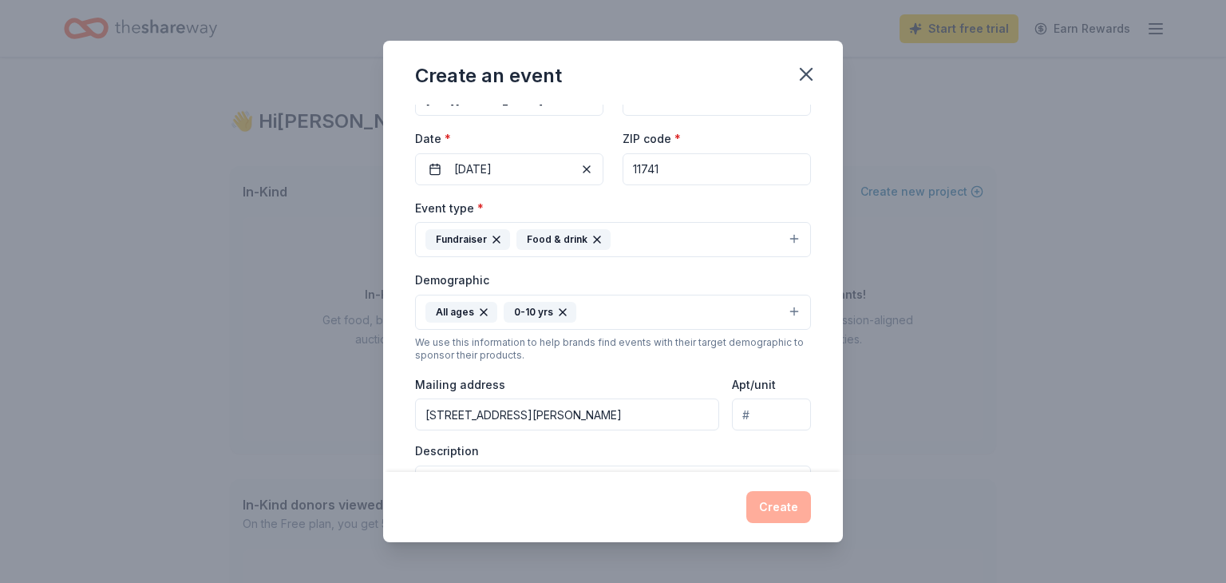
scroll to position [96, 0]
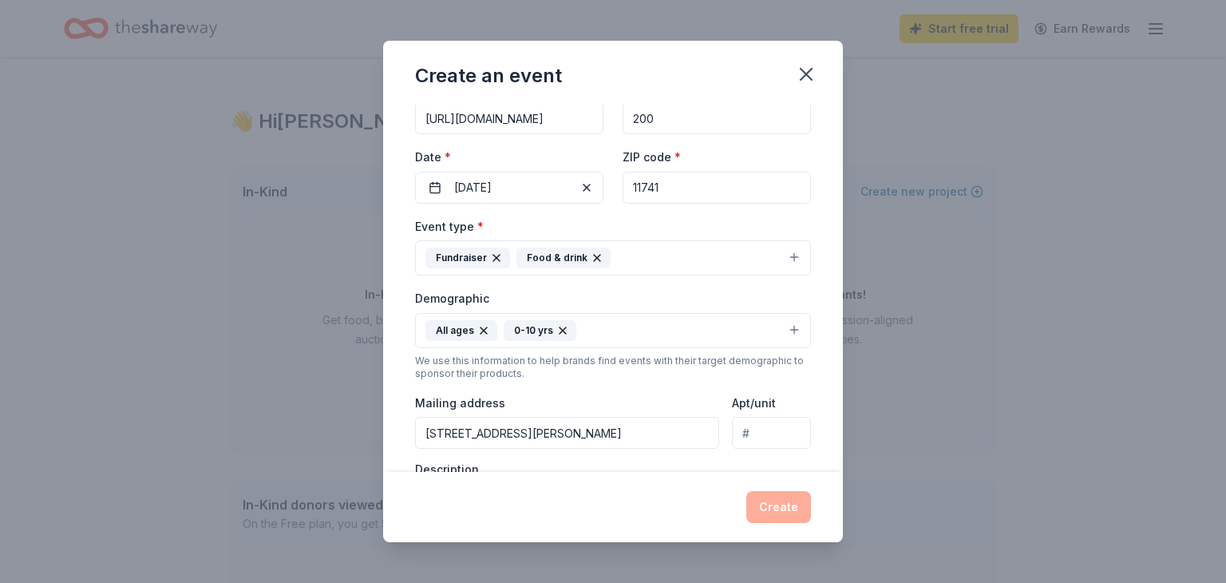
click at [821, 446] on div "Event name * Fall & Spring Festival 22 /100 Event website https://sites.google.…" at bounding box center [613, 288] width 460 height 367
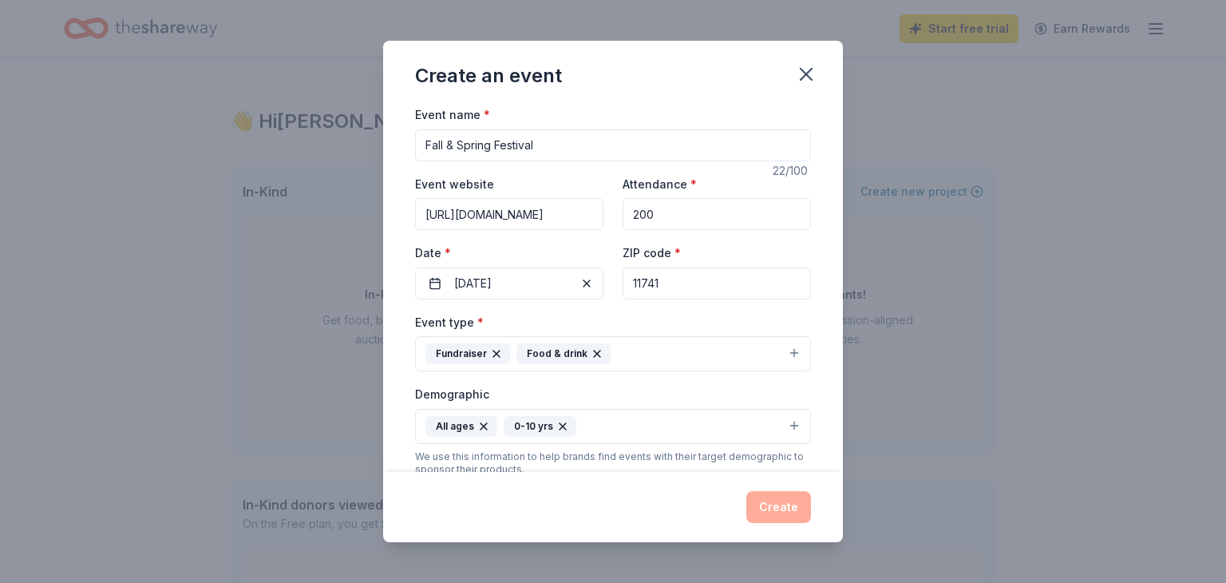
click at [676, 285] on input "11741" at bounding box center [716, 283] width 188 height 32
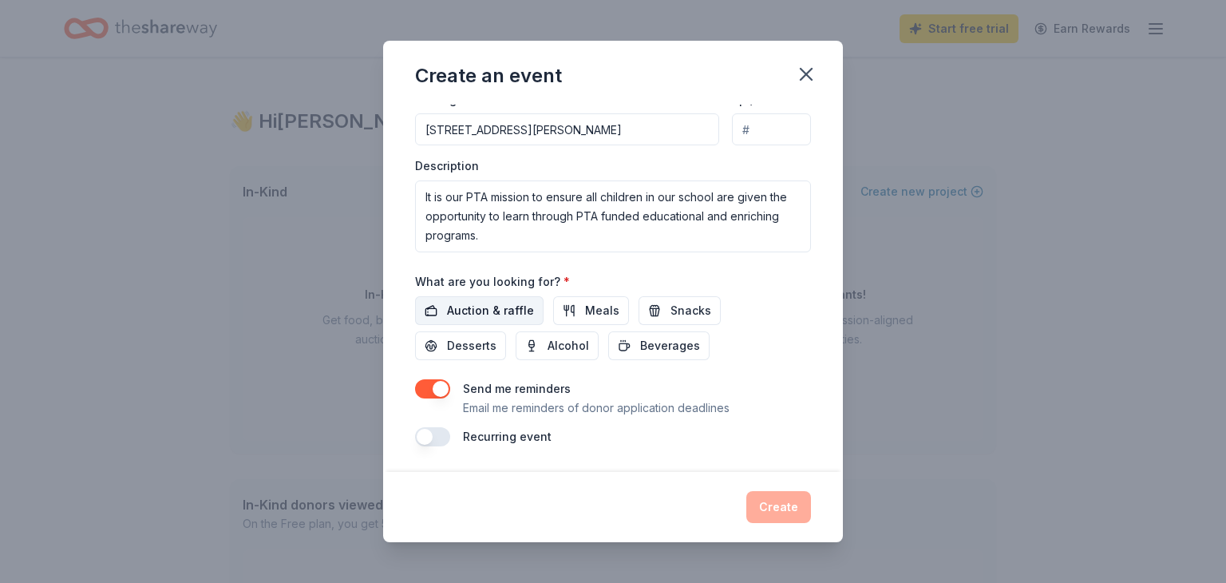
click at [507, 306] on span "Auction & raffle" at bounding box center [490, 310] width 87 height 19
click at [599, 303] on span "Meals" at bounding box center [602, 310] width 34 height 19
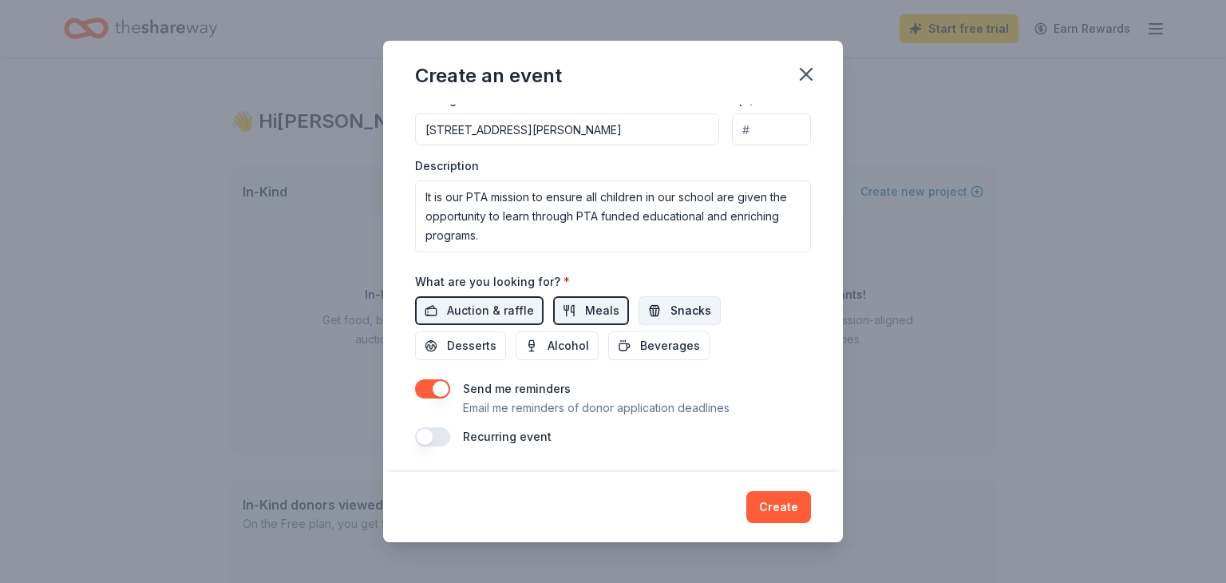
click at [704, 318] on button "Snacks" at bounding box center [679, 310] width 82 height 29
click at [506, 331] on button "Desserts" at bounding box center [460, 345] width 91 height 29
click at [788, 515] on button "Create" at bounding box center [778, 507] width 65 height 32
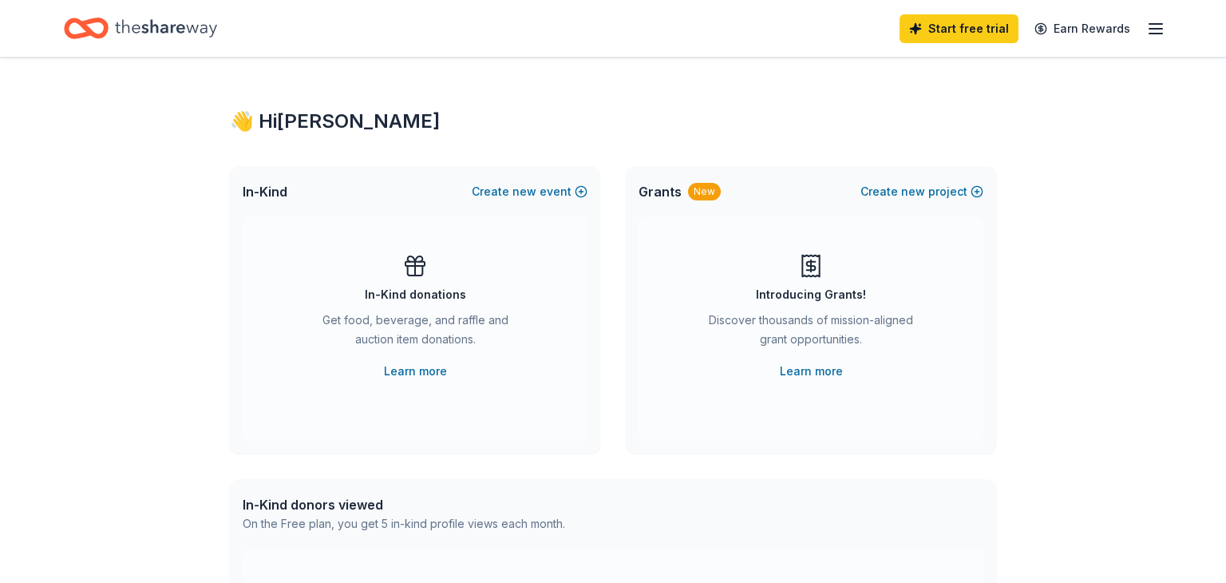
scroll to position [0, 0]
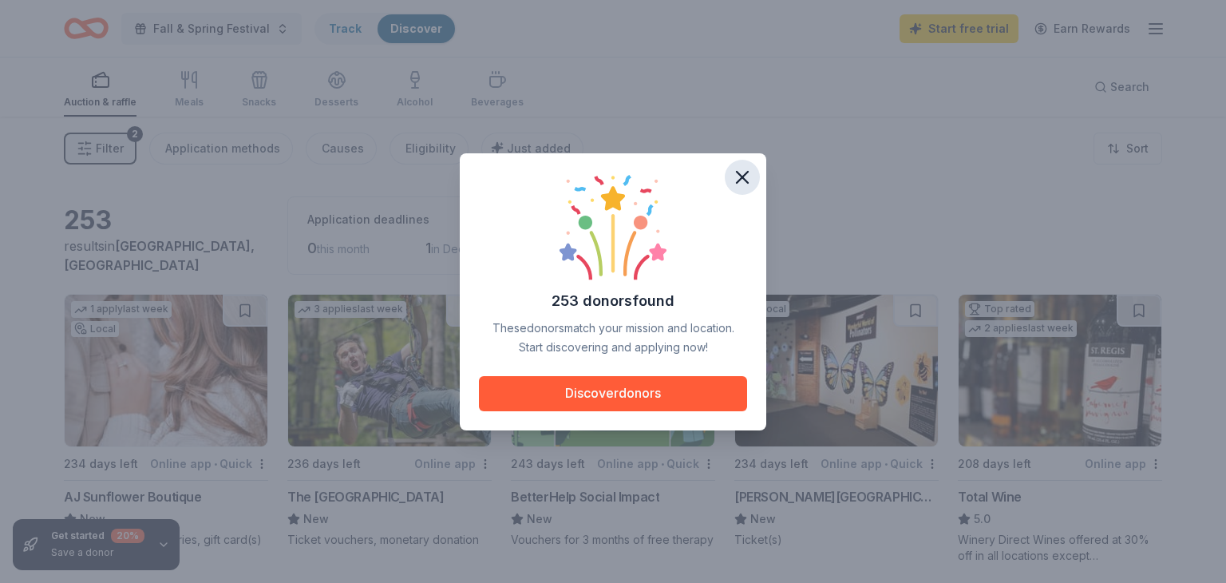
click at [740, 178] on icon "button" at bounding box center [742, 177] width 11 height 11
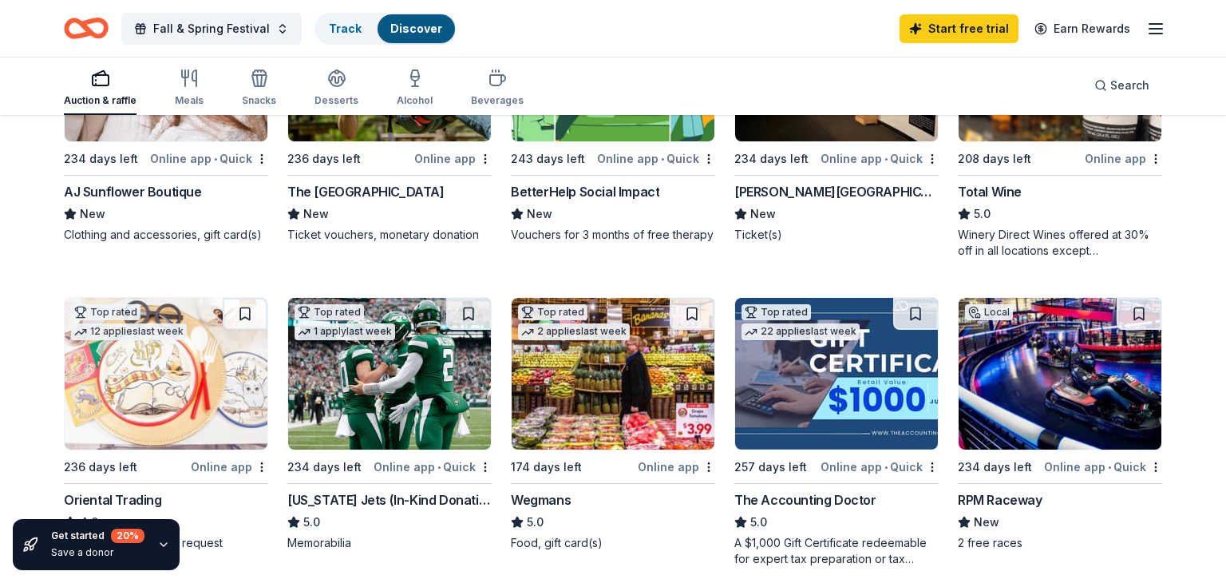
scroll to position [306, 0]
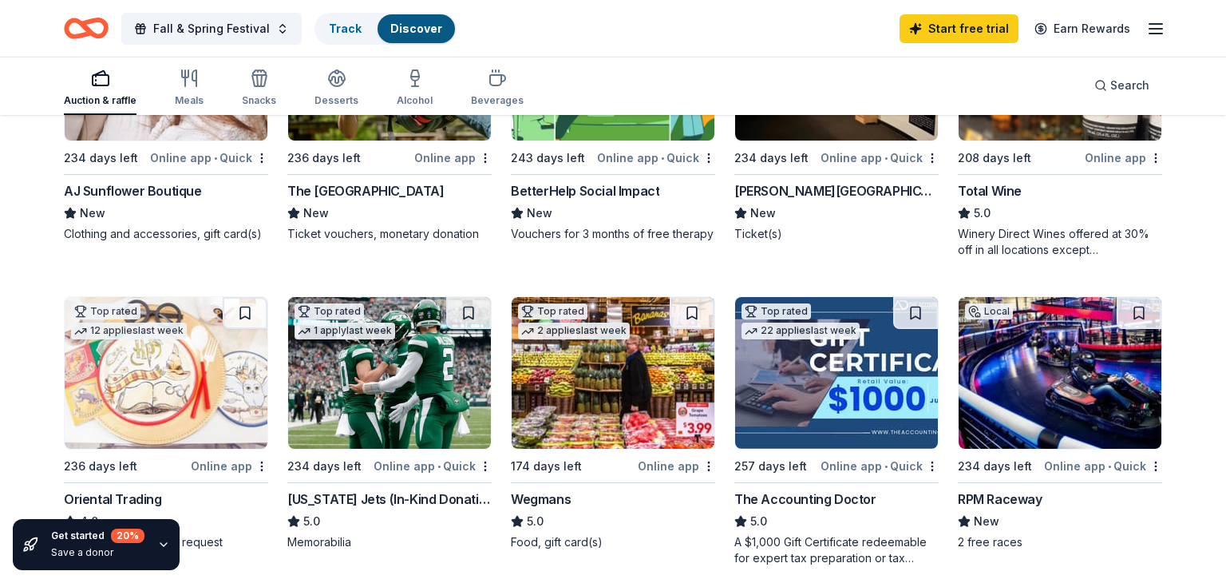
click at [1017, 504] on div "RPM Raceway" at bounding box center [1000, 498] width 85 height 19
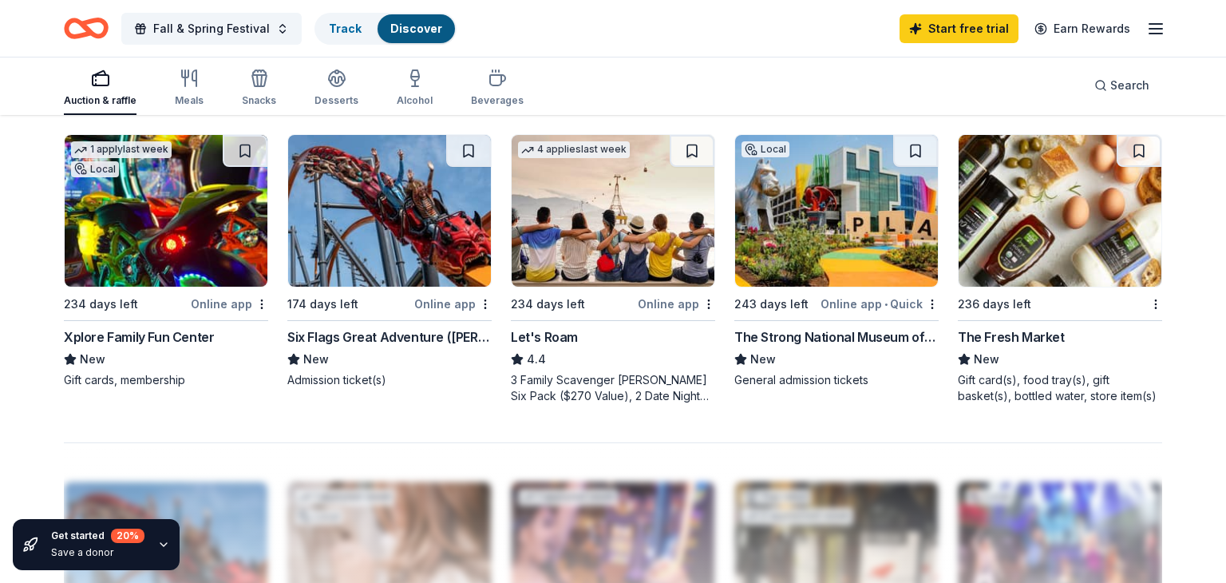
scroll to position [1082, 0]
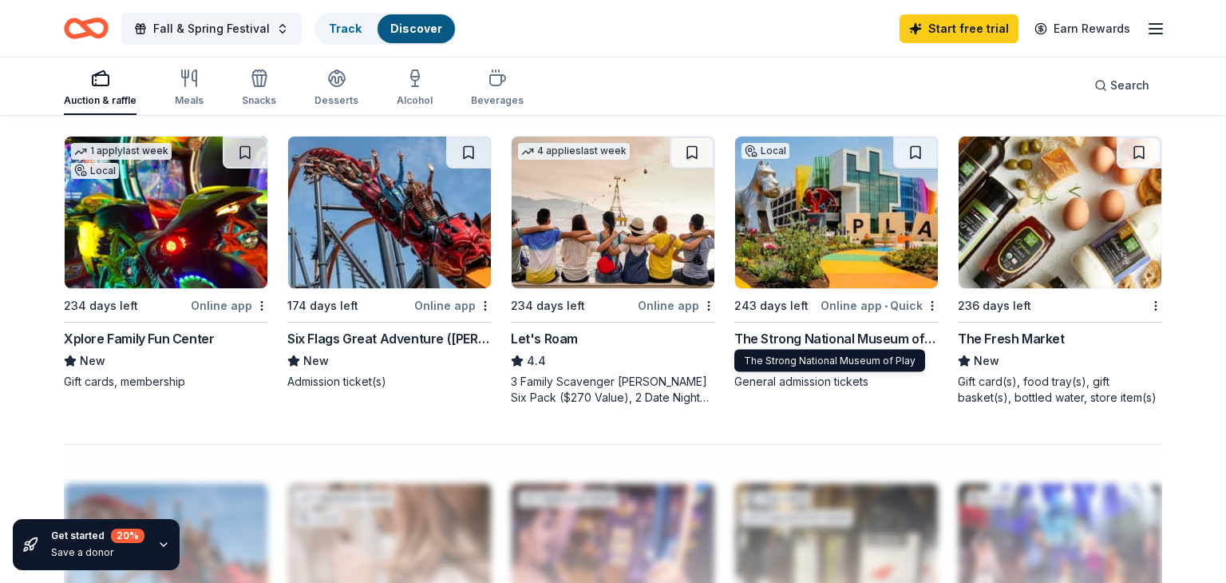
click at [814, 339] on div "The Strong National Museum of Play" at bounding box center [836, 338] width 204 height 19
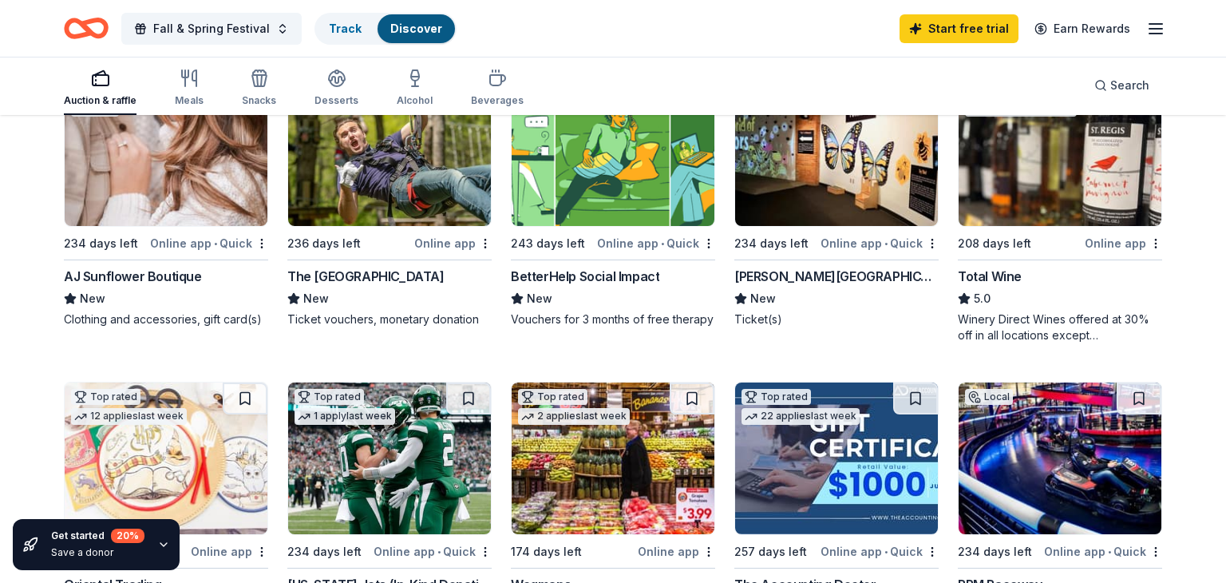
scroll to position [0, 0]
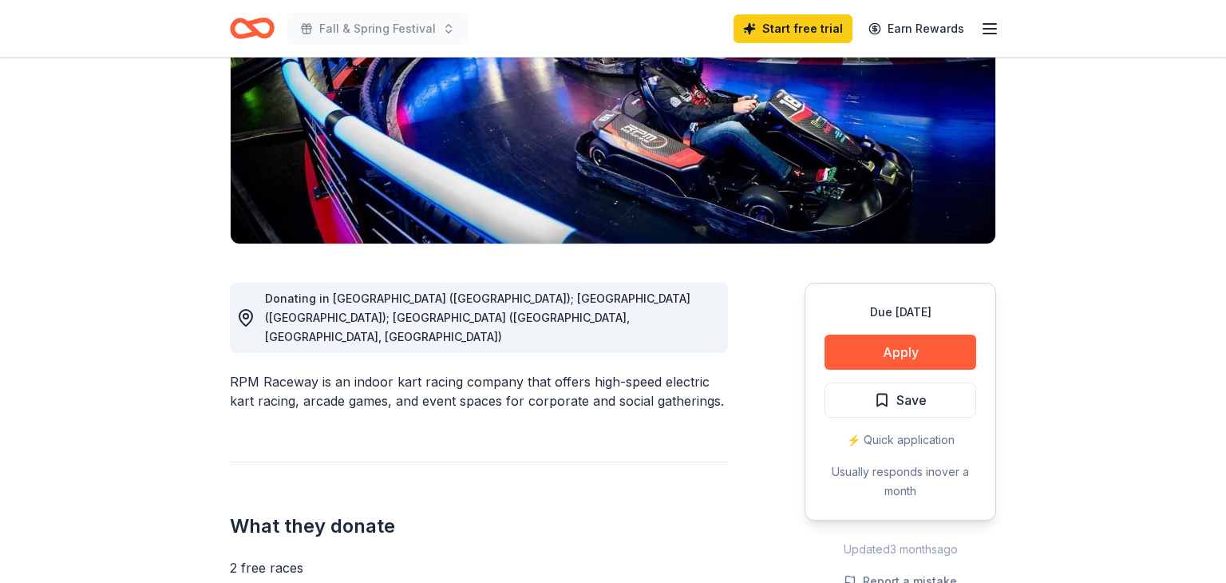
scroll to position [243, 0]
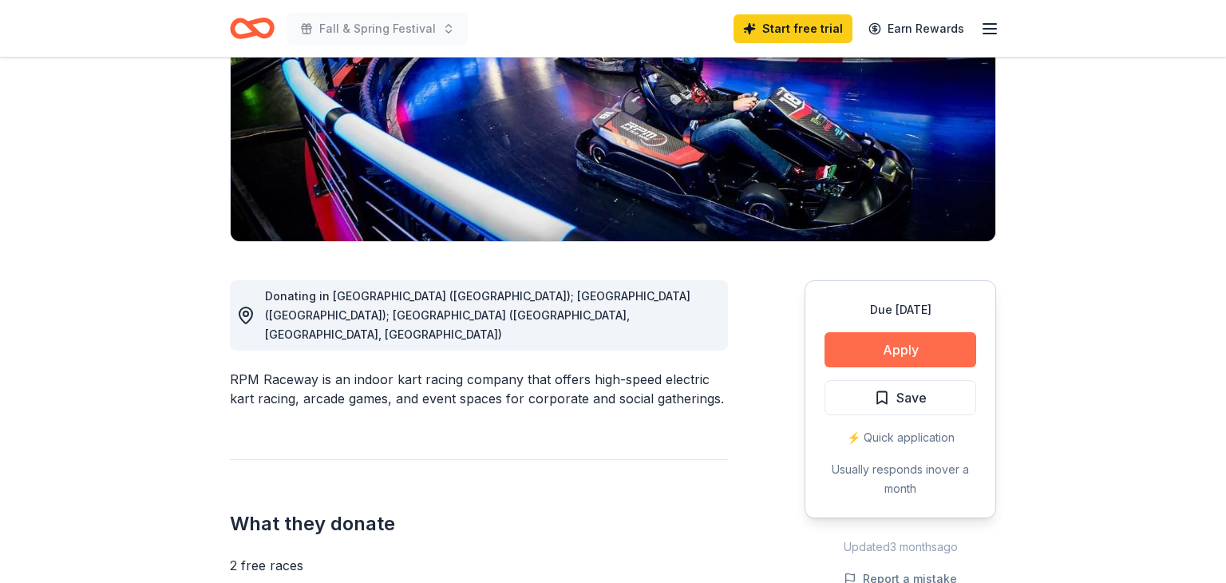
click at [950, 355] on button "Apply" at bounding box center [900, 349] width 152 height 35
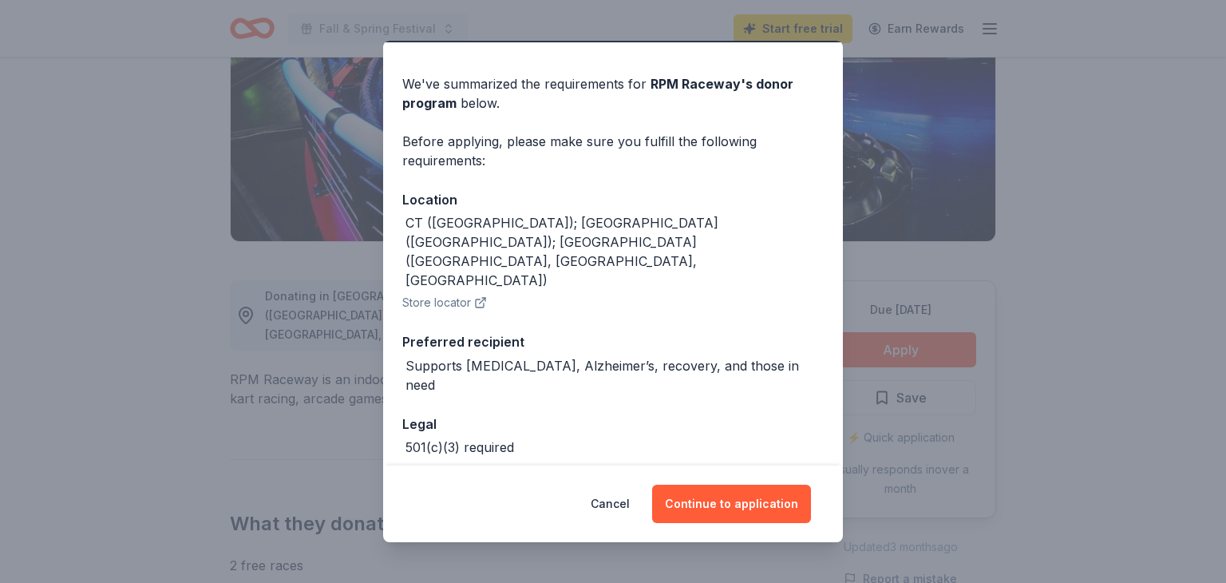
scroll to position [62, 0]
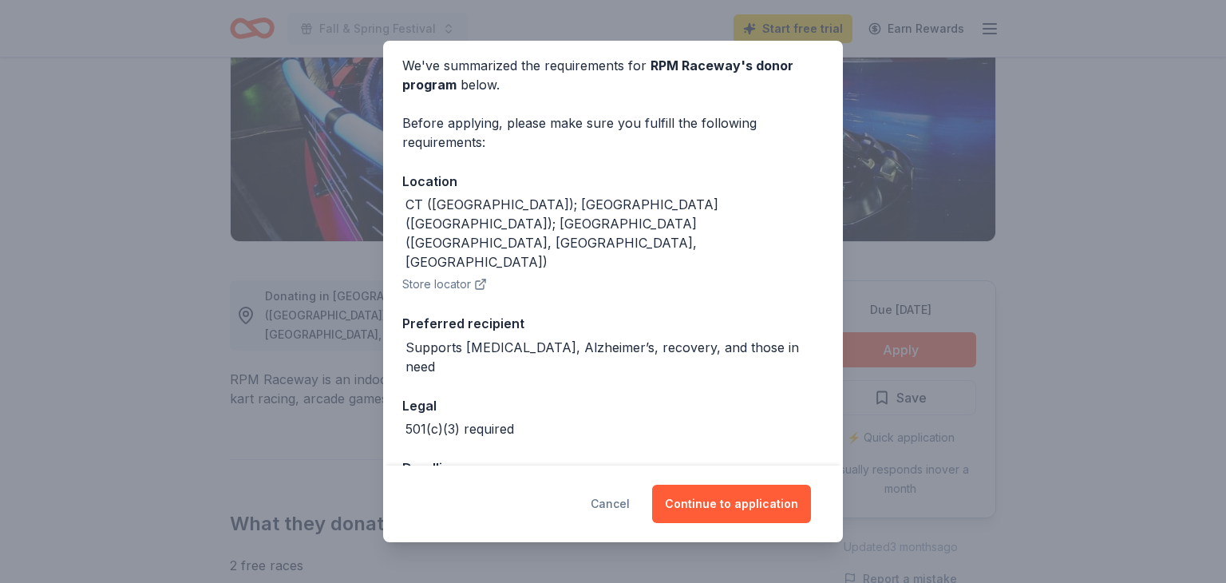
click at [614, 502] on button "Cancel" at bounding box center [610, 503] width 39 height 38
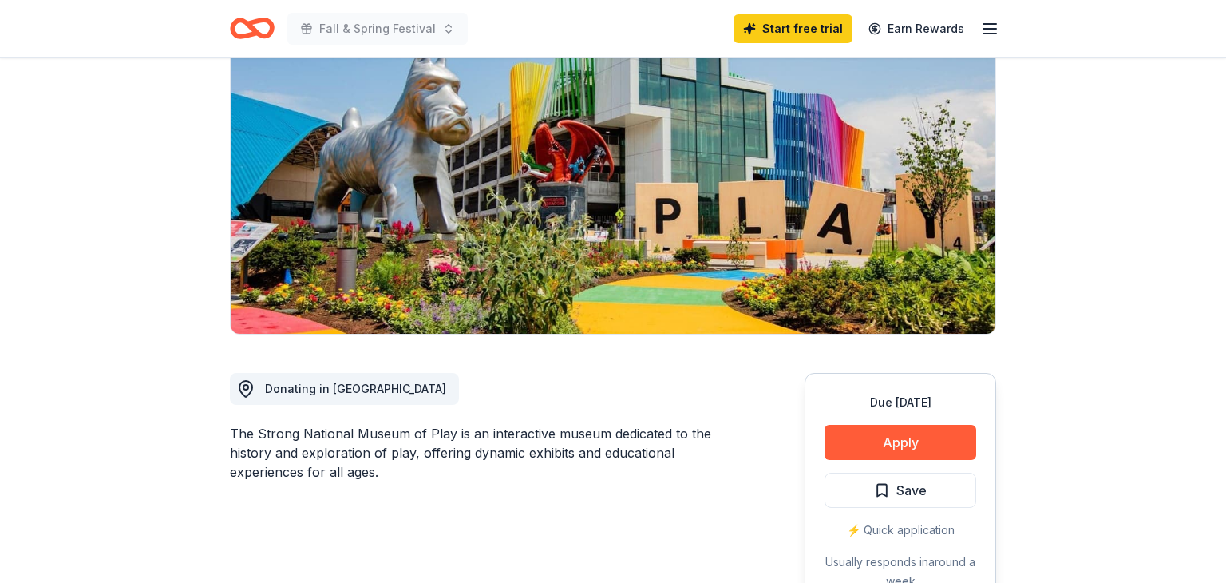
scroll to position [150, 0]
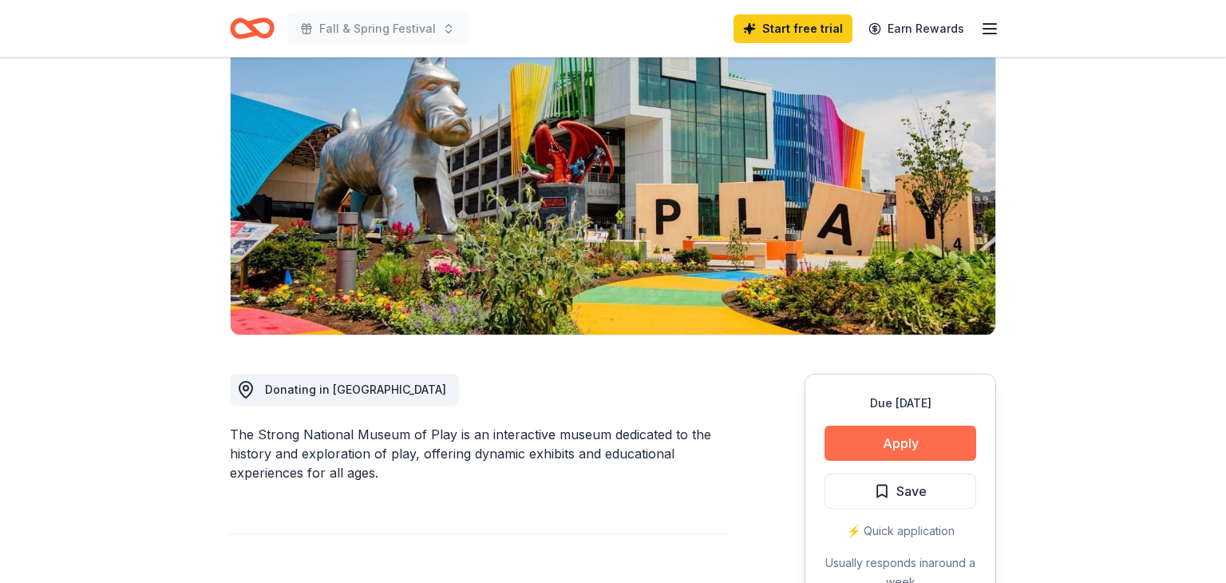
click at [892, 445] on button "Apply" at bounding box center [900, 442] width 152 height 35
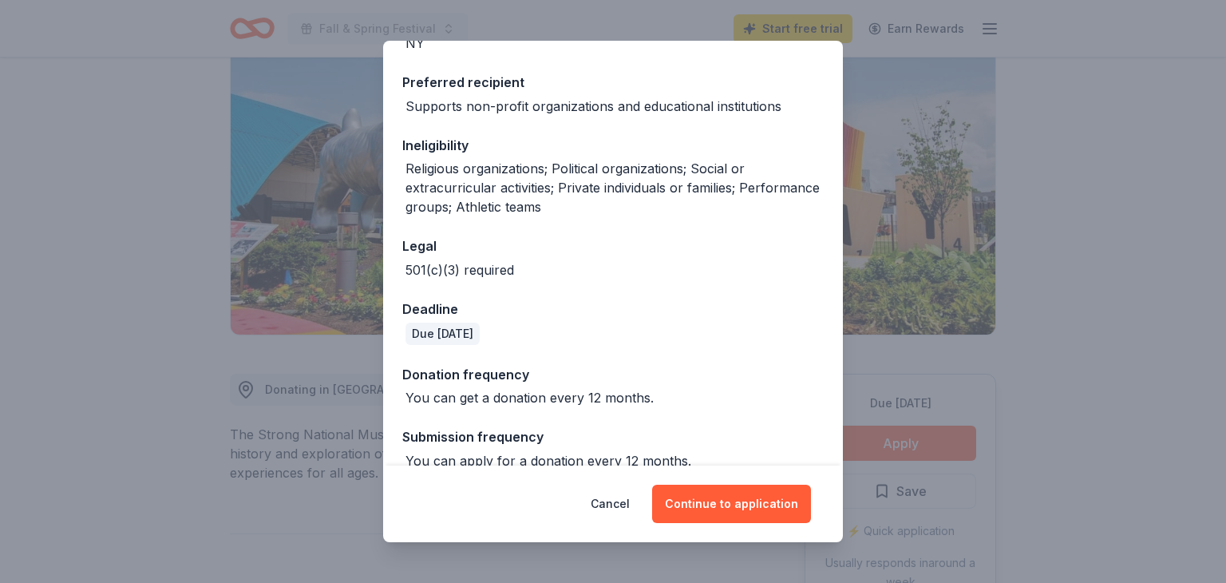
scroll to position [247, 0]
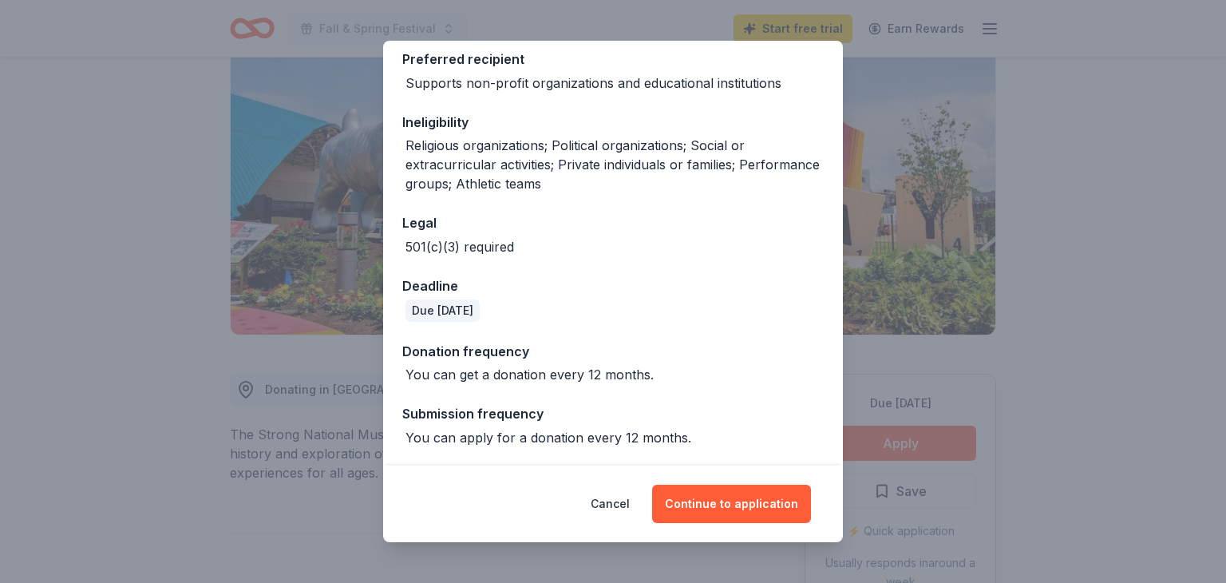
click at [1044, 251] on div "Donor Program Requirements We've summarized the requirements for The Strong Nat…" at bounding box center [613, 291] width 1226 height 583
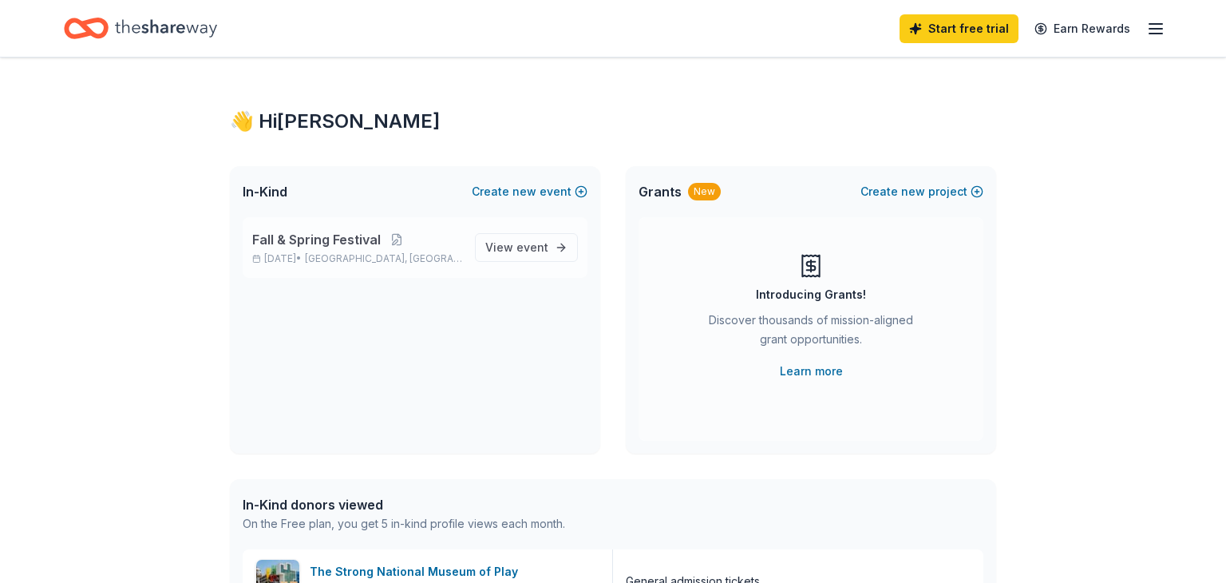
click at [366, 243] on span "Fall & Spring Festival" at bounding box center [316, 239] width 128 height 19
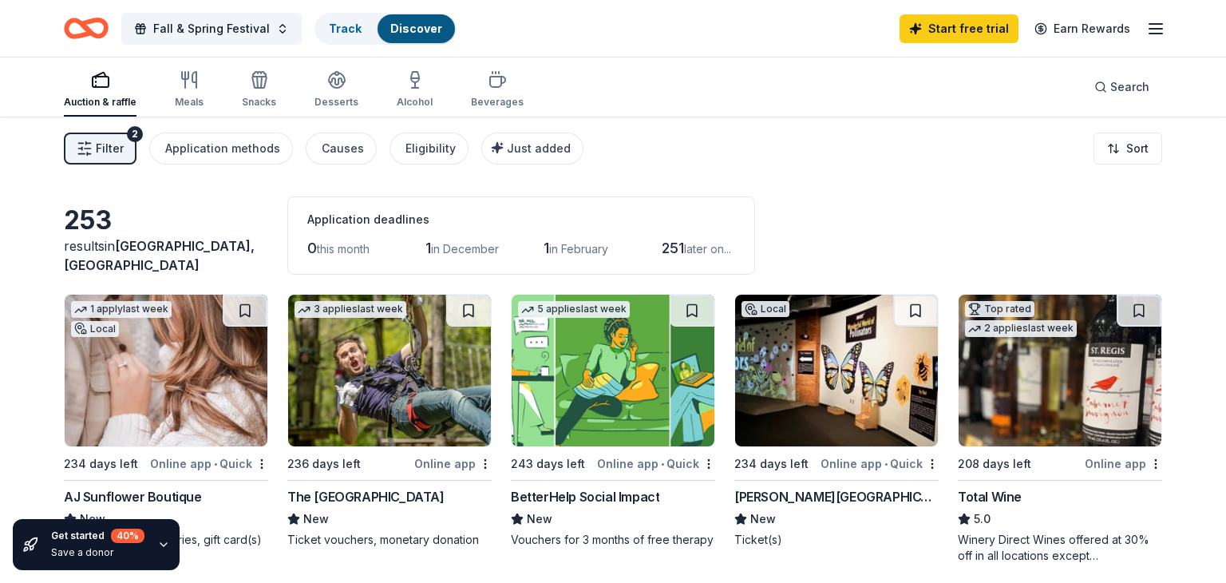
scroll to position [1582, 0]
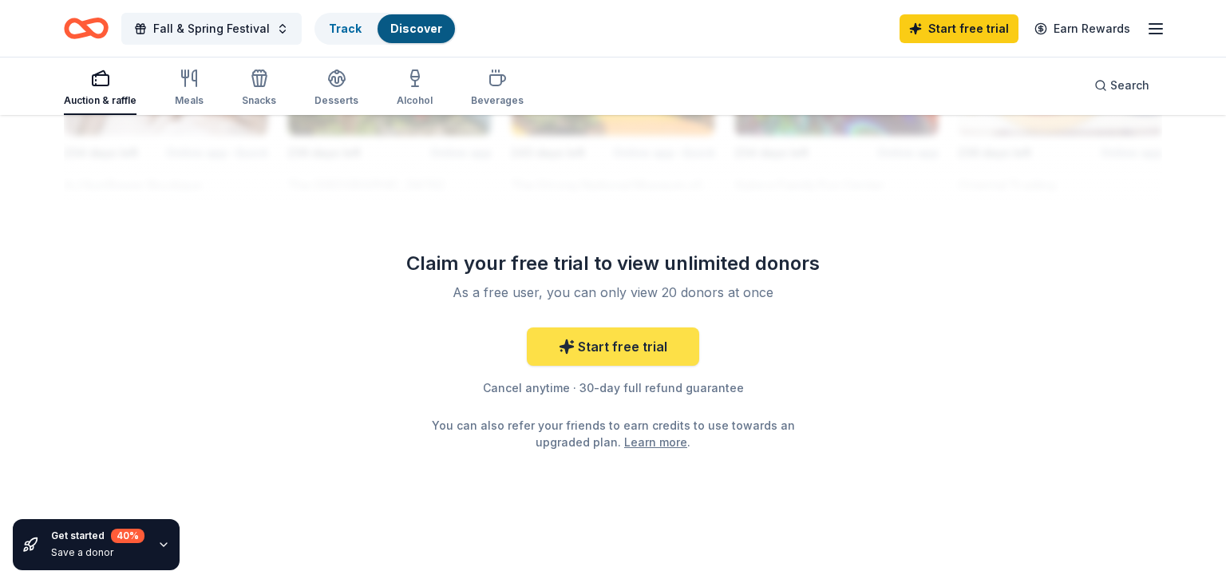
click at [674, 330] on link "Start free trial" at bounding box center [613, 346] width 172 height 38
click at [616, 346] on link "Start free trial" at bounding box center [613, 346] width 172 height 38
